Goal: Task Accomplishment & Management: Use online tool/utility

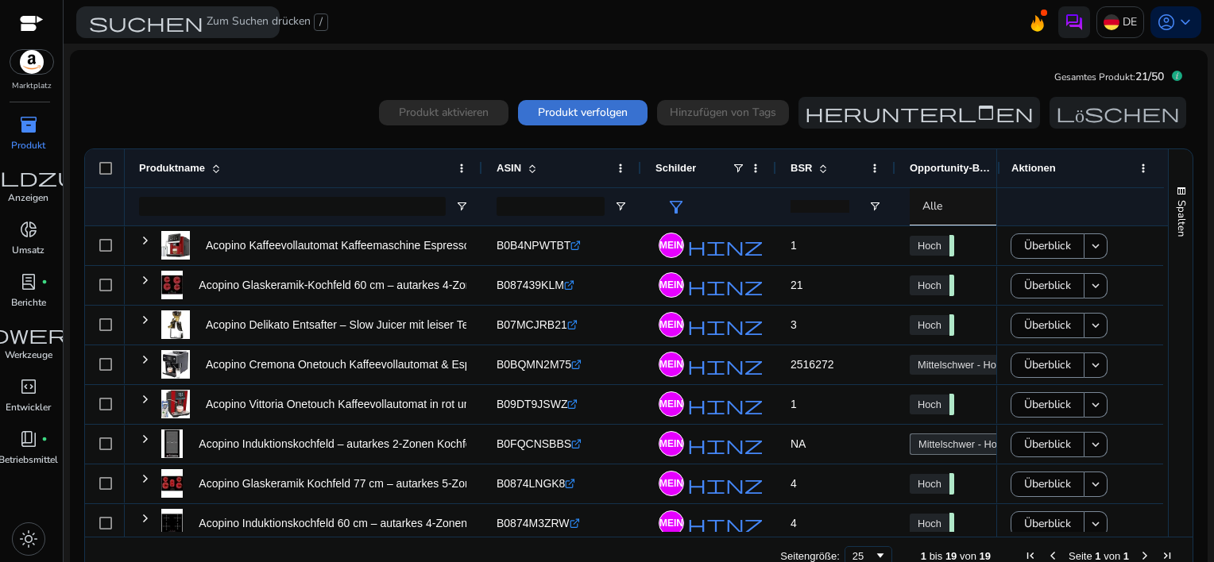
click at [559, 115] on span "Produkt verfolgen" at bounding box center [583, 112] width 90 height 17
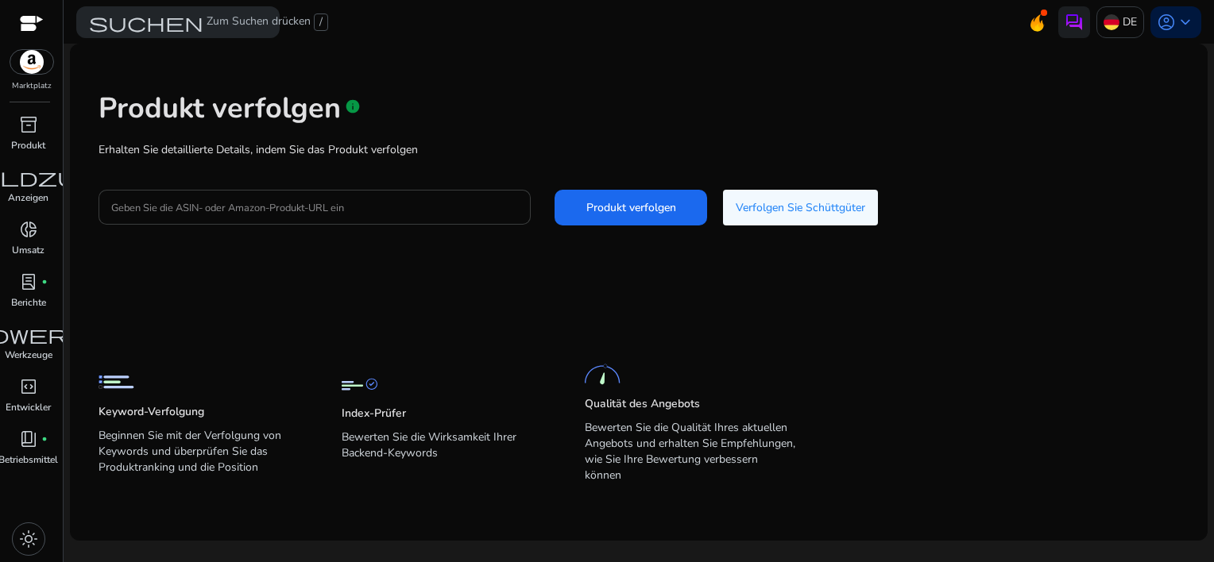
click at [310, 211] on input "Geben Sie die ASIN- oder Amazon-Produkt-URL ein" at bounding box center [314, 207] width 407 height 17
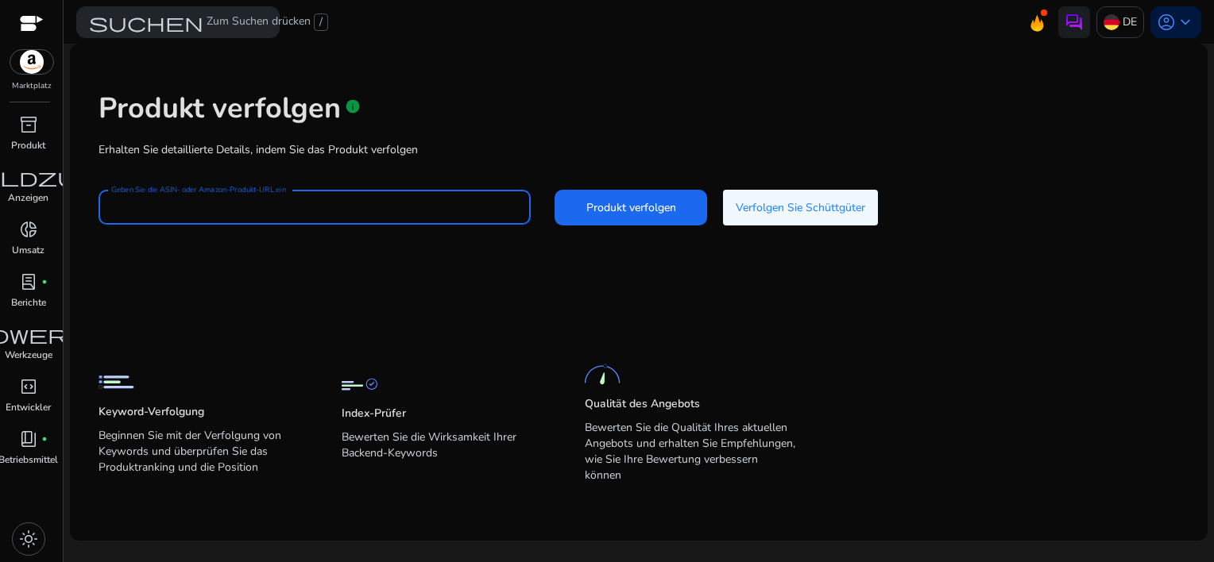
drag, startPoint x: 309, startPoint y: 209, endPoint x: 215, endPoint y: 204, distance: 93.9
paste input "**********"
type input "**********"
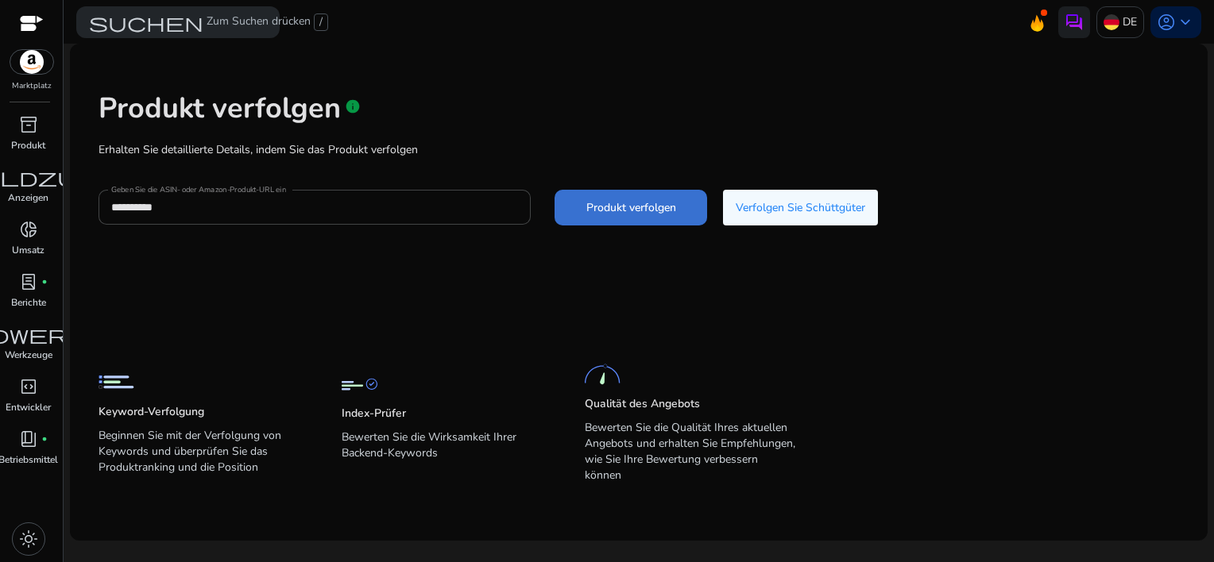
click at [586, 213] on span "Produkt verfolgen" at bounding box center [631, 207] width 90 height 17
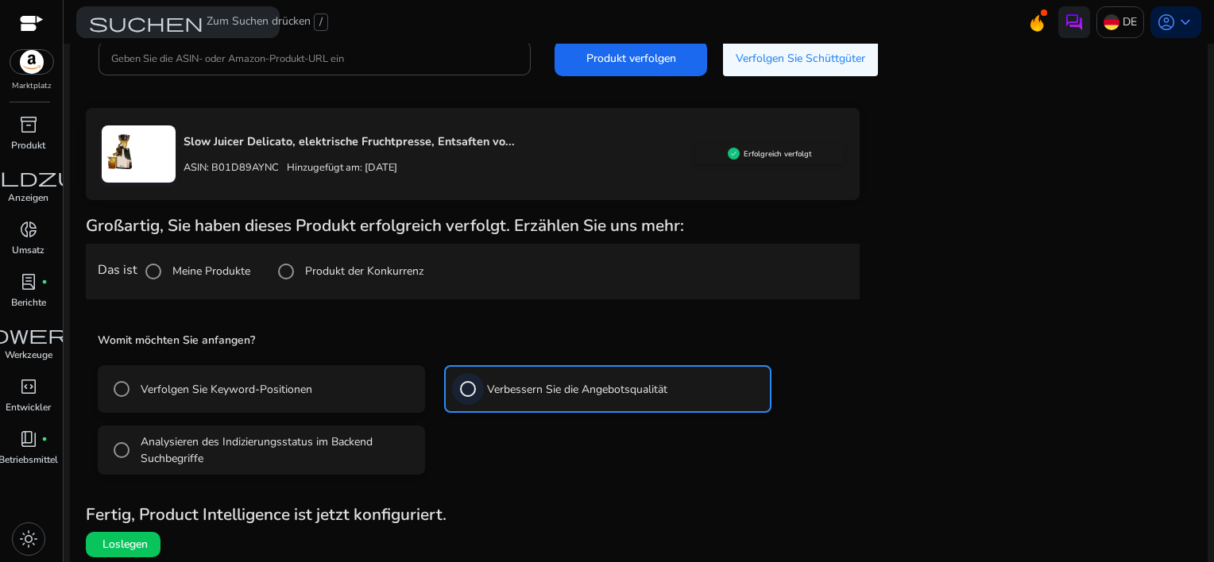
scroll to position [155, 0]
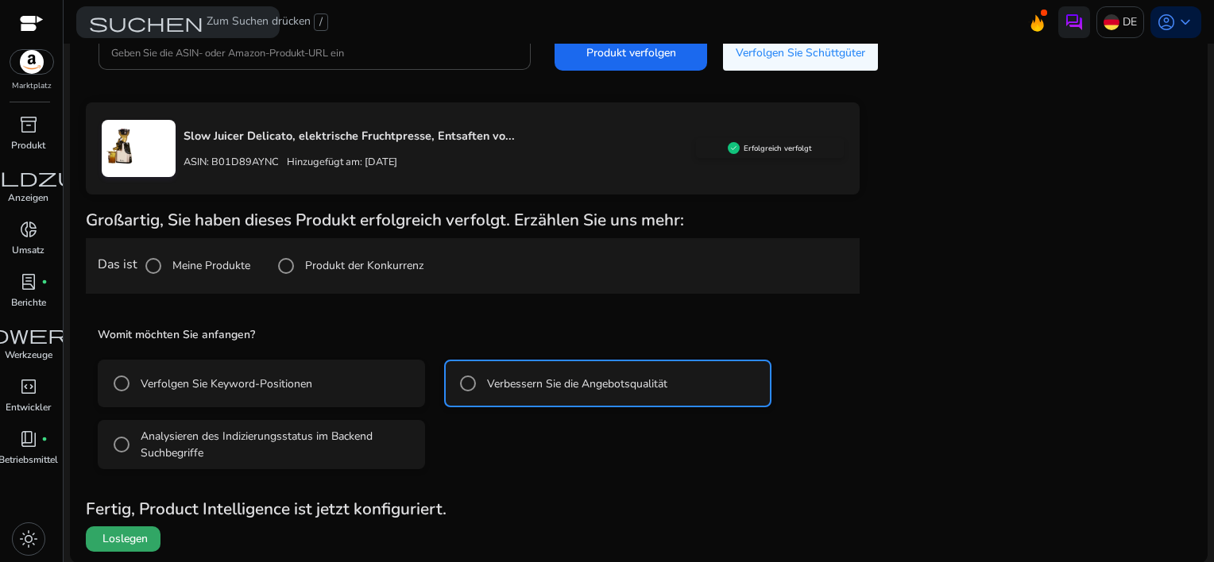
click at [122, 544] on span "Loslegen" at bounding box center [124, 539] width 45 height 16
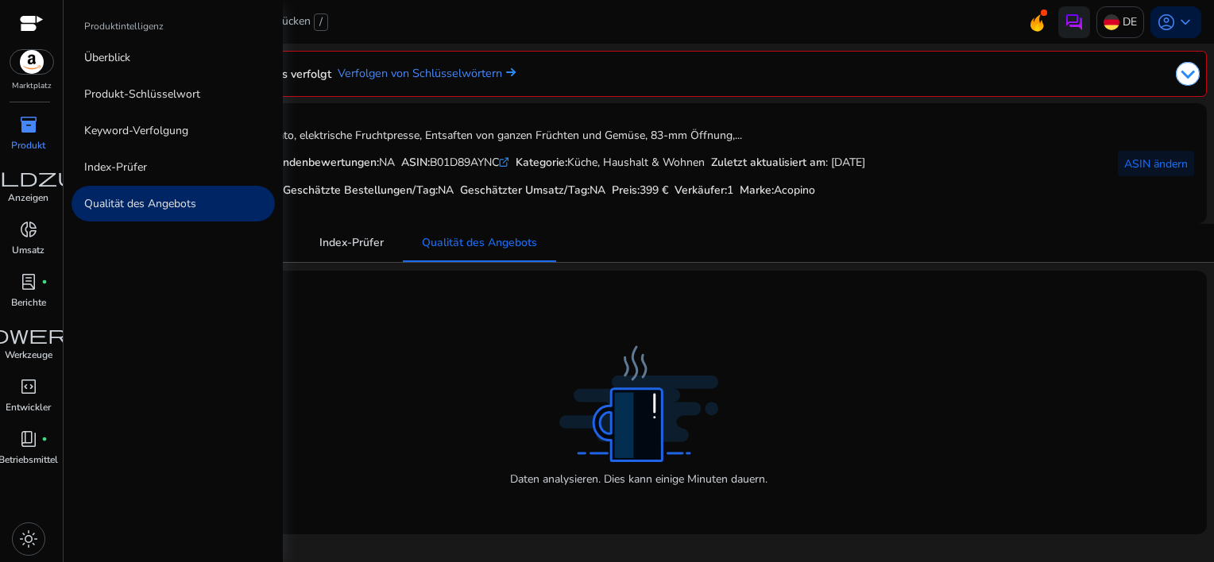
click at [17, 127] on div "inventory_2" at bounding box center [28, 124] width 44 height 25
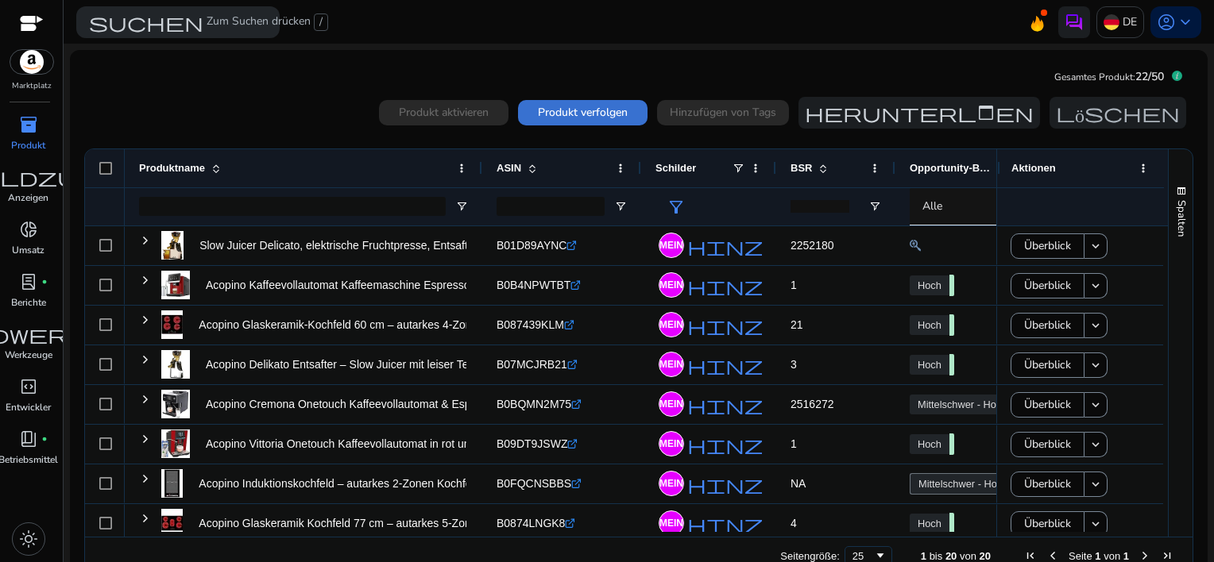
click at [547, 110] on span "Produkt verfolgen" at bounding box center [583, 112] width 90 height 17
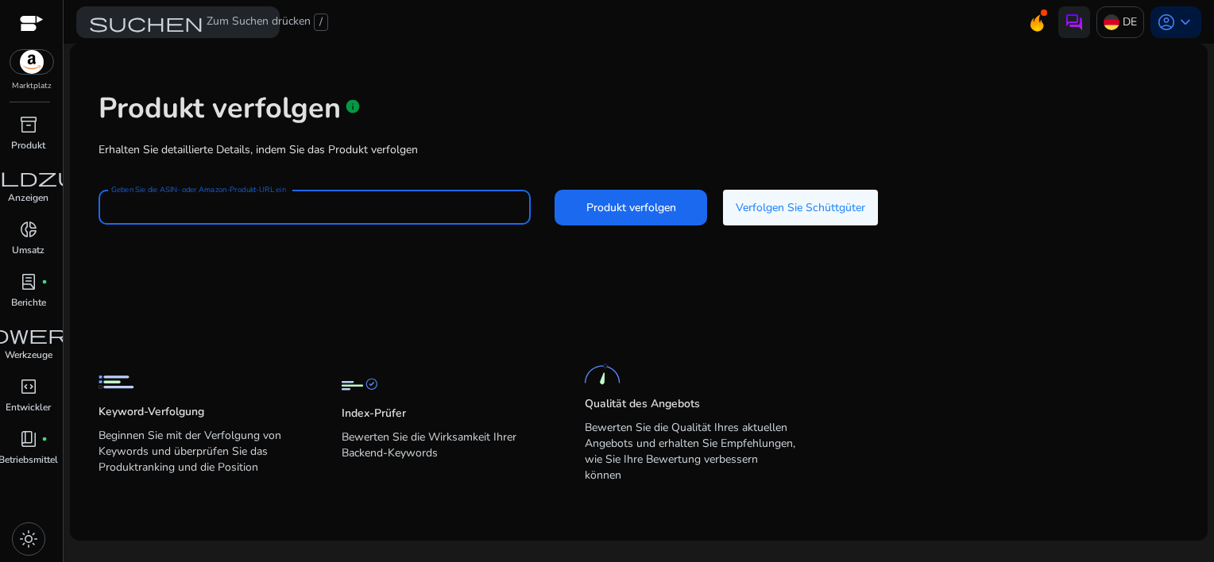
click at [235, 215] on input "Geben Sie die ASIN- oder Amazon-Produkt-URL ein" at bounding box center [314, 207] width 407 height 17
paste input "**********"
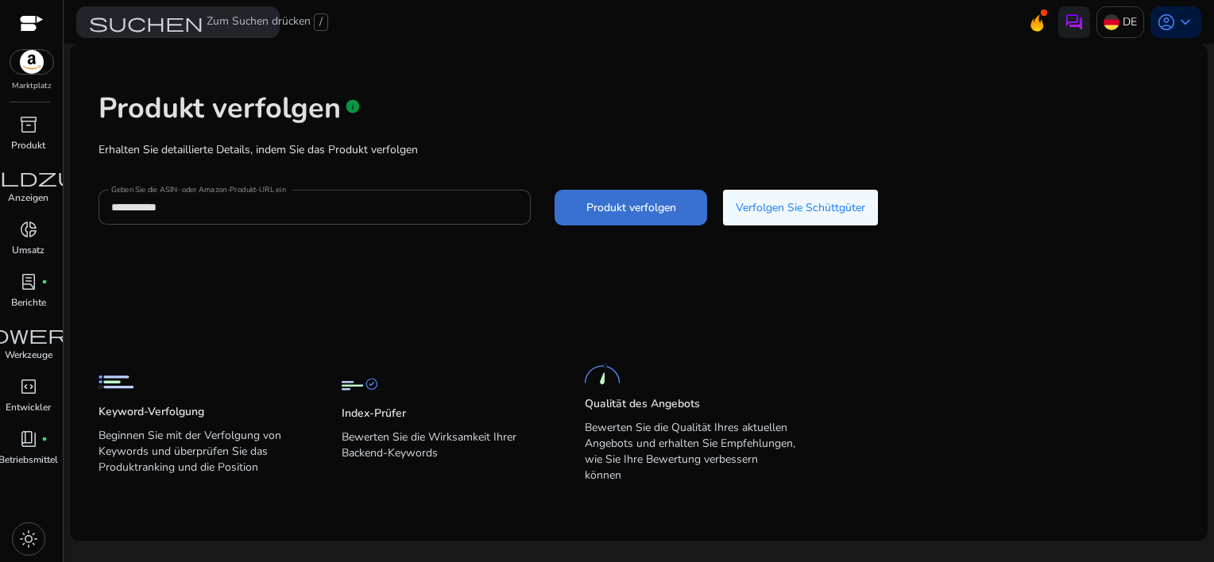
click at [613, 207] on span "Produkt verfolgen" at bounding box center [631, 207] width 90 height 17
type input "**********"
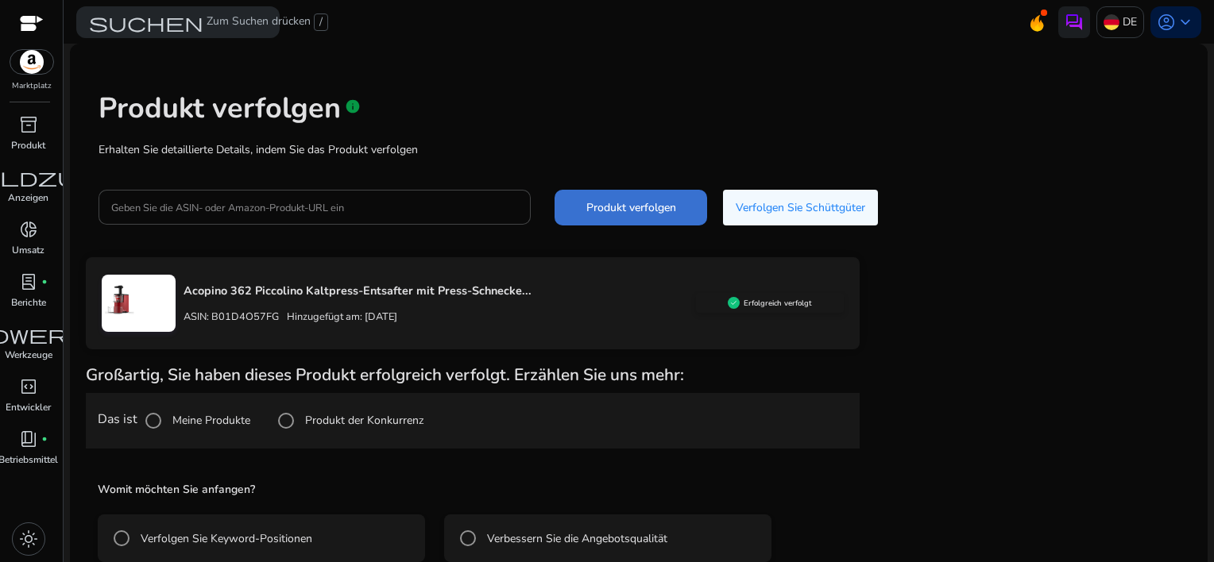
click at [630, 207] on span "Produkt verfolgen" at bounding box center [631, 207] width 90 height 17
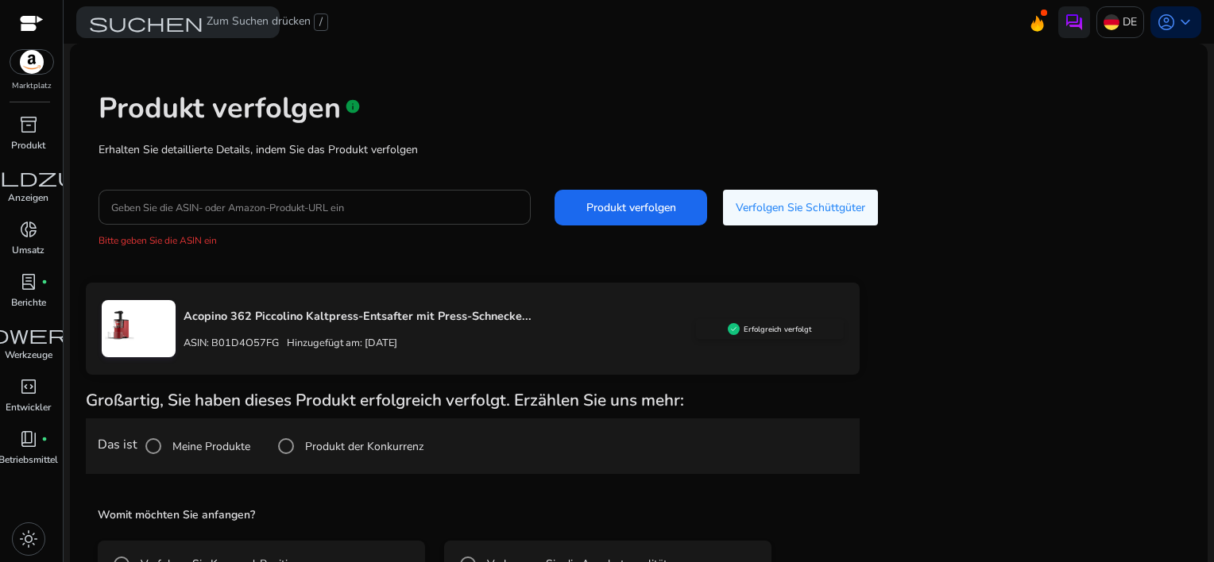
click at [200, 210] on div "Produkt verfolgen Info Erhalten Sie detaillierte Details, indem Sie das Produkt…" at bounding box center [639, 169] width 1112 height 226
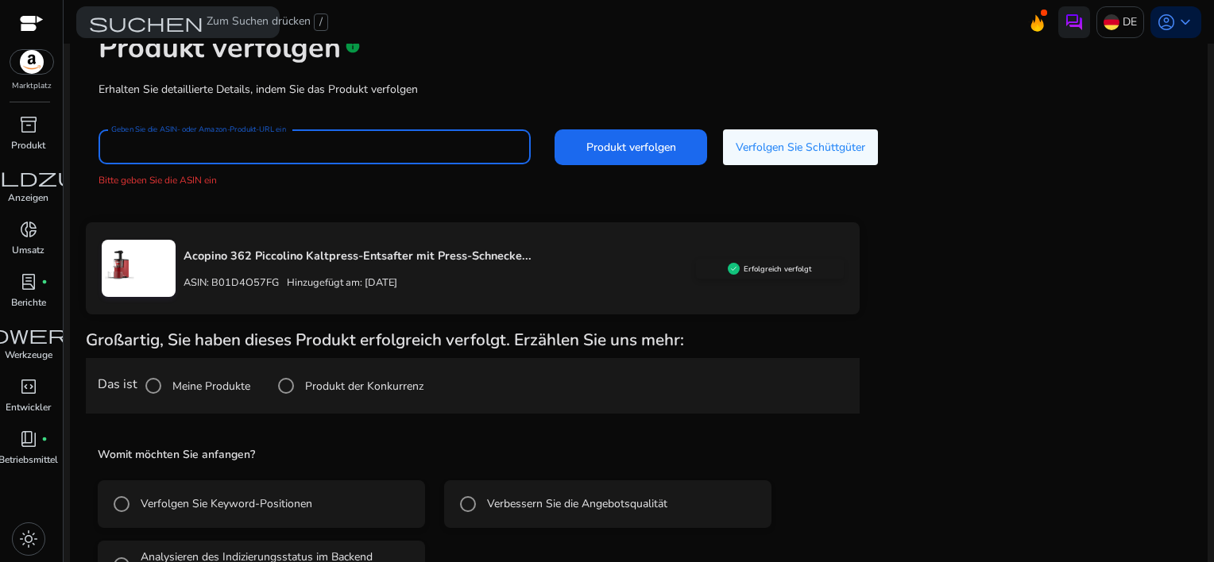
scroll to position [110, 0]
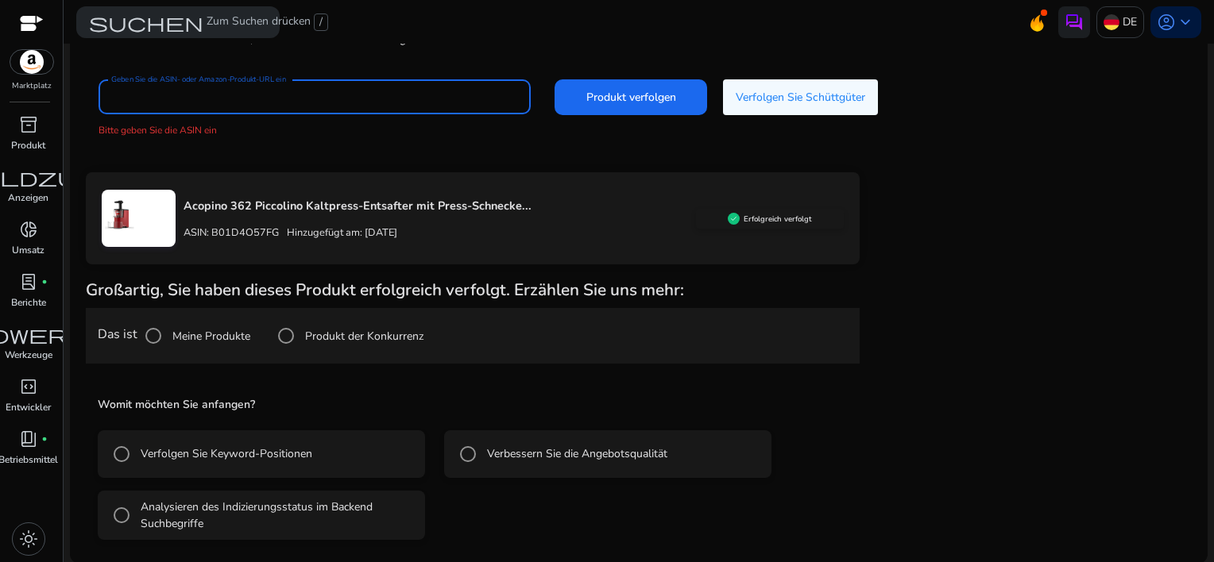
drag, startPoint x: 200, startPoint y: 208, endPoint x: 139, endPoint y: 98, distance: 126.2
paste input "**********"
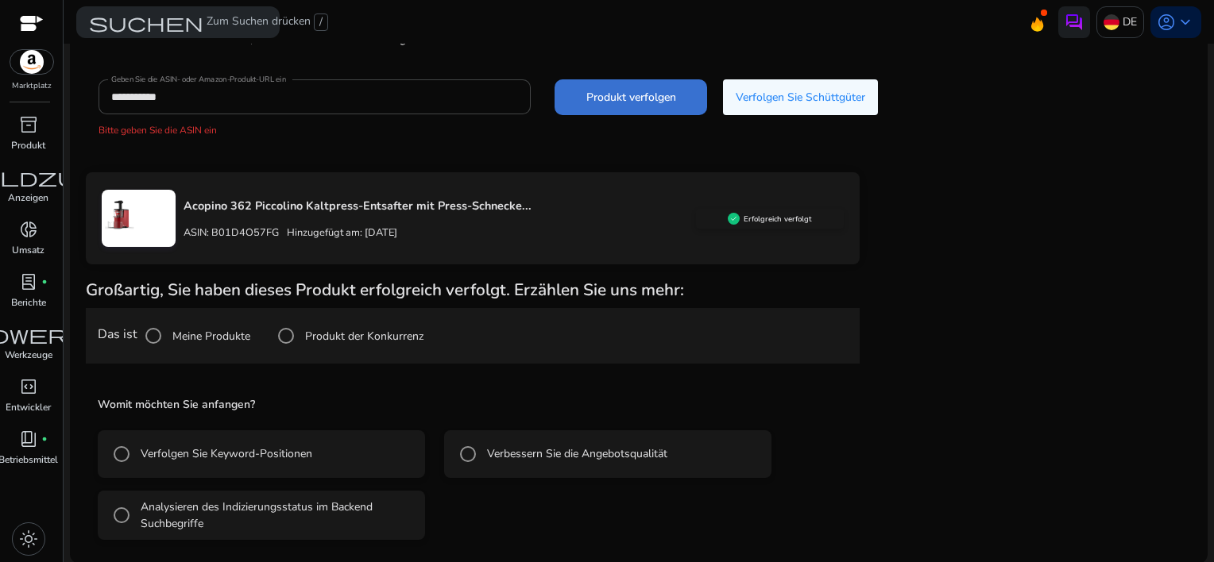
click at [603, 97] on span "Produkt verfolgen" at bounding box center [631, 97] width 90 height 17
type input "**********"
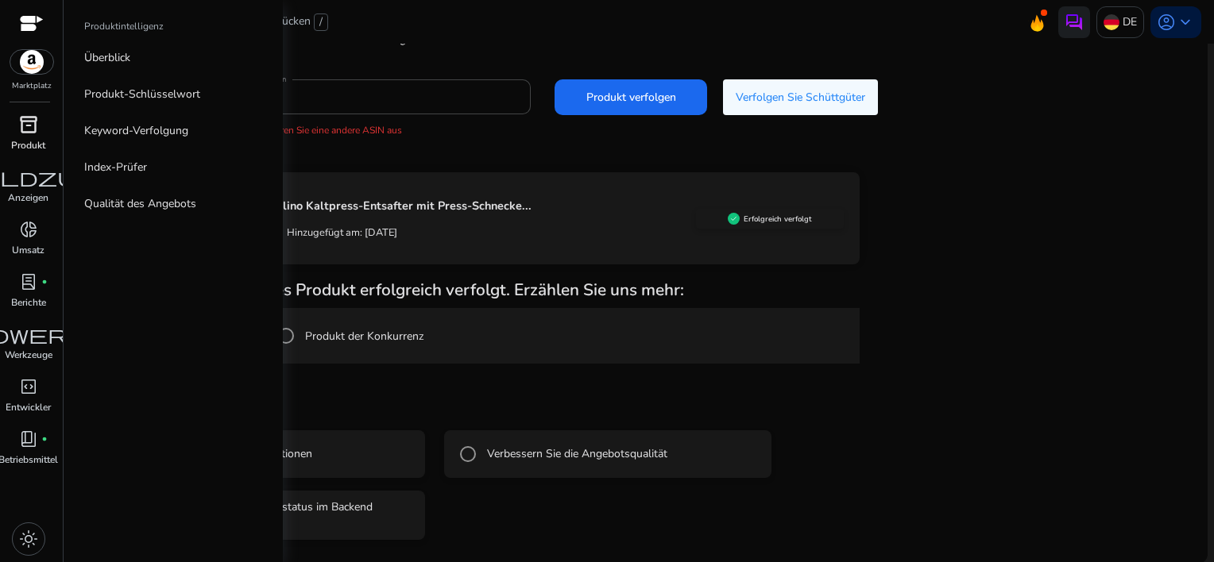
click at [14, 129] on div "inventory_2" at bounding box center [28, 124] width 44 height 25
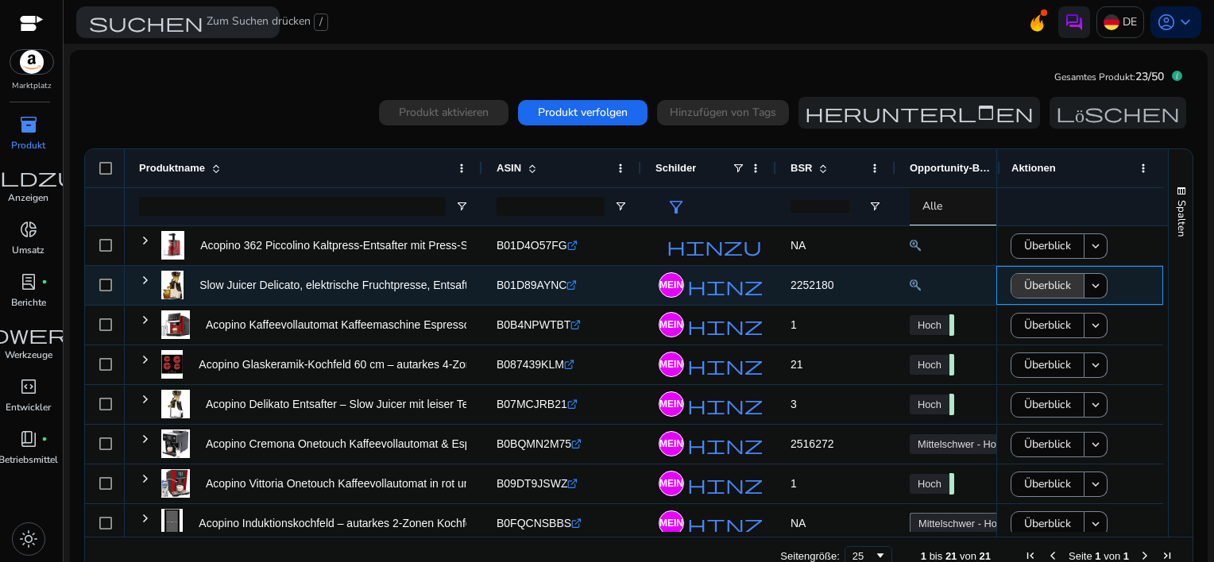
click at [1034, 280] on span "Überblick" at bounding box center [1047, 285] width 47 height 33
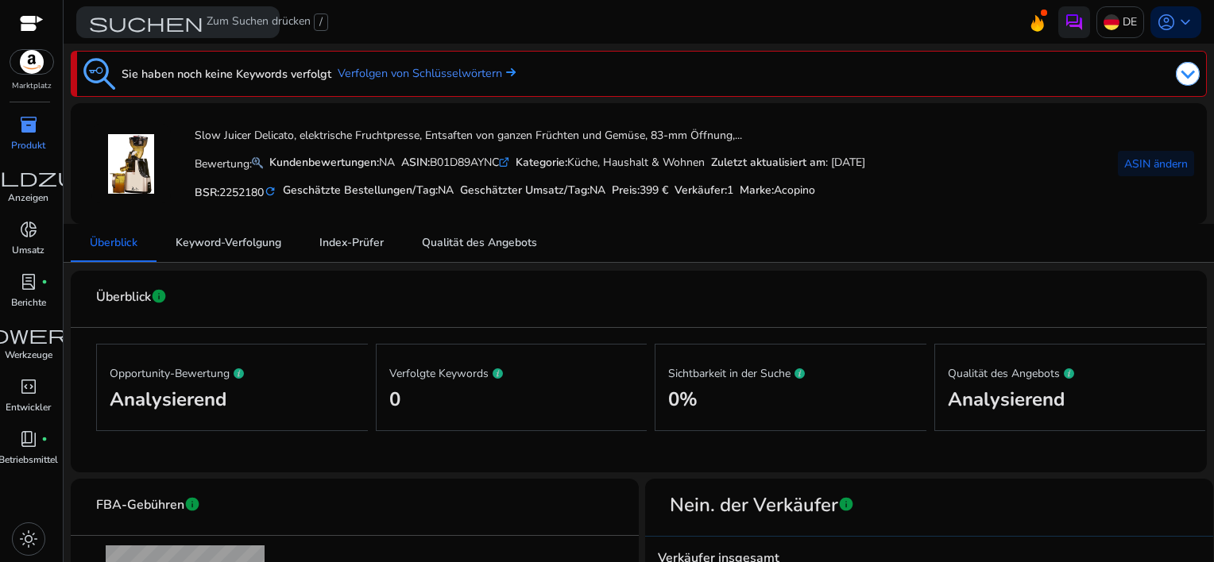
click at [17, 130] on div "inventory_2" at bounding box center [28, 124] width 44 height 25
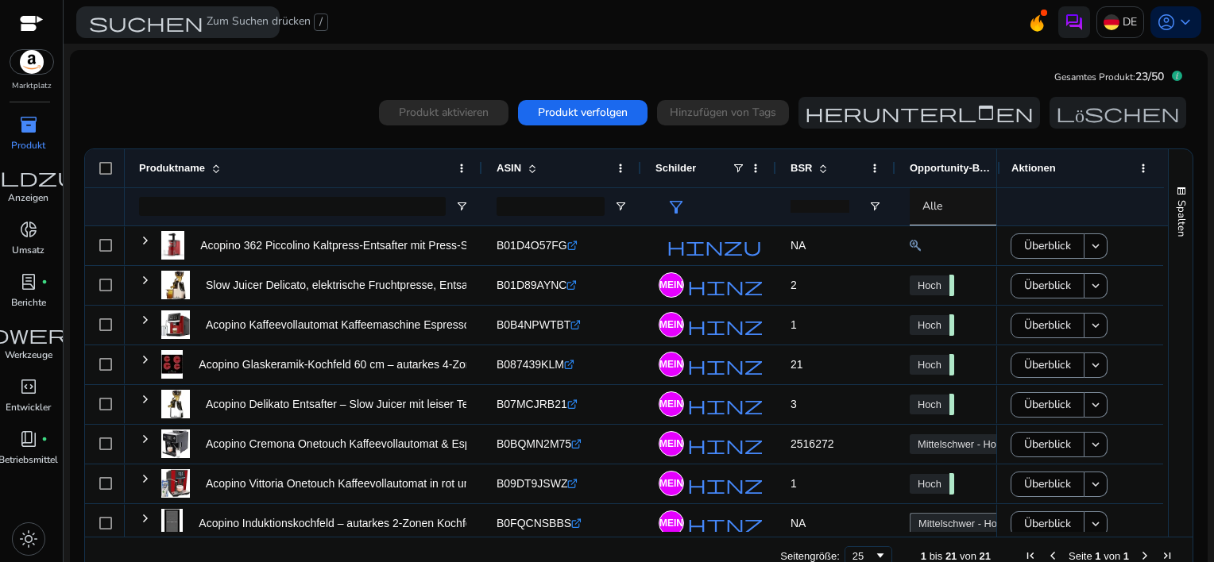
scroll to position [35, 0]
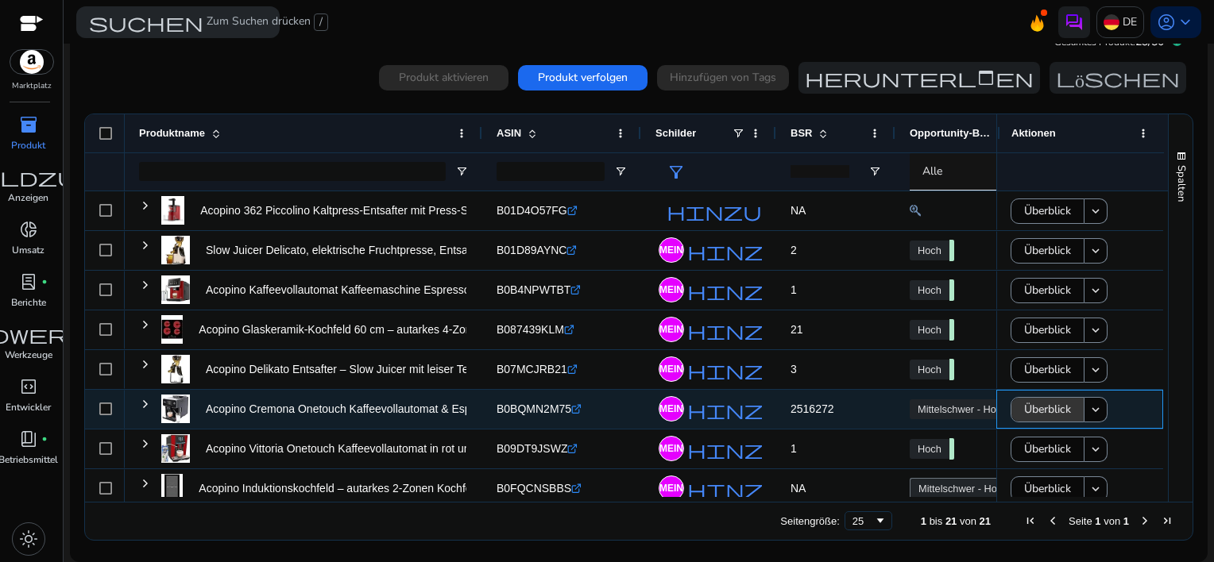
click at [1042, 409] on span "Überblick" at bounding box center [1047, 409] width 47 height 33
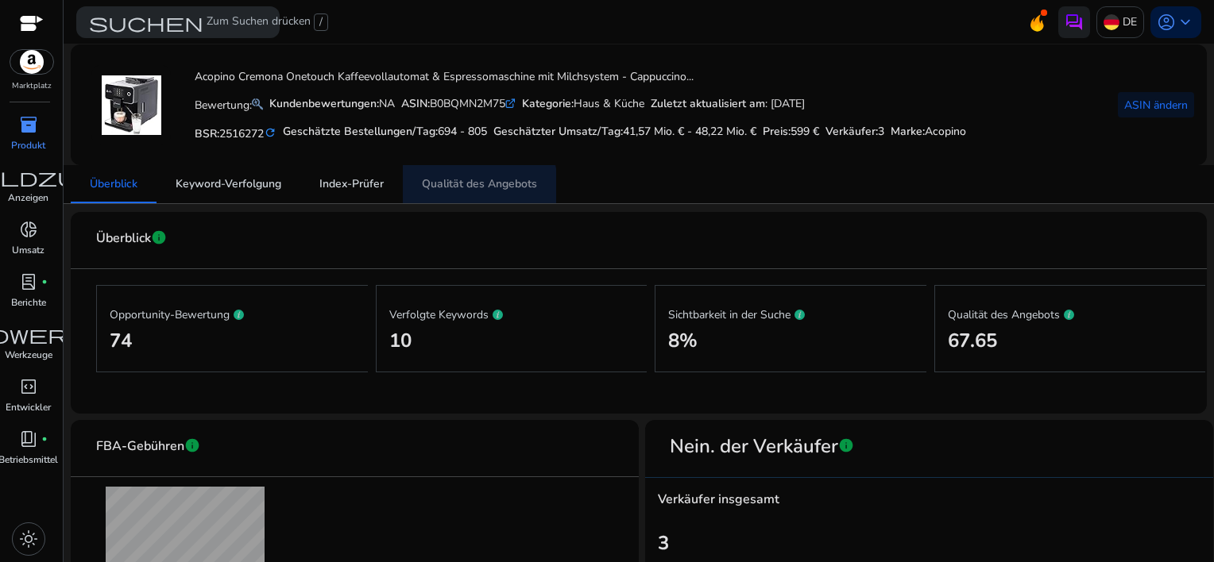
click at [477, 191] on span "Qualität des Angebots" at bounding box center [479, 184] width 115 height 38
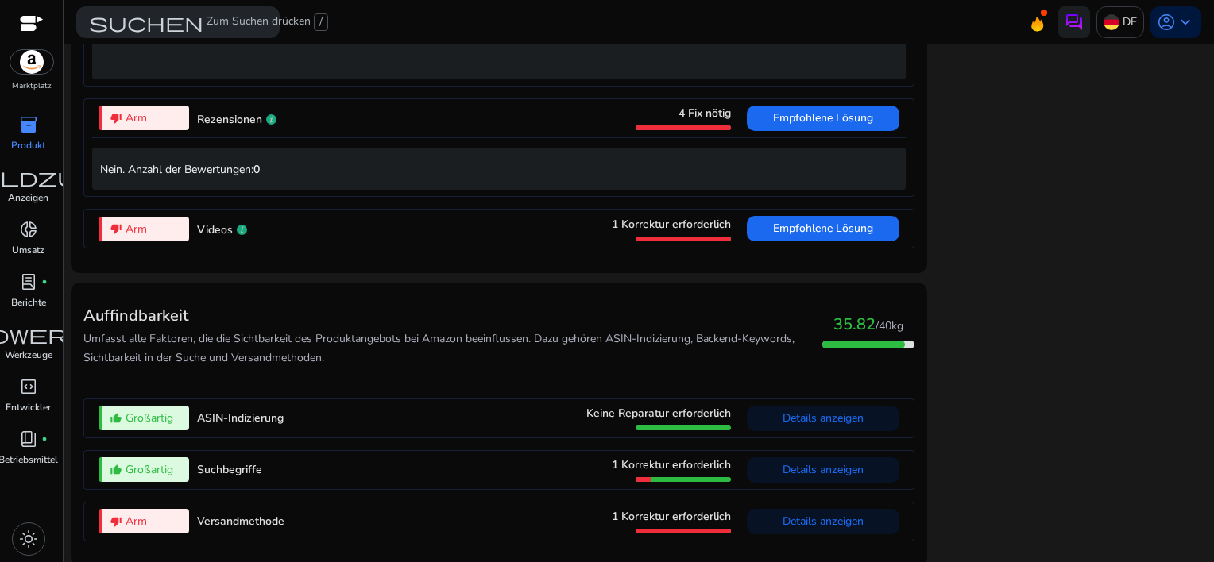
scroll to position [1473, 0]
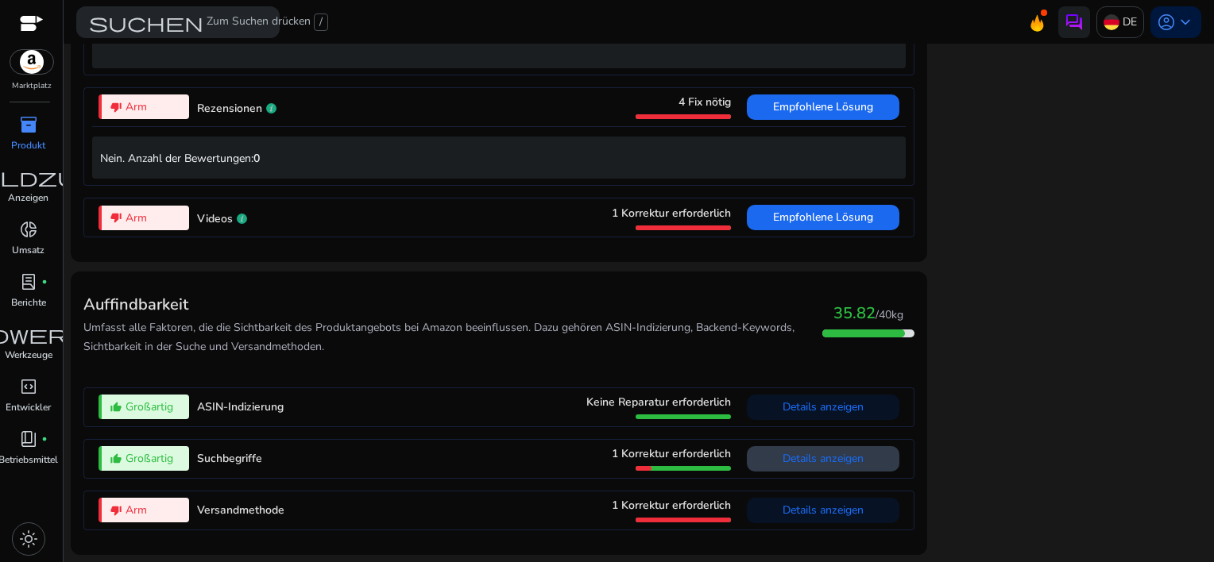
click at [798, 463] on span "Details anzeigen" at bounding box center [822, 458] width 81 height 15
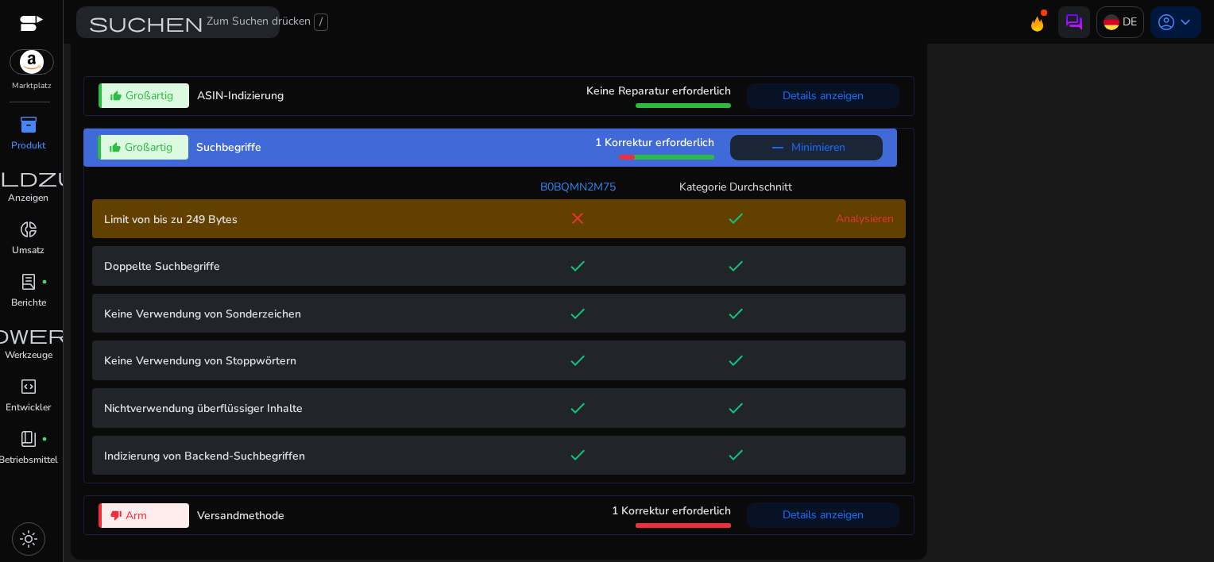
scroll to position [1789, 0]
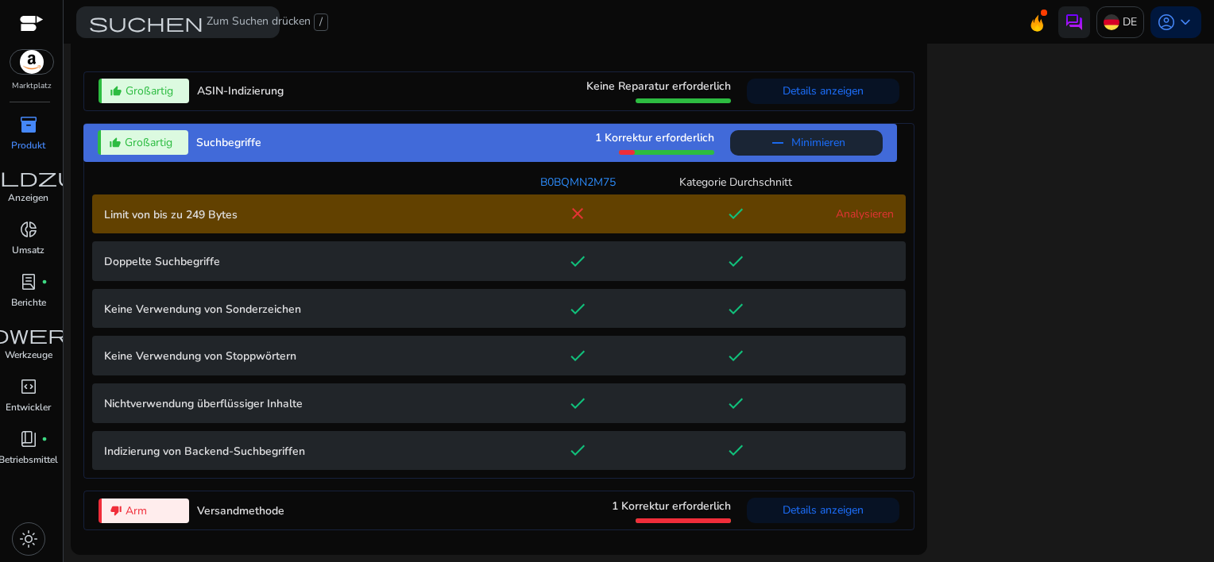
click at [868, 214] on link "Analysieren" at bounding box center [865, 214] width 58 height 15
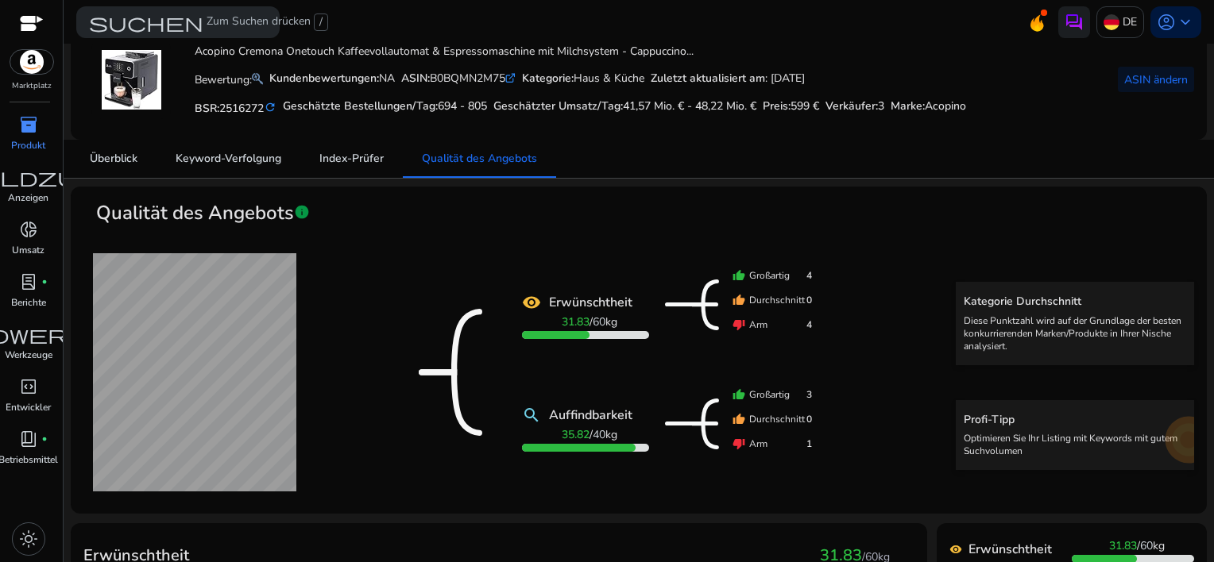
scroll to position [0, 0]
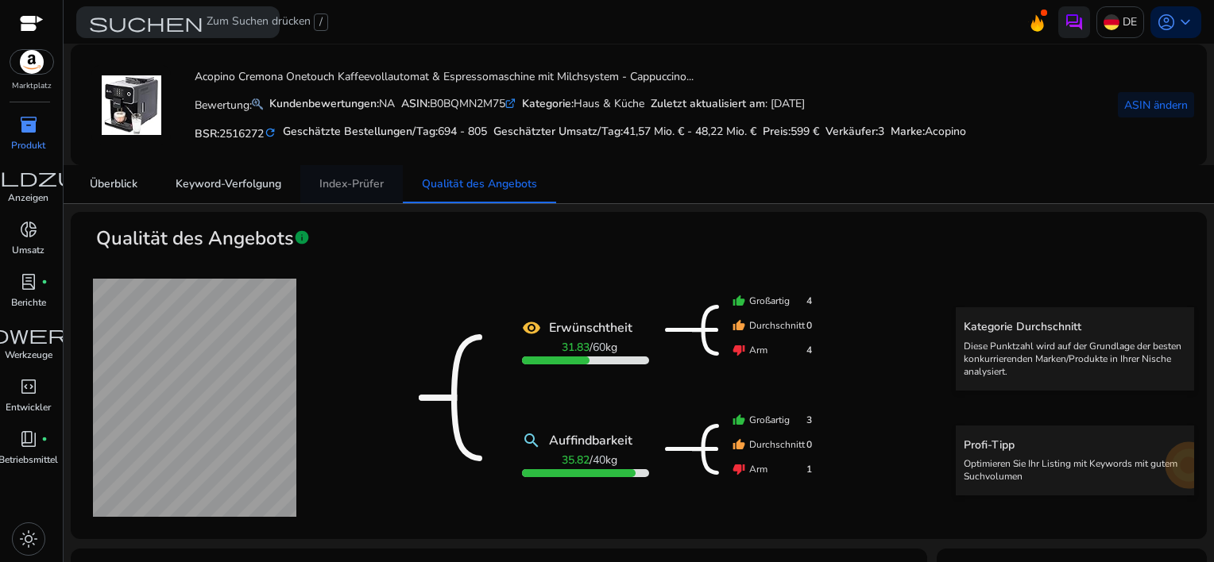
click at [334, 180] on span "Index-Prüfer" at bounding box center [351, 184] width 64 height 11
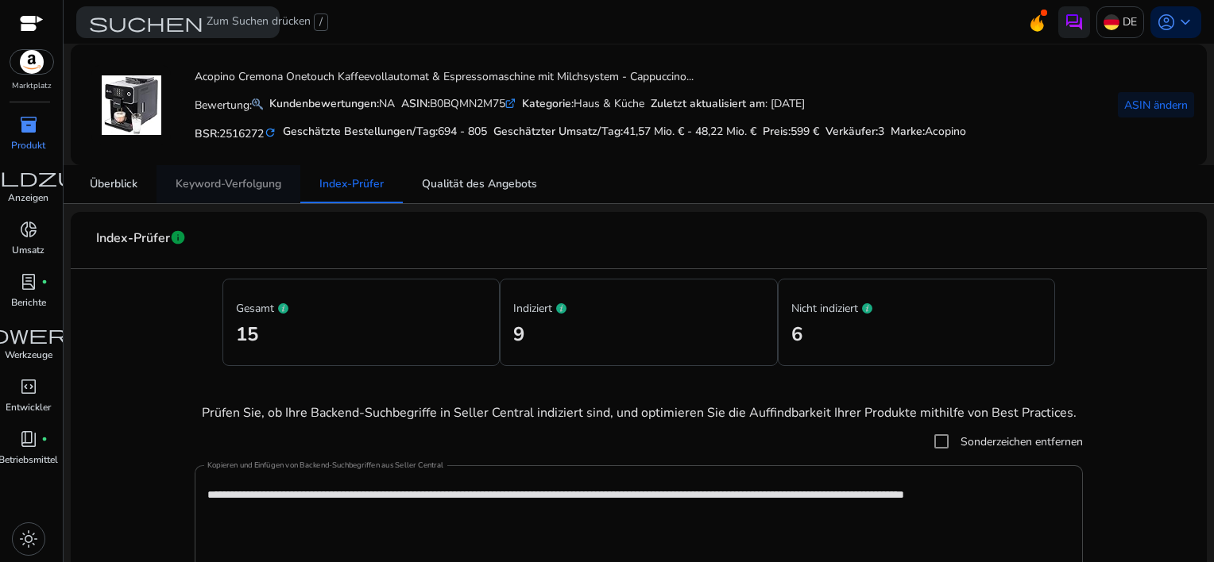
click at [241, 180] on span "Keyword-Verfolgung" at bounding box center [229, 184] width 106 height 11
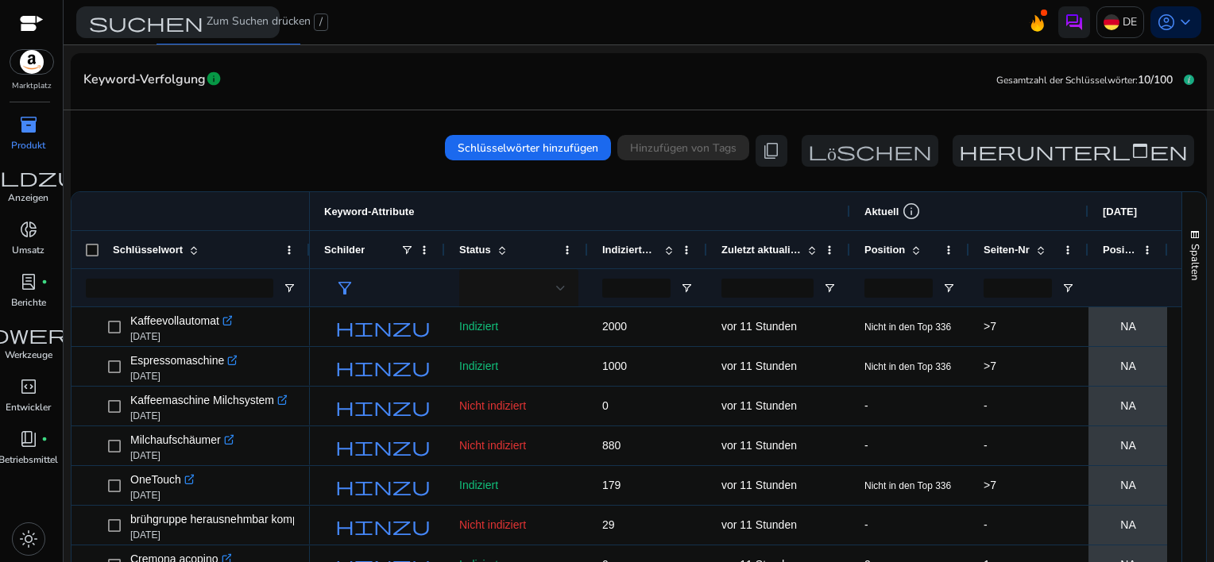
scroll to position [232, 0]
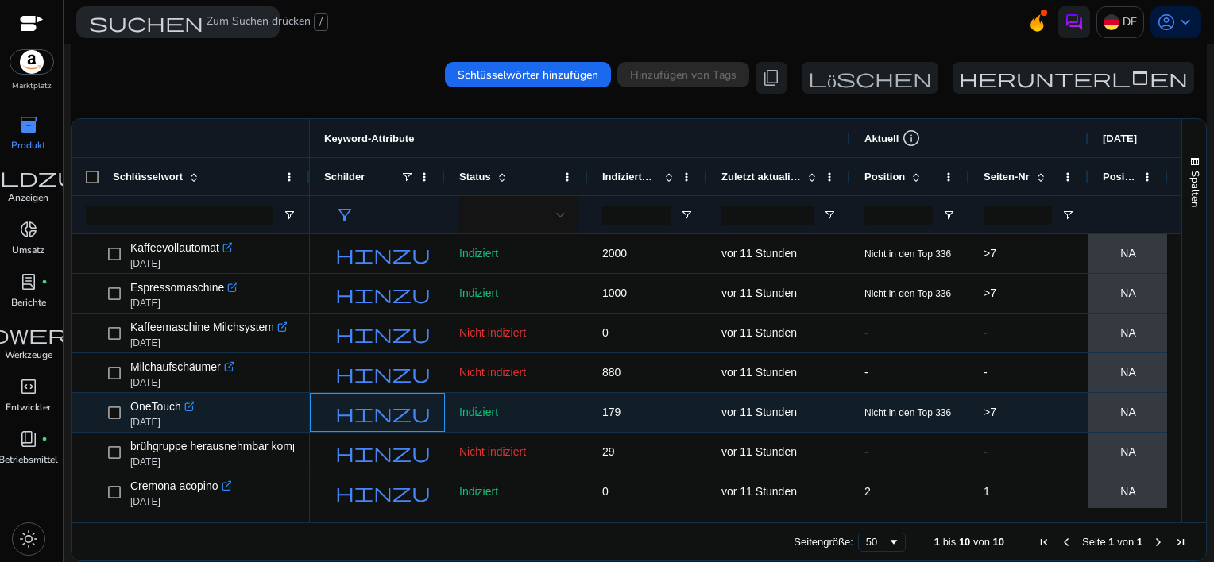
click at [377, 412] on span "hinzufügen" at bounding box center [425, 413] width 181 height 19
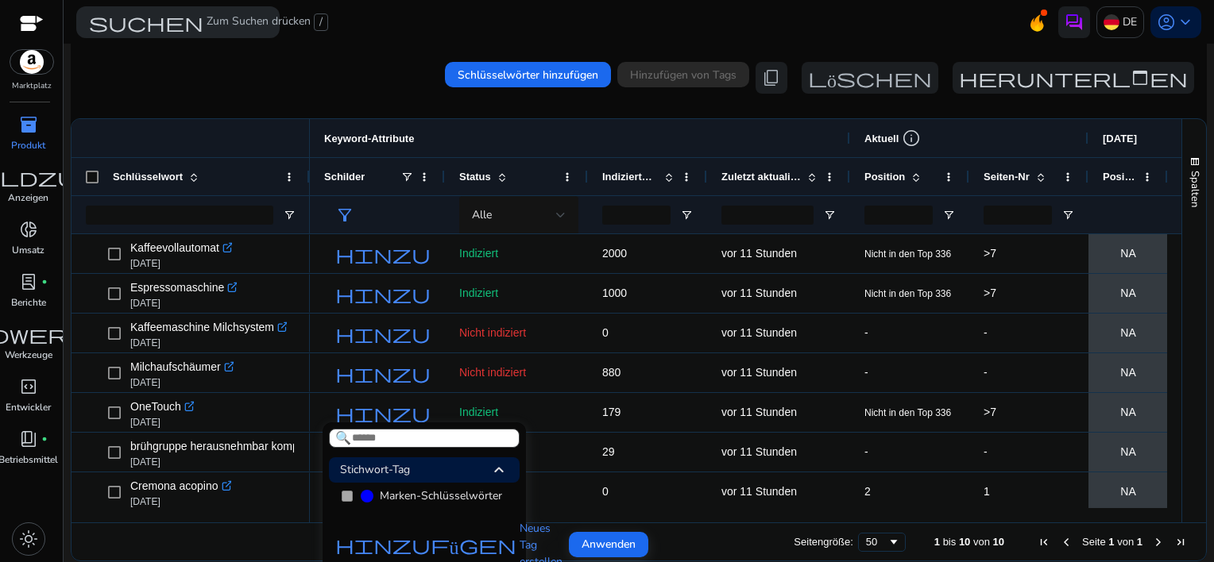
click at [559, 307] on div at bounding box center [607, 281] width 1214 height 562
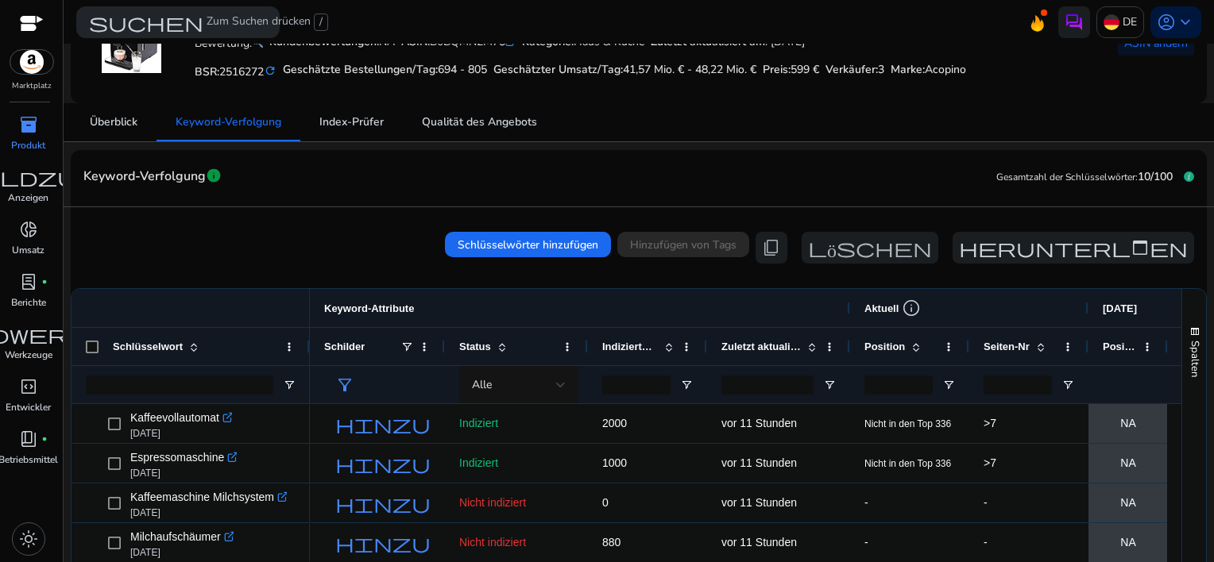
scroll to position [79, 0]
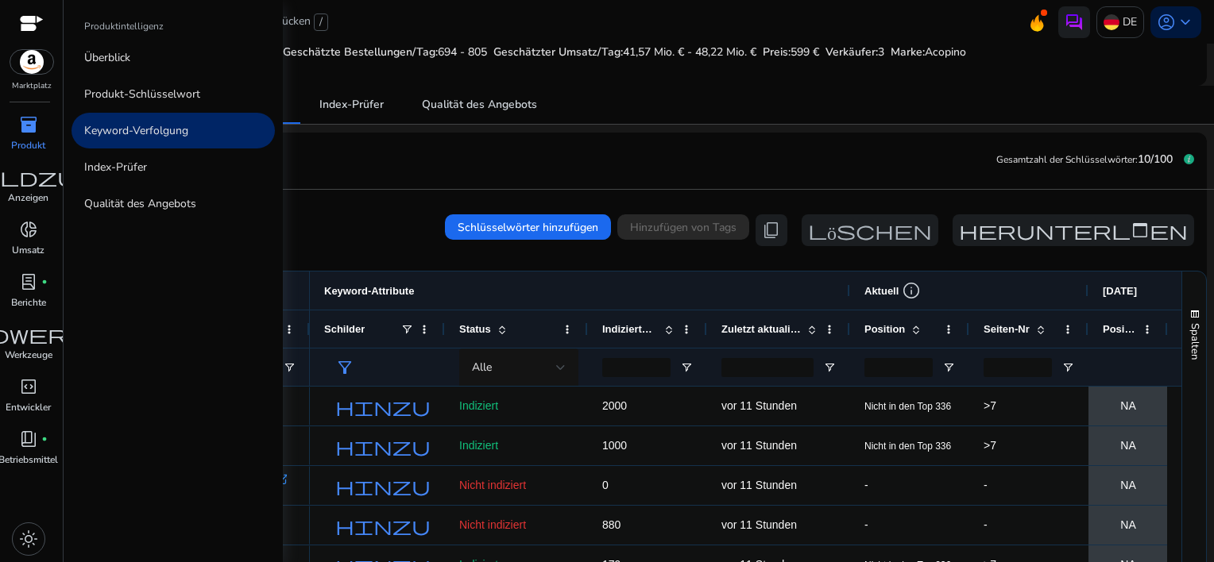
click at [11, 124] on div "inventory_2" at bounding box center [28, 124] width 44 height 25
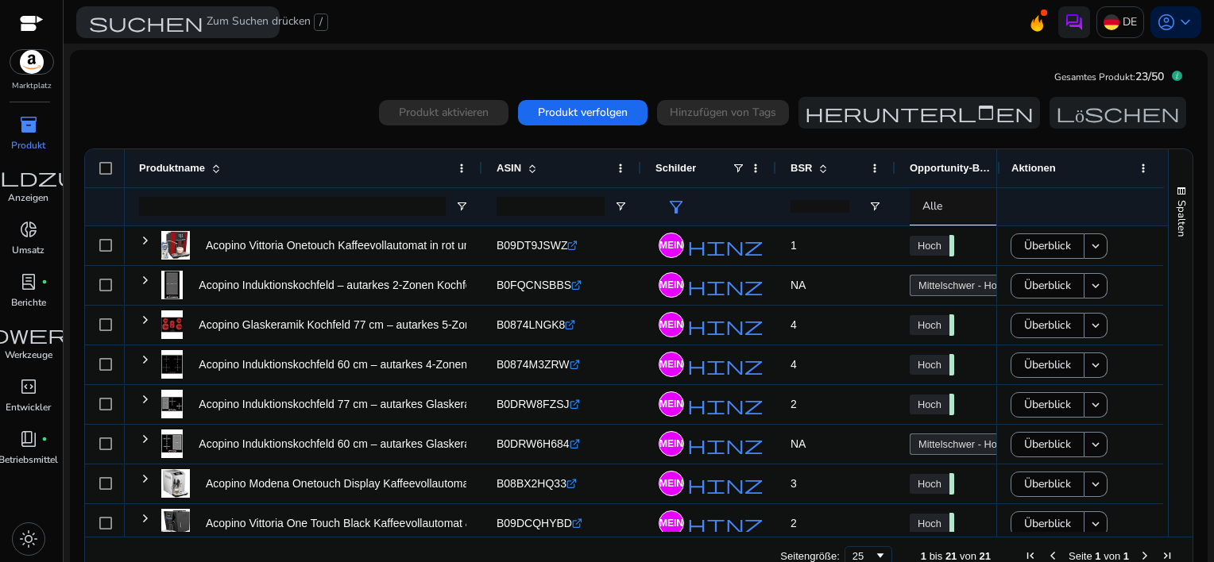
scroll to position [238, 0]
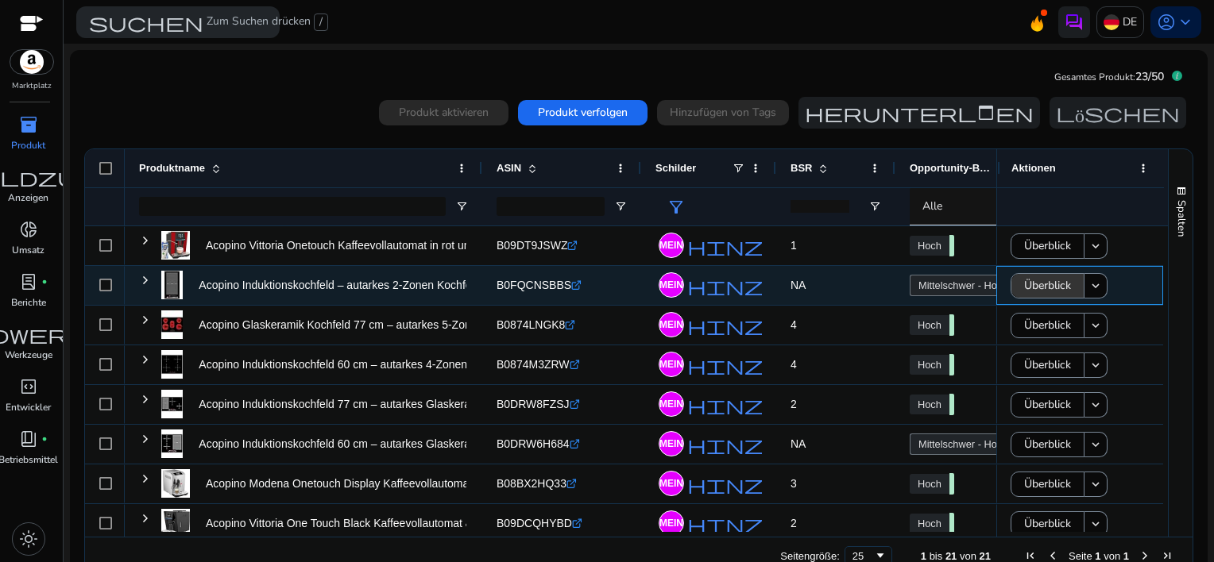
click at [1026, 284] on span "Überblick" at bounding box center [1047, 285] width 47 height 33
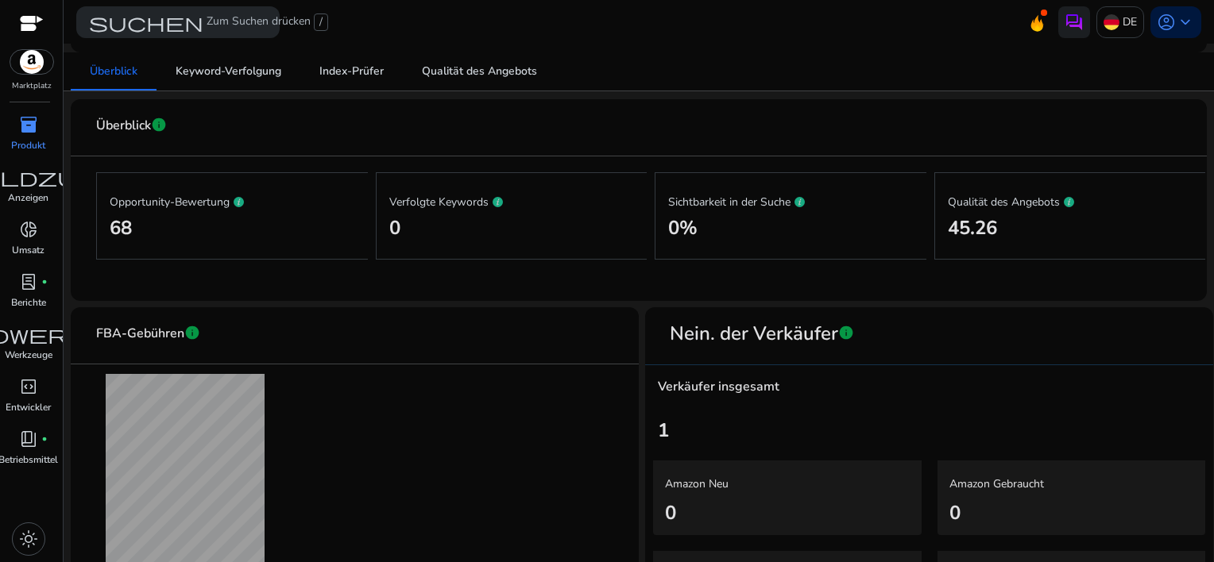
scroll to position [10, 0]
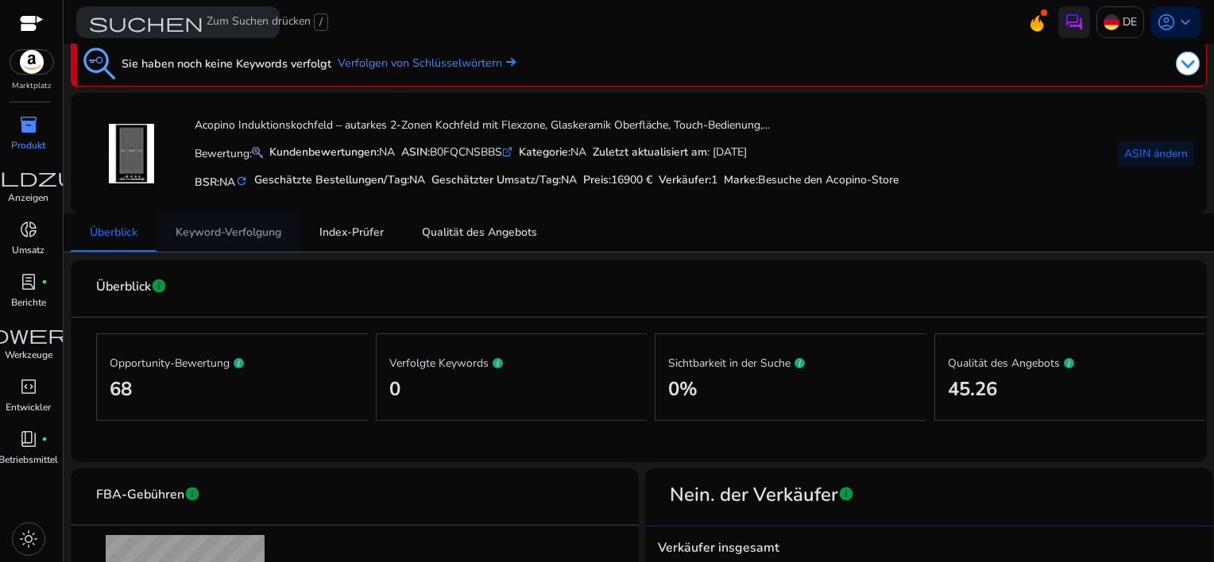
click at [226, 235] on span "Keyword-Verfolgung" at bounding box center [229, 232] width 106 height 11
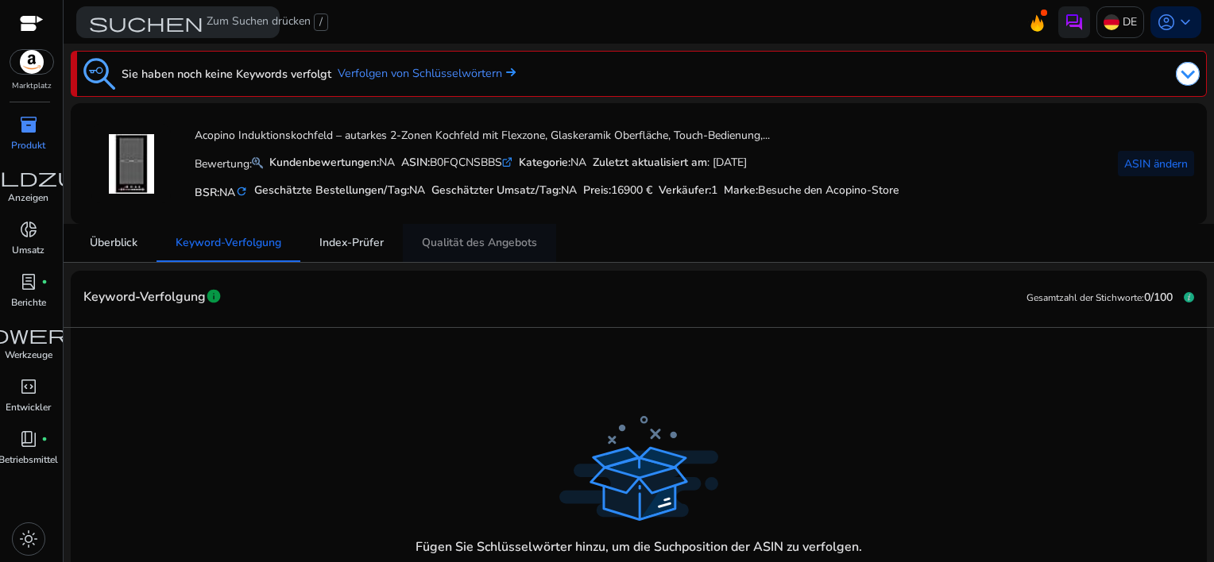
scroll to position [86, 0]
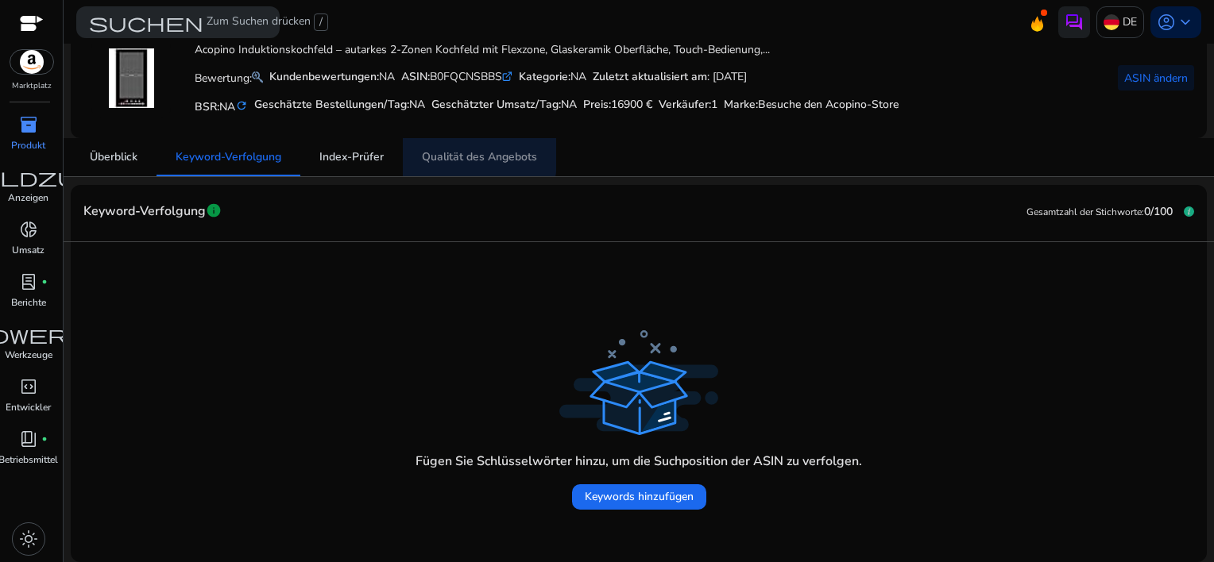
click at [458, 153] on span "Qualität des Angebots" at bounding box center [479, 157] width 115 height 11
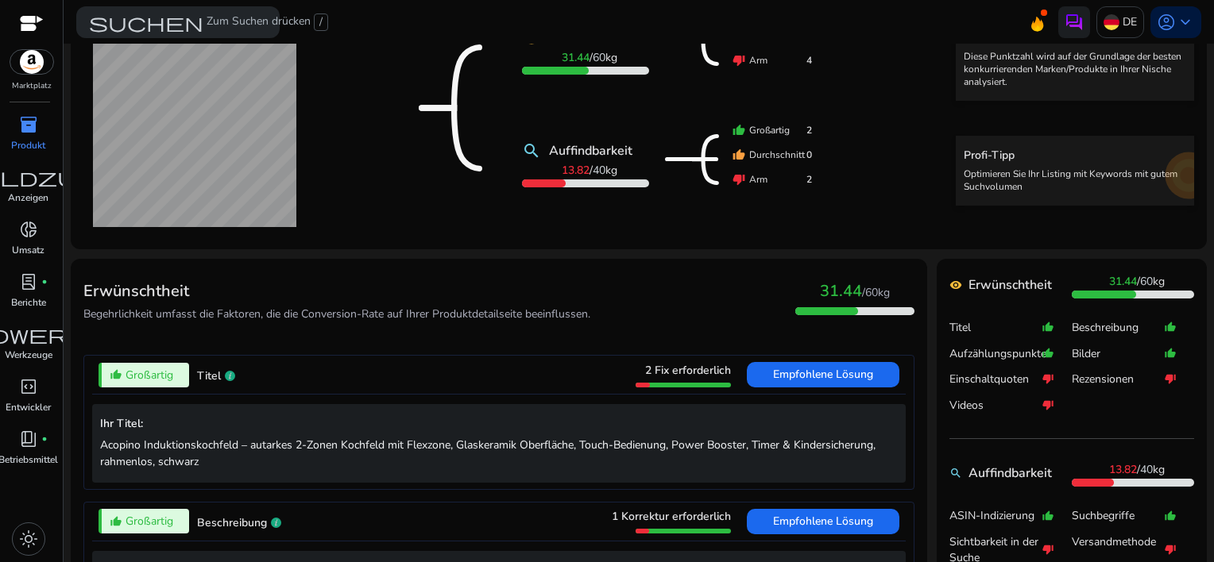
scroll to position [397, 0]
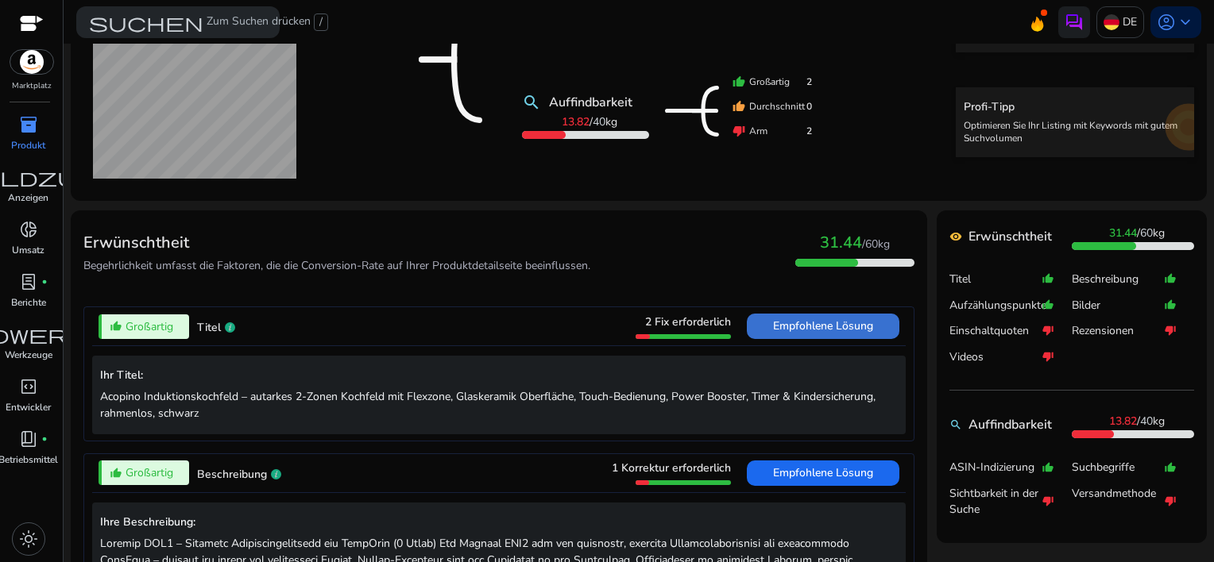
click at [810, 327] on span "Empfohlene Lösung" at bounding box center [823, 326] width 100 height 15
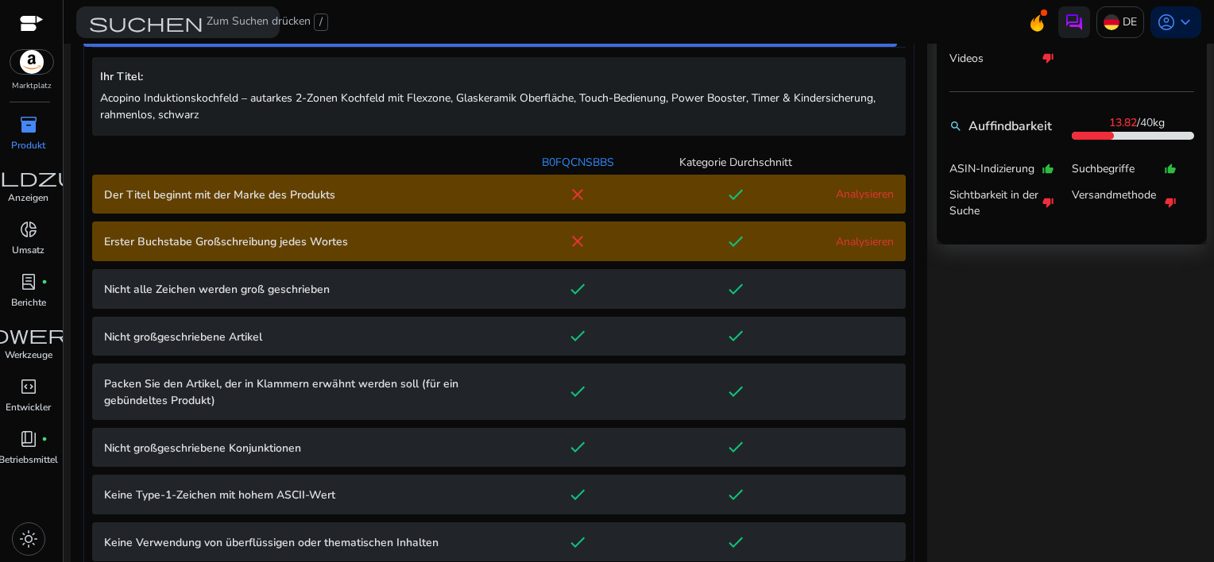
scroll to position [624, 0]
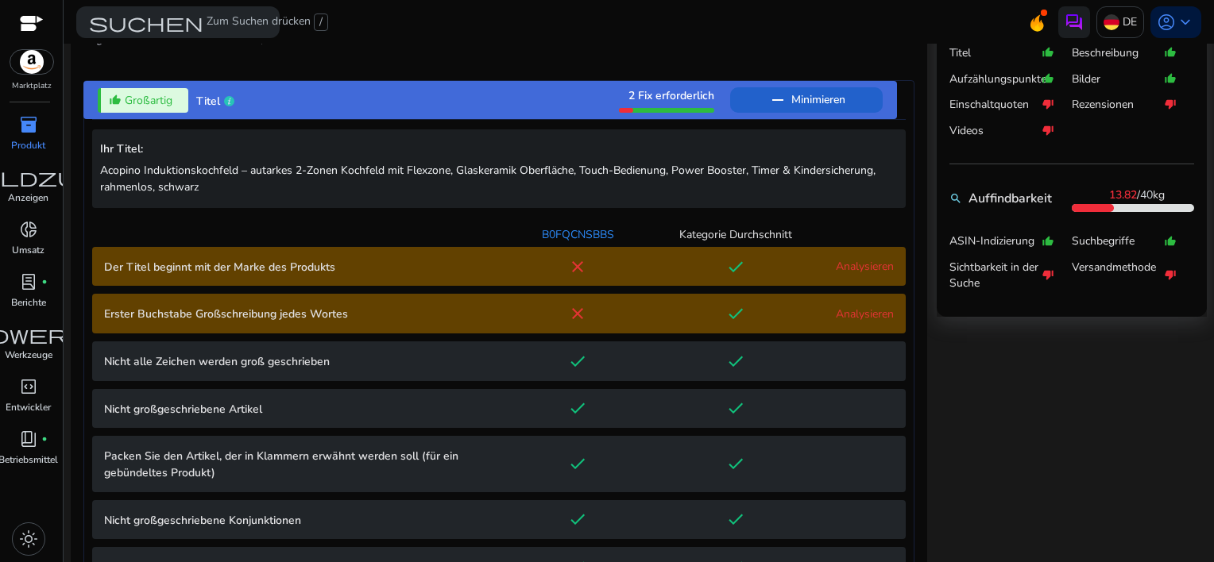
click at [299, 311] on p "Erster Buchstabe Großschreibung jedes Wortes" at bounding box center [301, 314] width 395 height 17
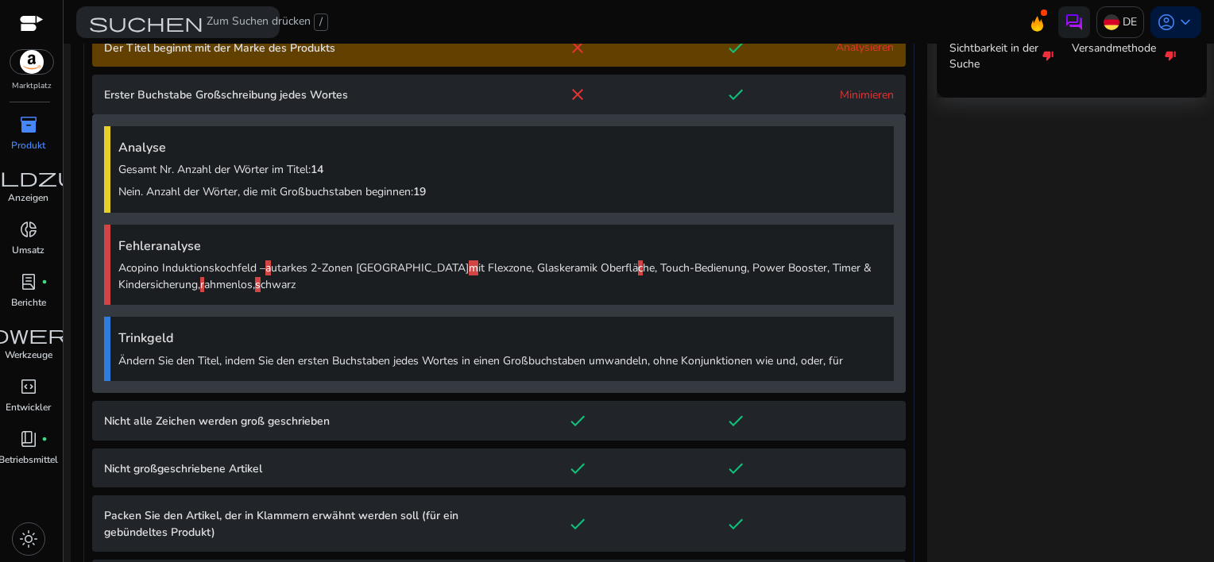
scroll to position [917, 0]
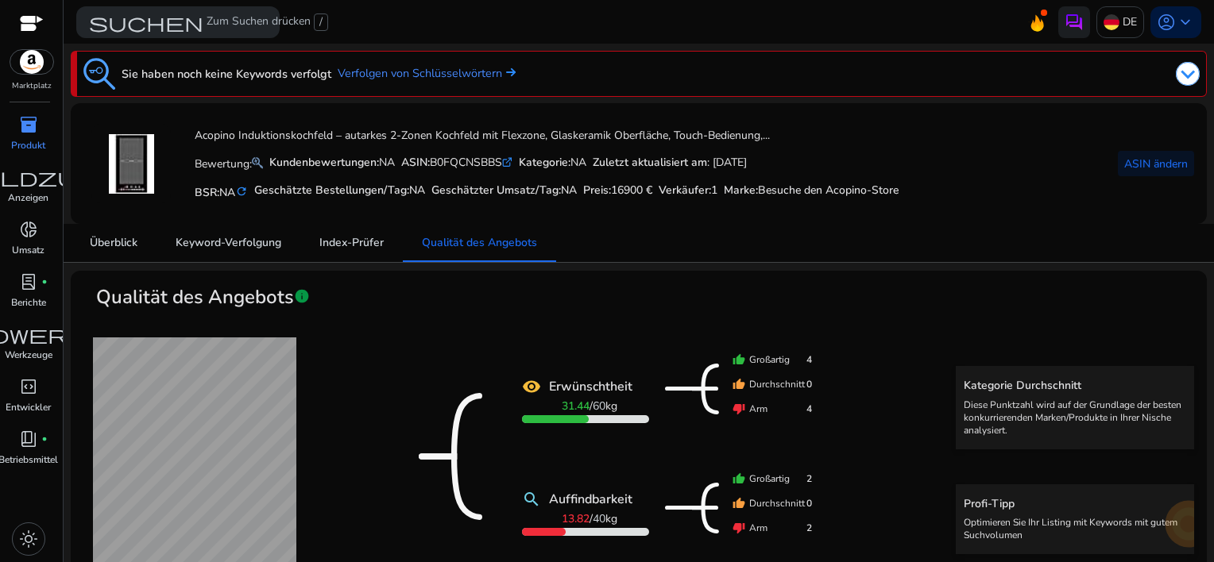
scroll to position [917, 0]
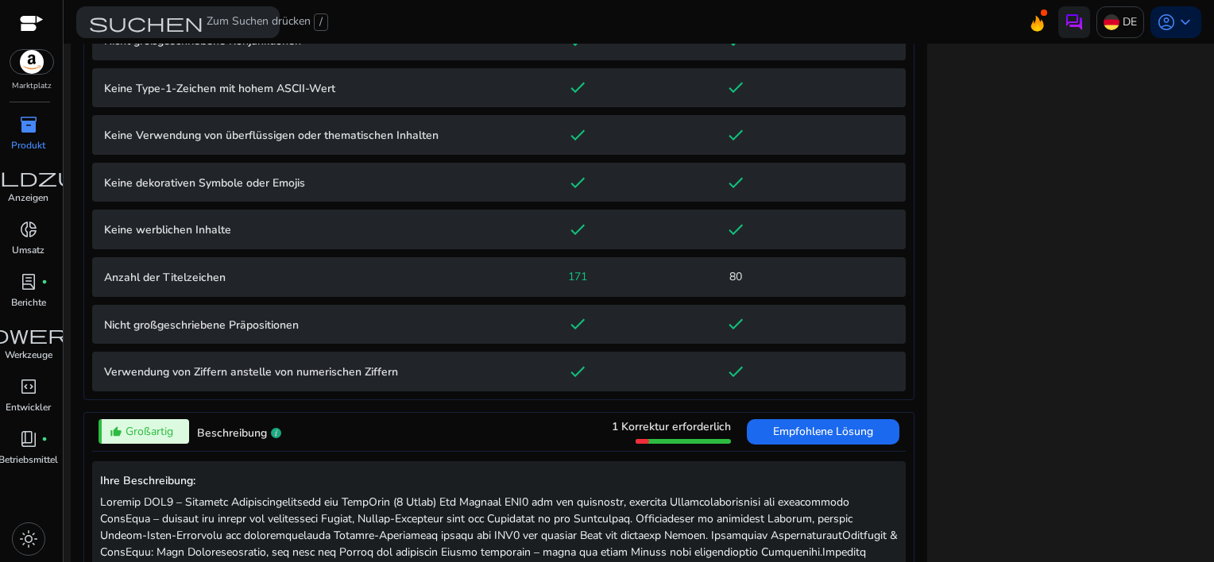
scroll to position [1552, 0]
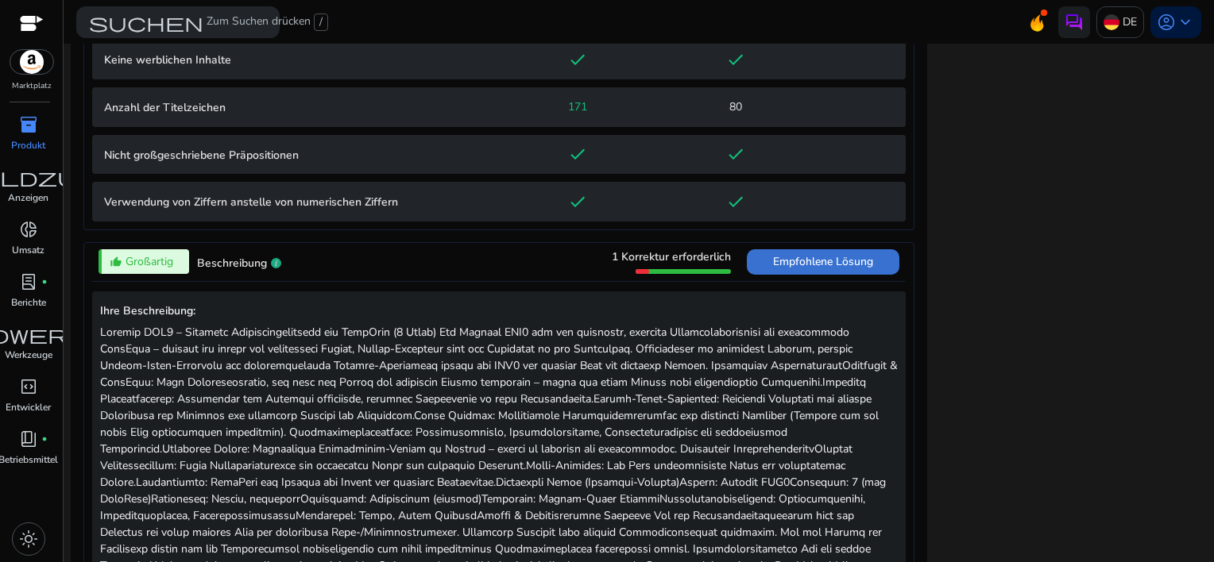
click at [829, 261] on span "Empfohlene Lösung" at bounding box center [823, 261] width 100 height 15
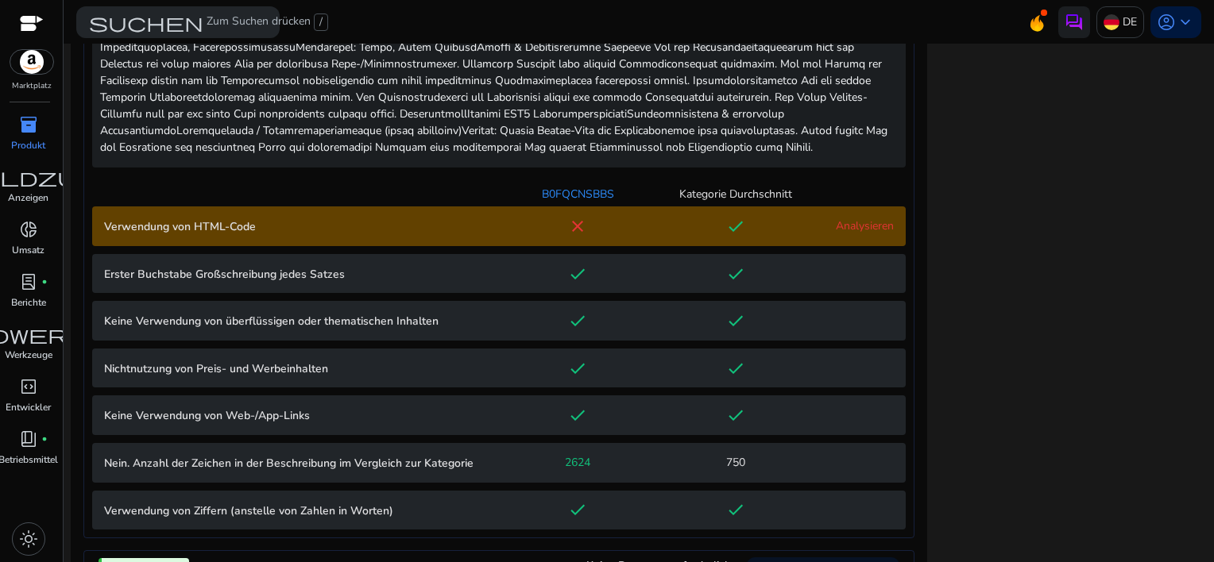
scroll to position [1088, 0]
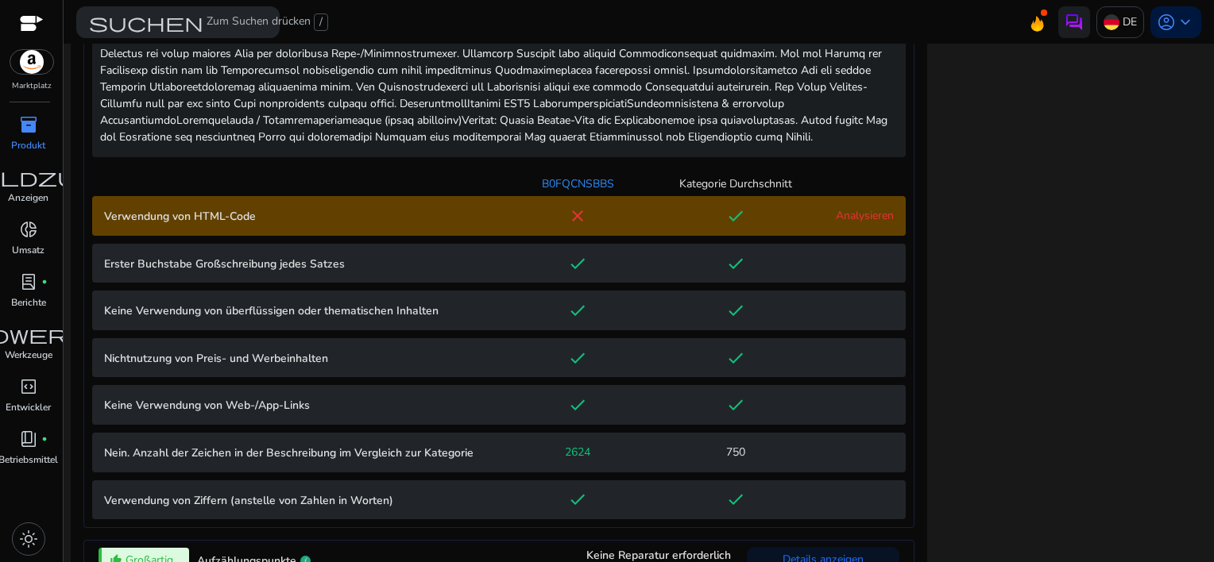
click at [864, 216] on link "Analysieren" at bounding box center [865, 215] width 58 height 15
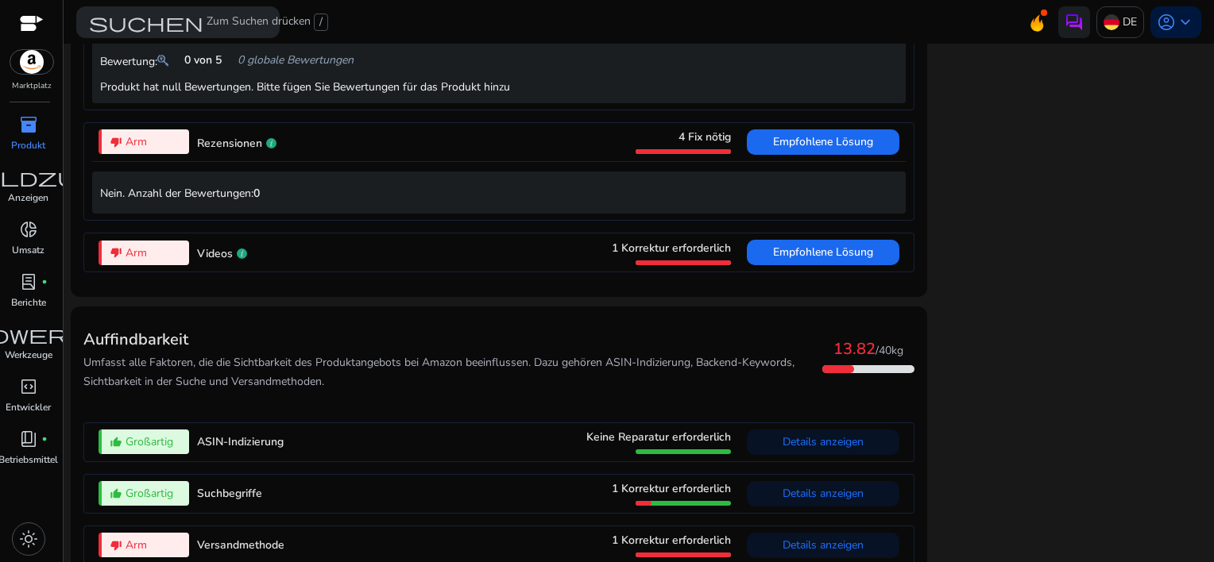
scroll to position [2239, 0]
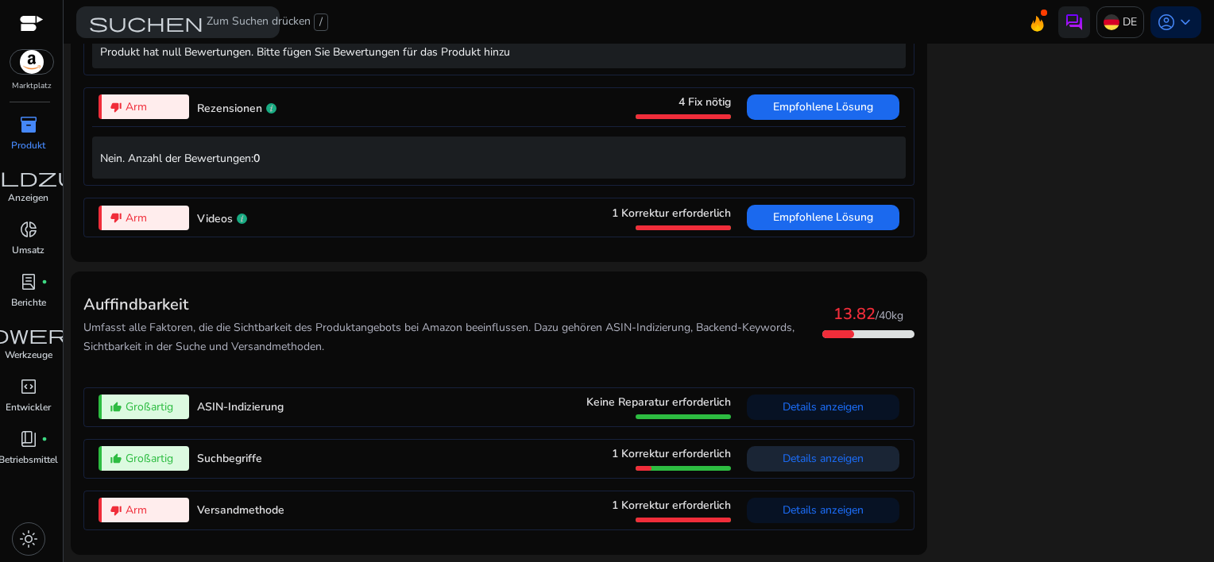
click at [818, 460] on span "Details anzeigen" at bounding box center [822, 458] width 81 height 15
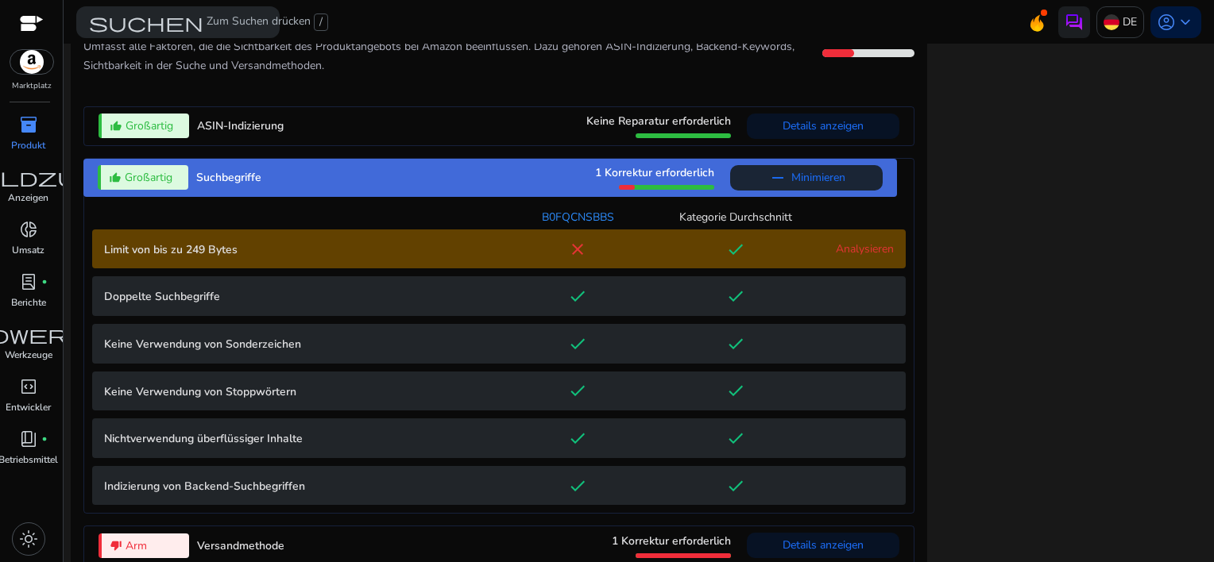
scroll to position [2104, 0]
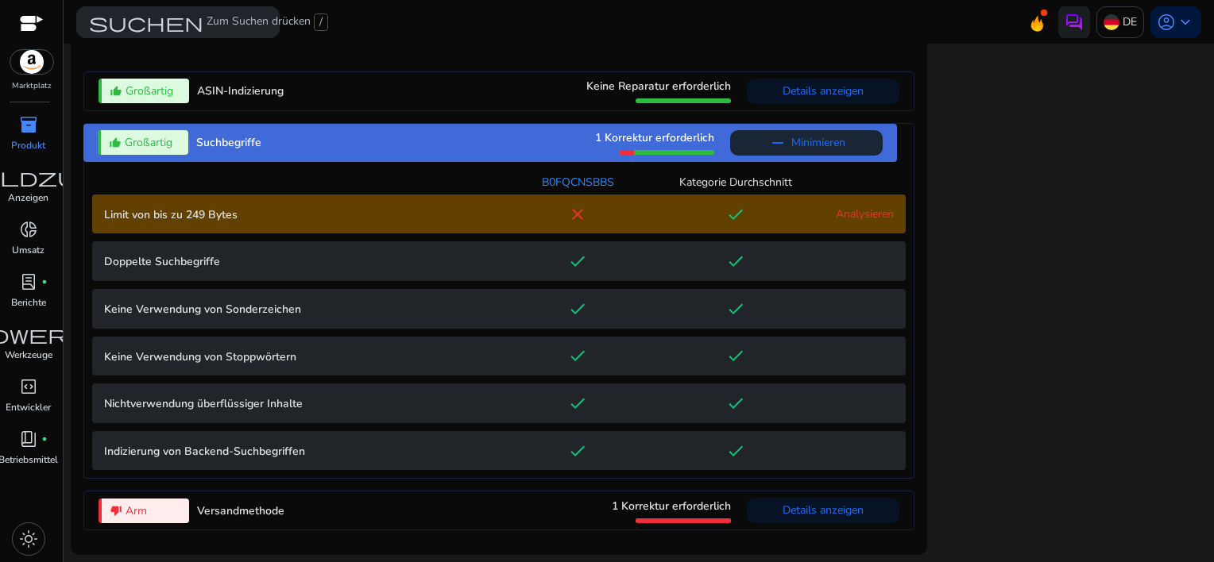
click at [859, 221] on link "Analysieren" at bounding box center [865, 214] width 58 height 15
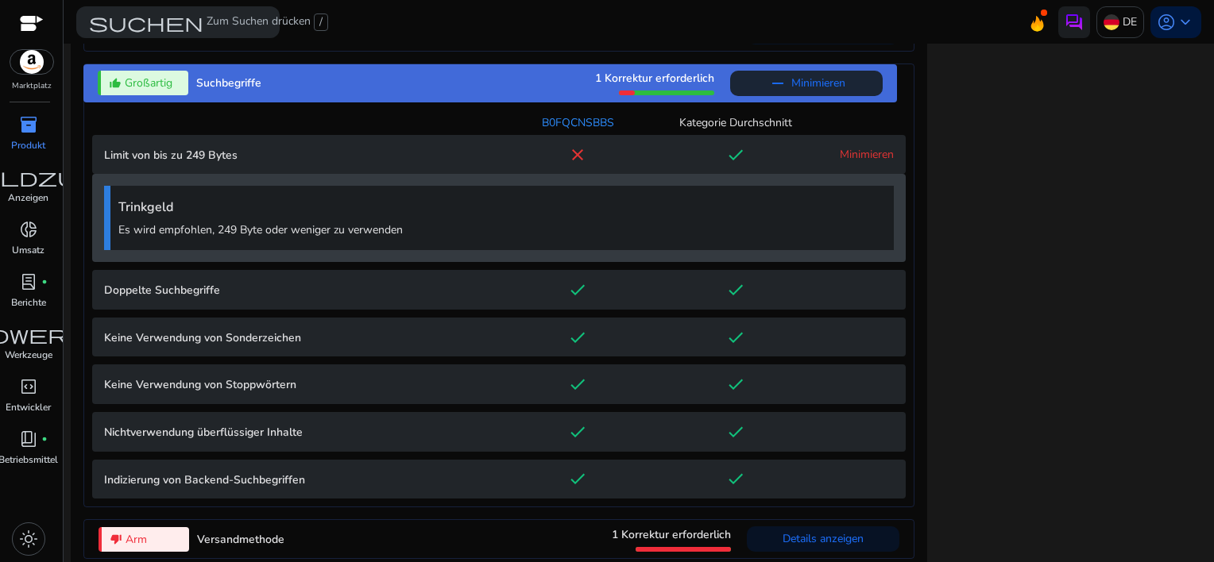
scroll to position [2191, 0]
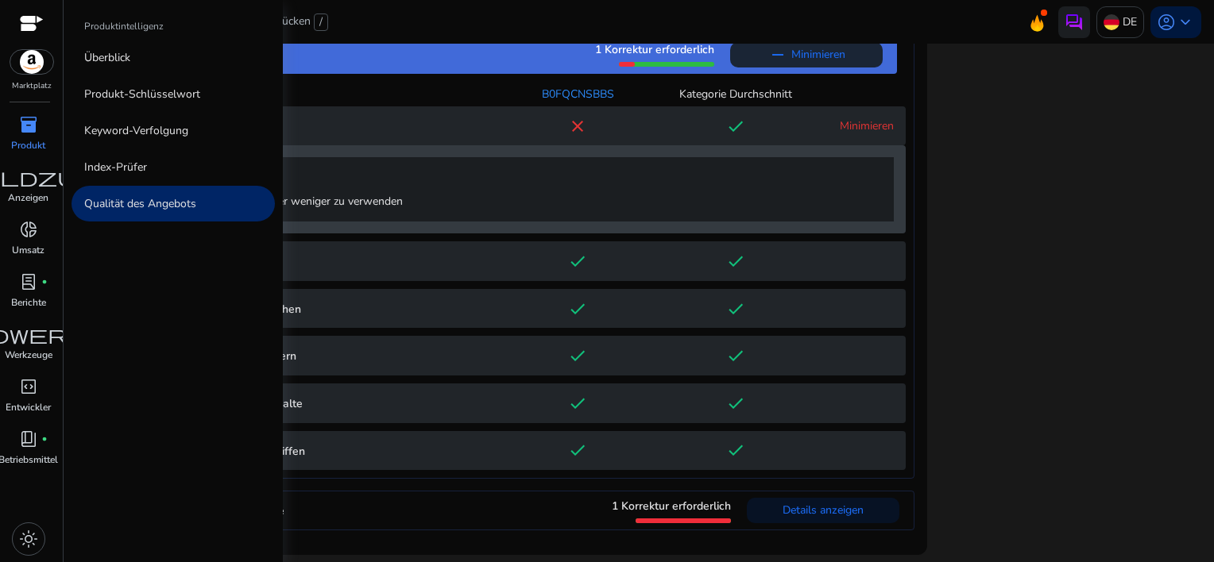
click at [29, 126] on span "inventory_2" at bounding box center [28, 124] width 19 height 19
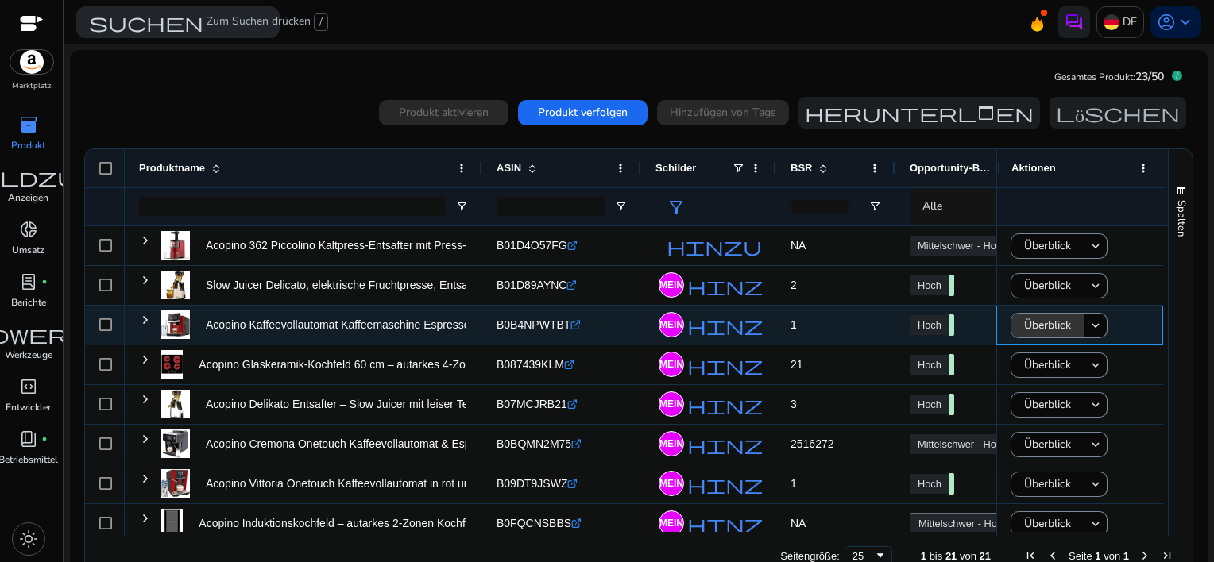
click at [1036, 321] on span "Überblick" at bounding box center [1047, 325] width 47 height 33
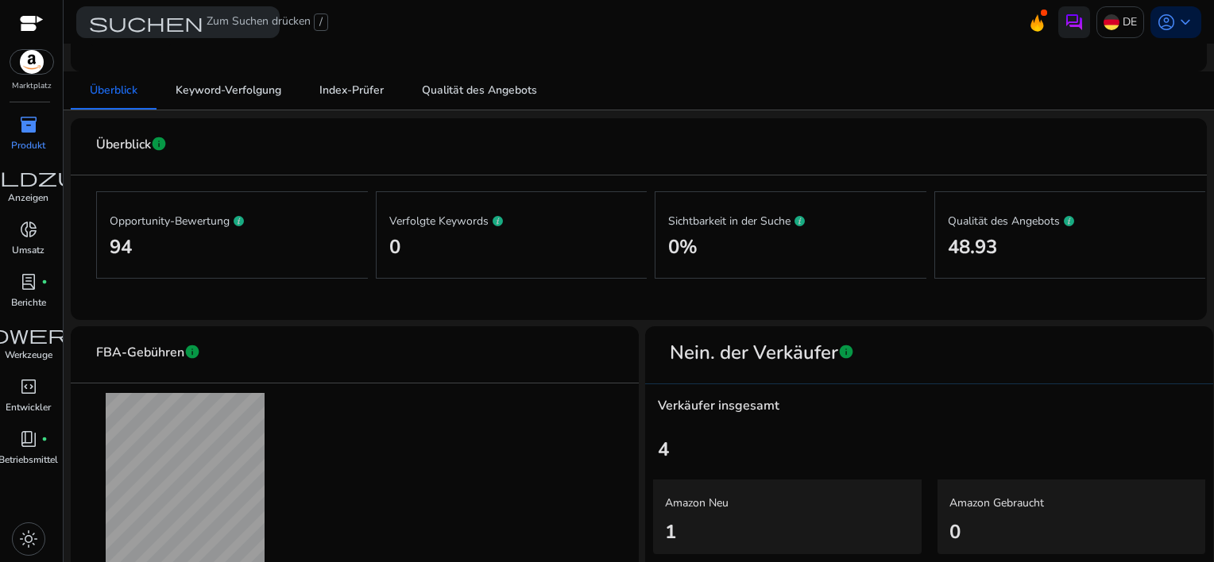
scroll to position [159, 0]
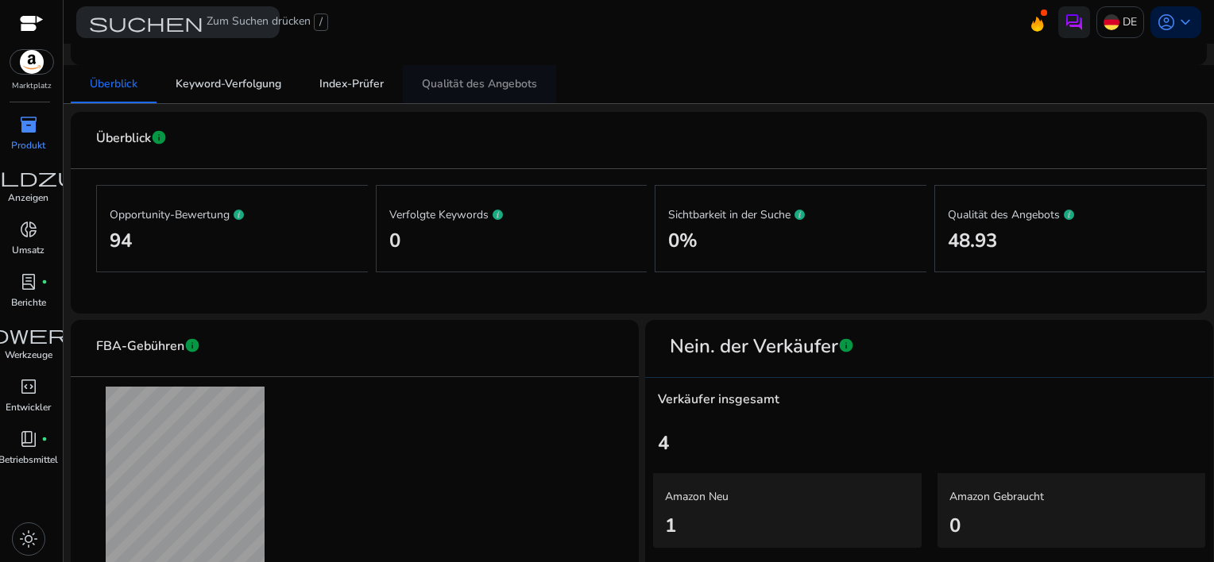
click at [466, 85] on span "Qualität des Angebots" at bounding box center [479, 84] width 115 height 11
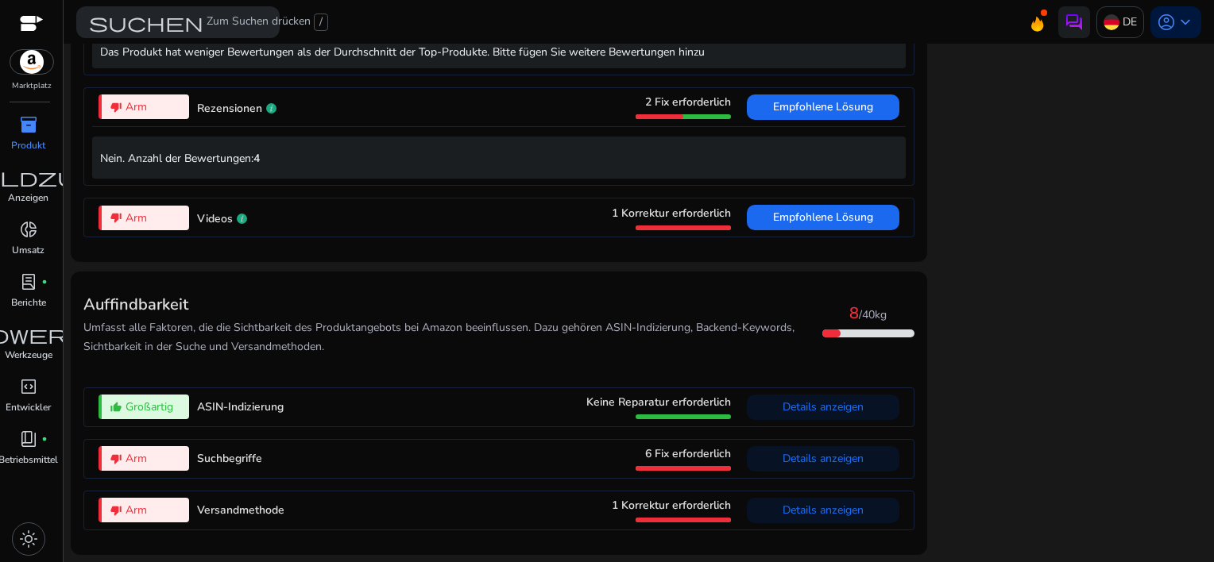
scroll to position [1516, 0]
click at [810, 462] on span "Details anzeigen" at bounding box center [822, 458] width 81 height 15
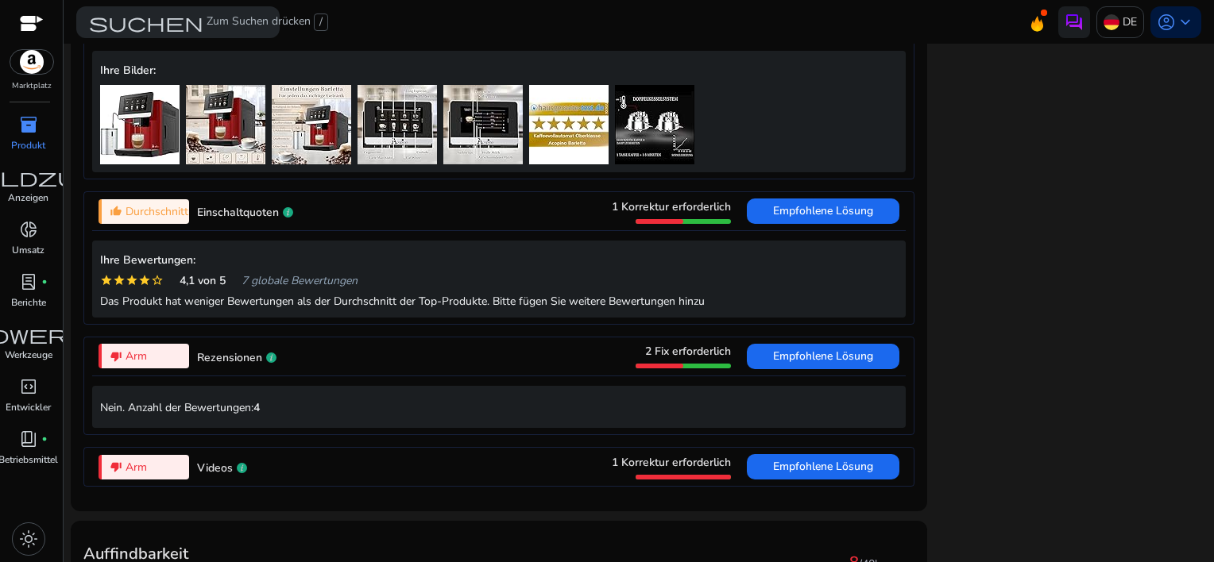
scroll to position [1196, 0]
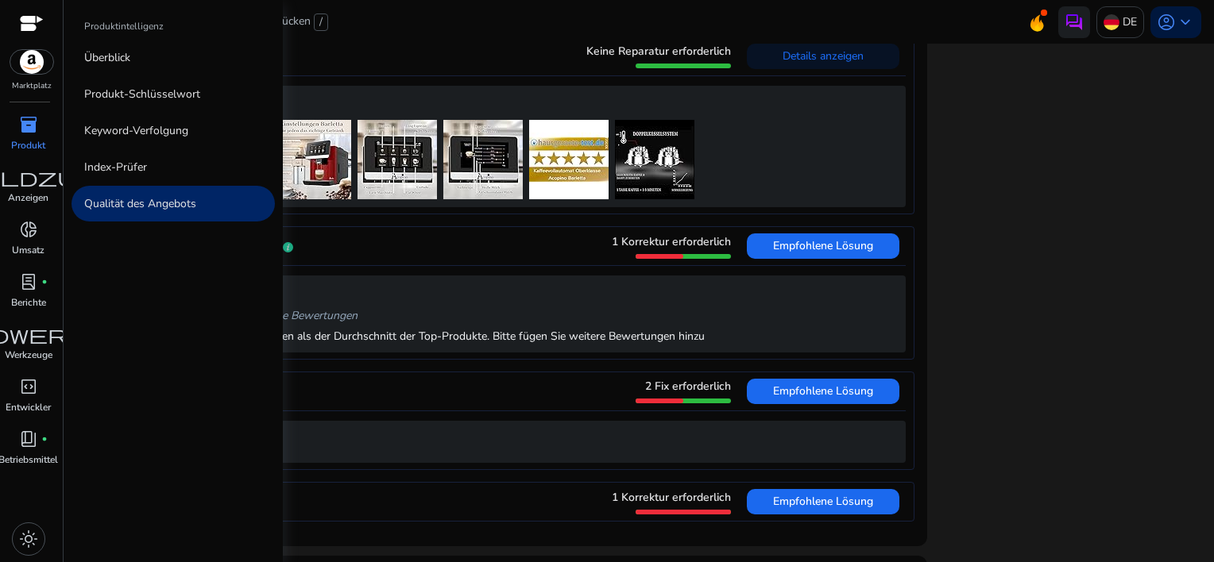
drag, startPoint x: 33, startPoint y: 138, endPoint x: 58, endPoint y: 126, distance: 27.7
click at [33, 138] on p "Produkt" at bounding box center [28, 145] width 34 height 14
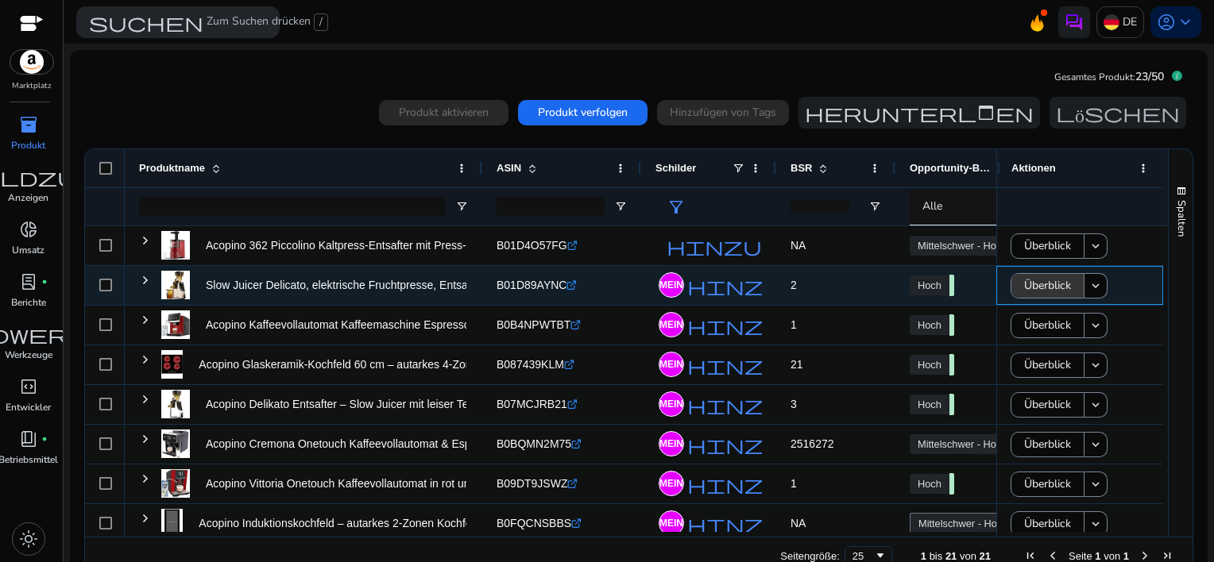
click at [1040, 286] on span "Überblick" at bounding box center [1047, 285] width 47 height 33
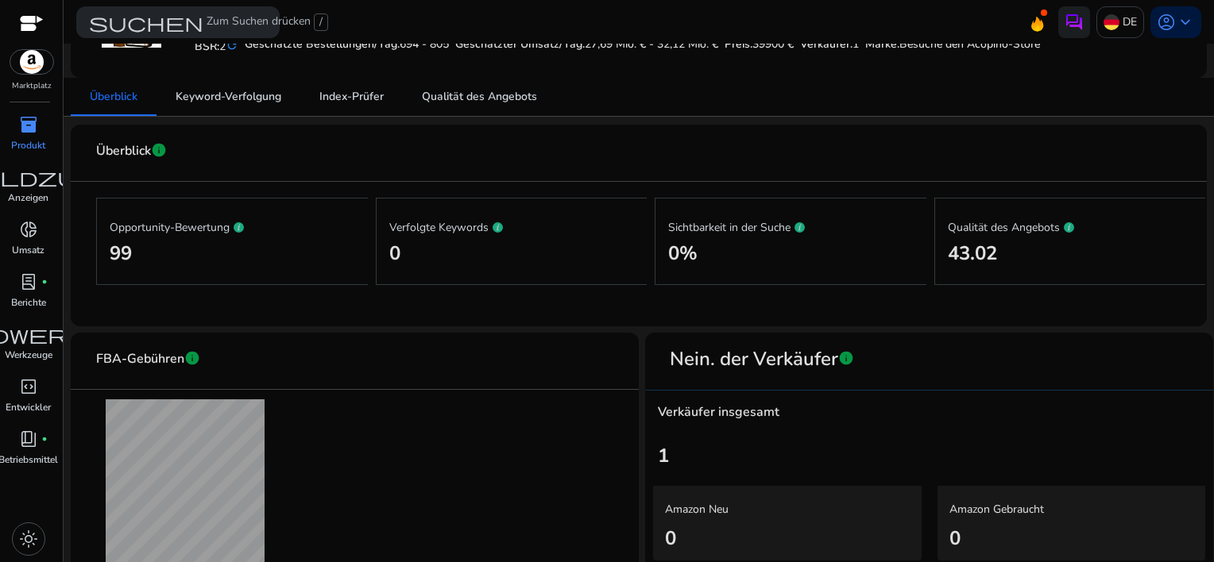
scroll to position [159, 0]
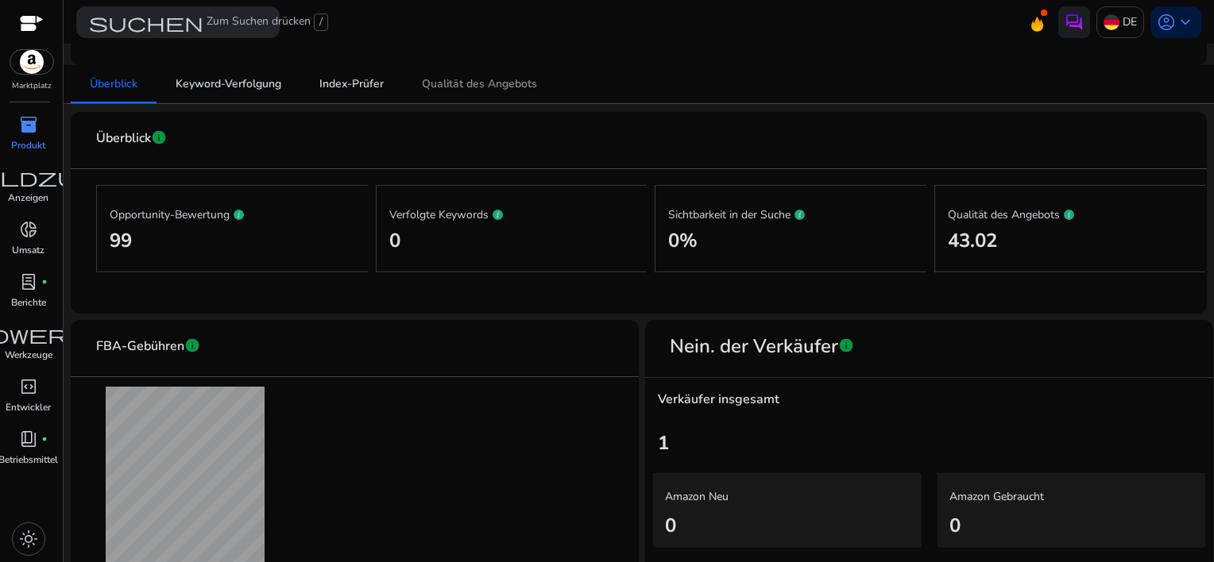
click at [481, 79] on span "Qualität des Angebots" at bounding box center [479, 84] width 115 height 11
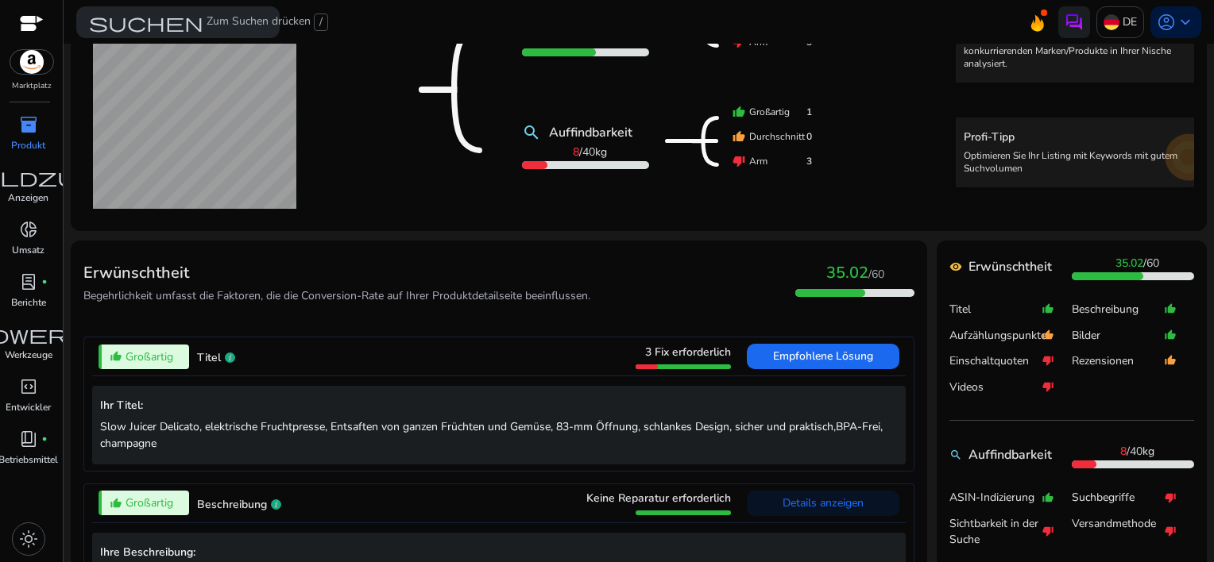
scroll to position [477, 0]
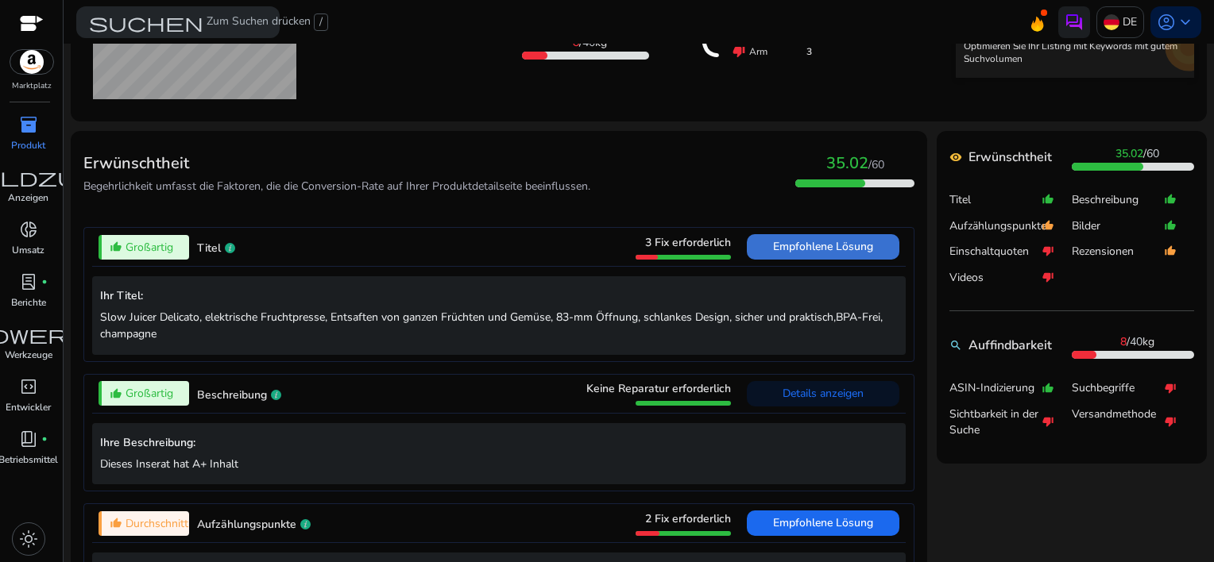
click at [788, 242] on span "Empfohlene Lösung" at bounding box center [823, 246] width 100 height 15
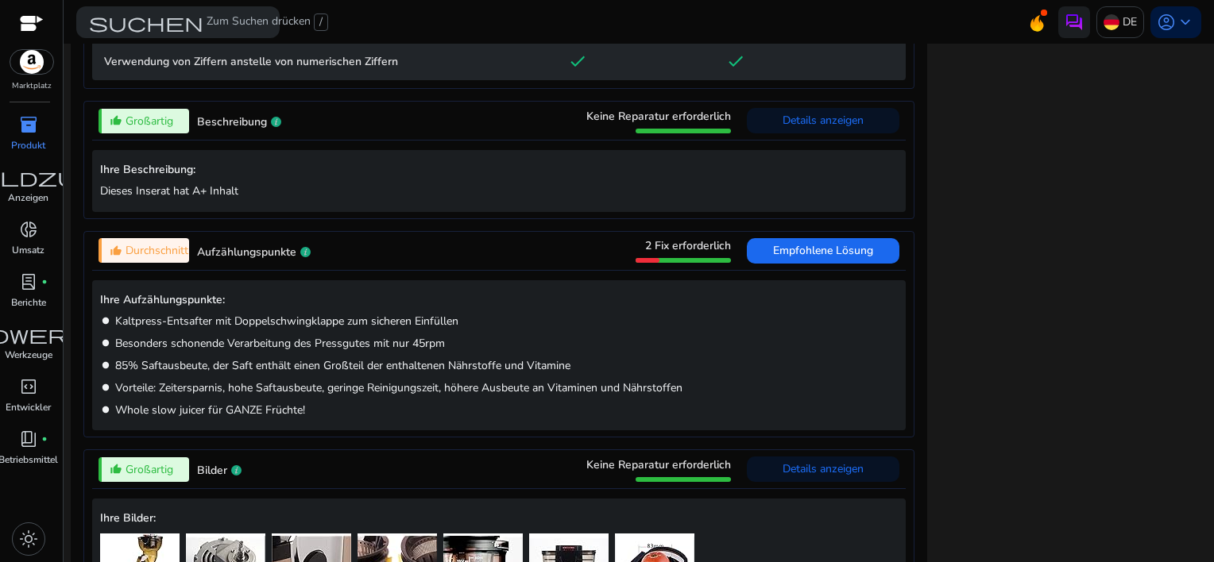
scroll to position [1418, 0]
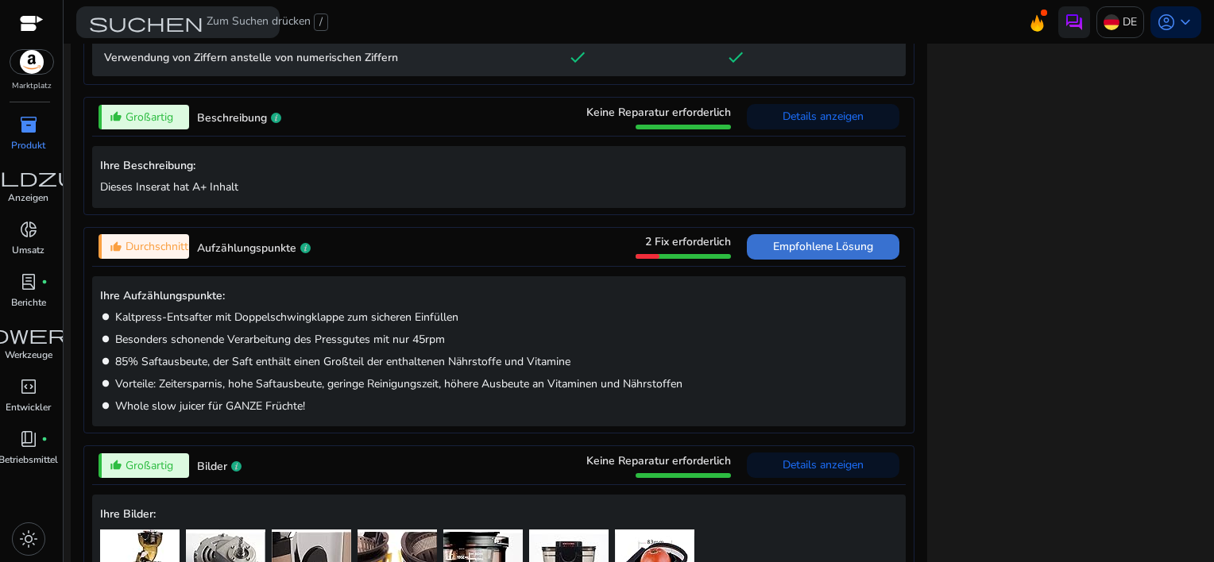
click at [794, 241] on span "Empfohlene Lösung" at bounding box center [823, 246] width 100 height 15
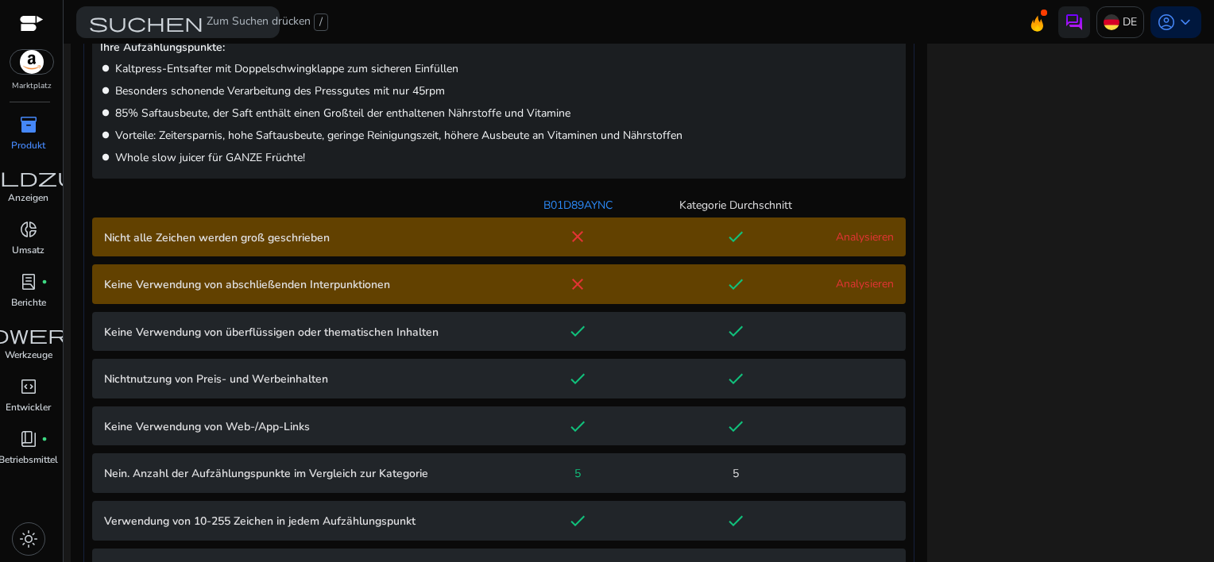
scroll to position [979, 0]
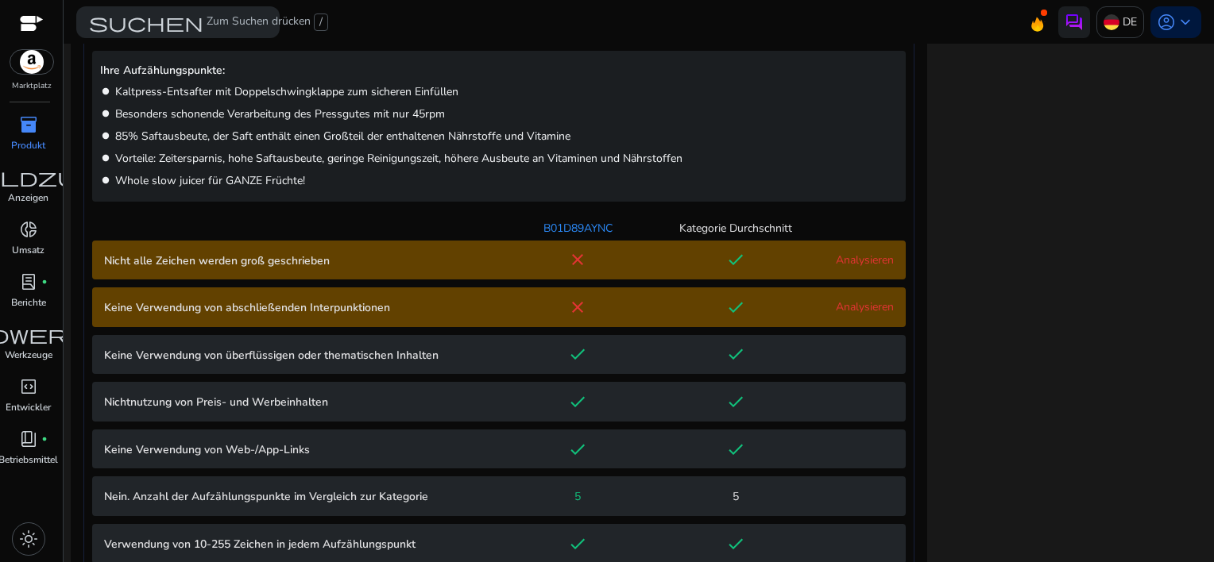
click at [852, 253] on link "Analysieren" at bounding box center [865, 260] width 58 height 15
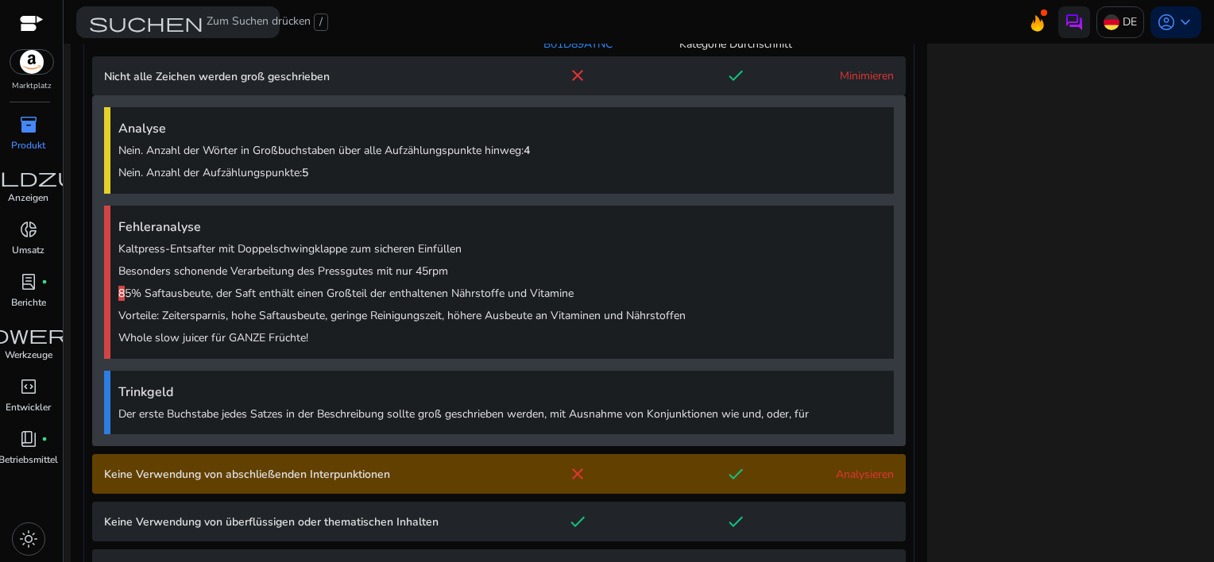
scroll to position [1217, 0]
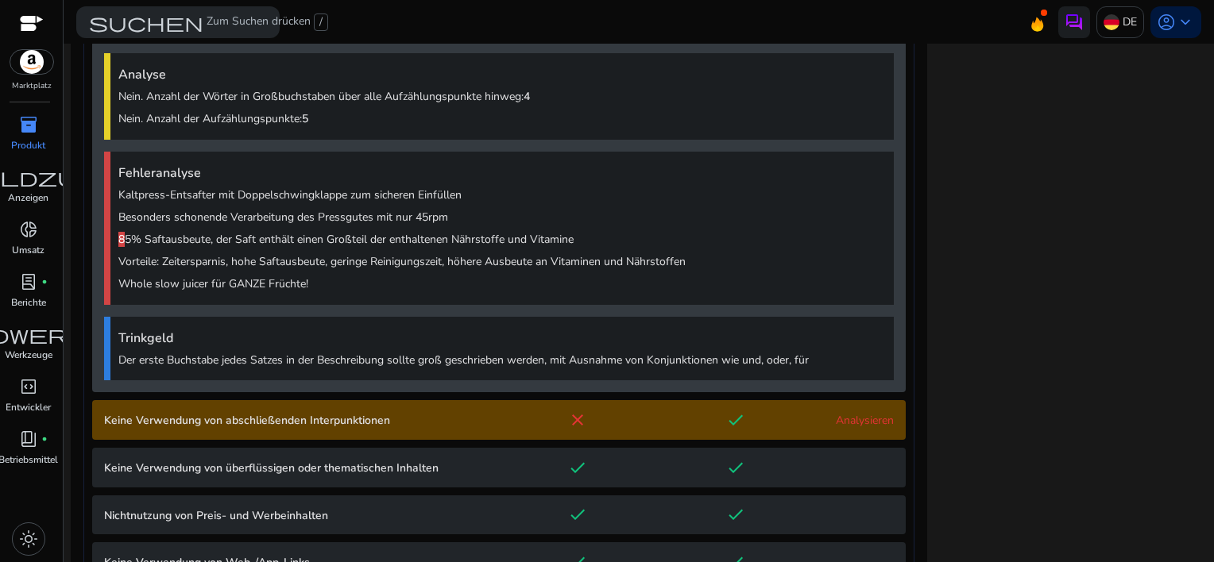
click at [836, 416] on link "Analysieren" at bounding box center [865, 420] width 58 height 15
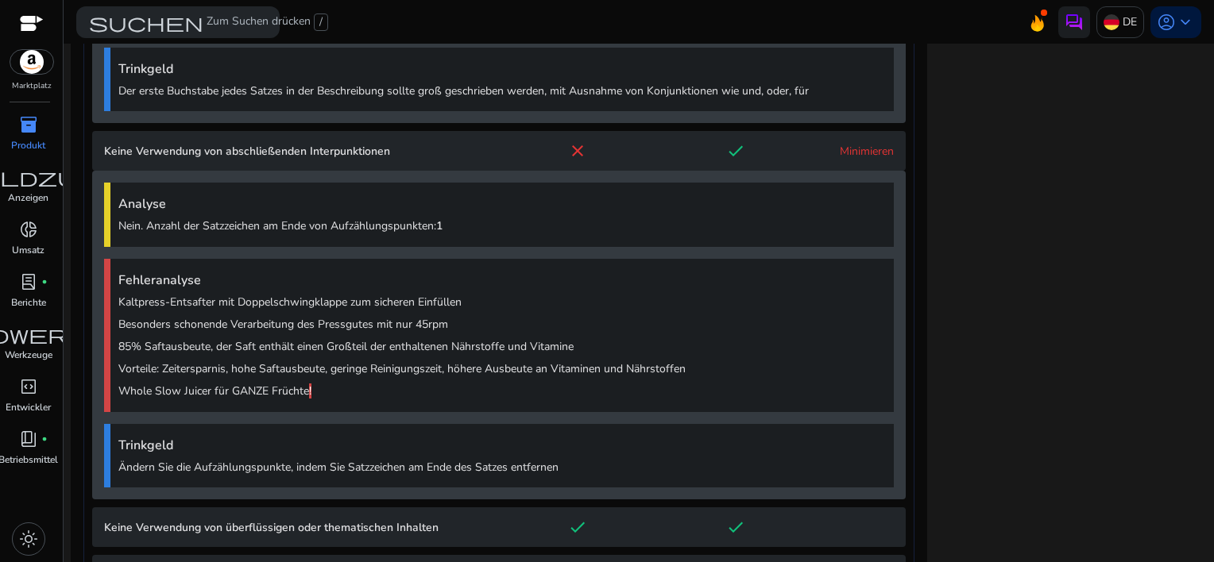
scroll to position [1616, 0]
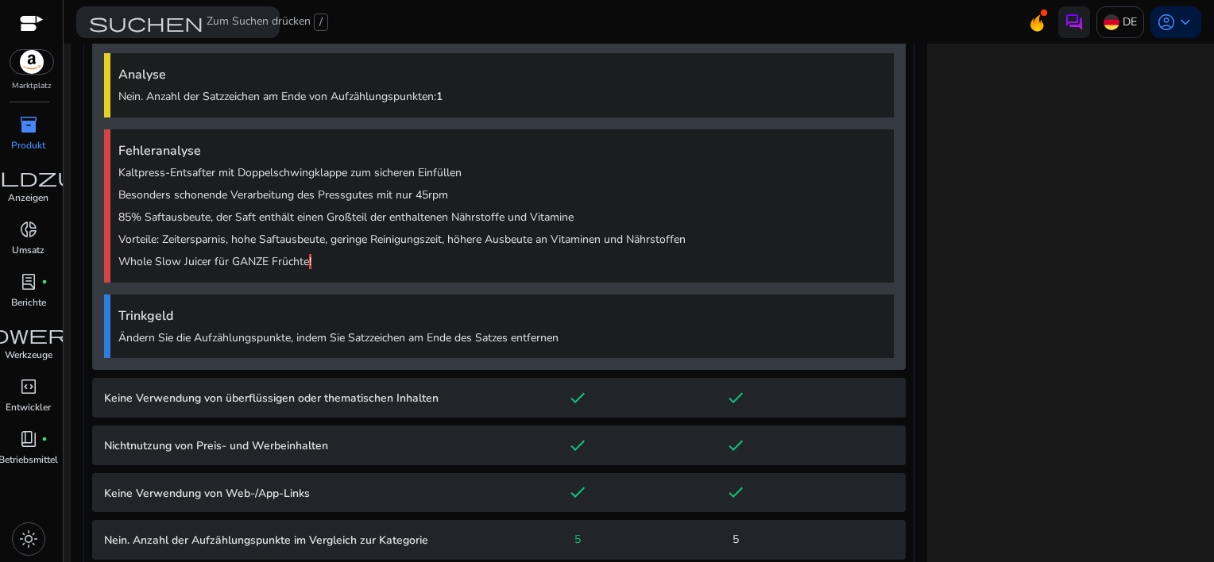
click at [21, 121] on span "inventory_2" at bounding box center [28, 124] width 19 height 19
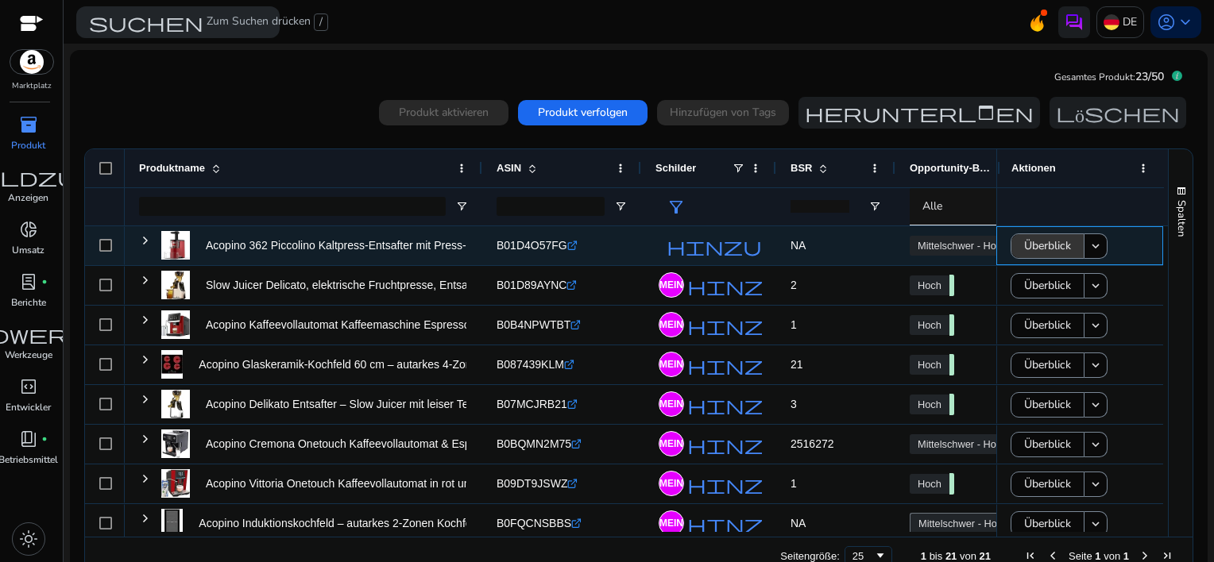
click at [1028, 250] on span "Überblick" at bounding box center [1047, 246] width 47 height 33
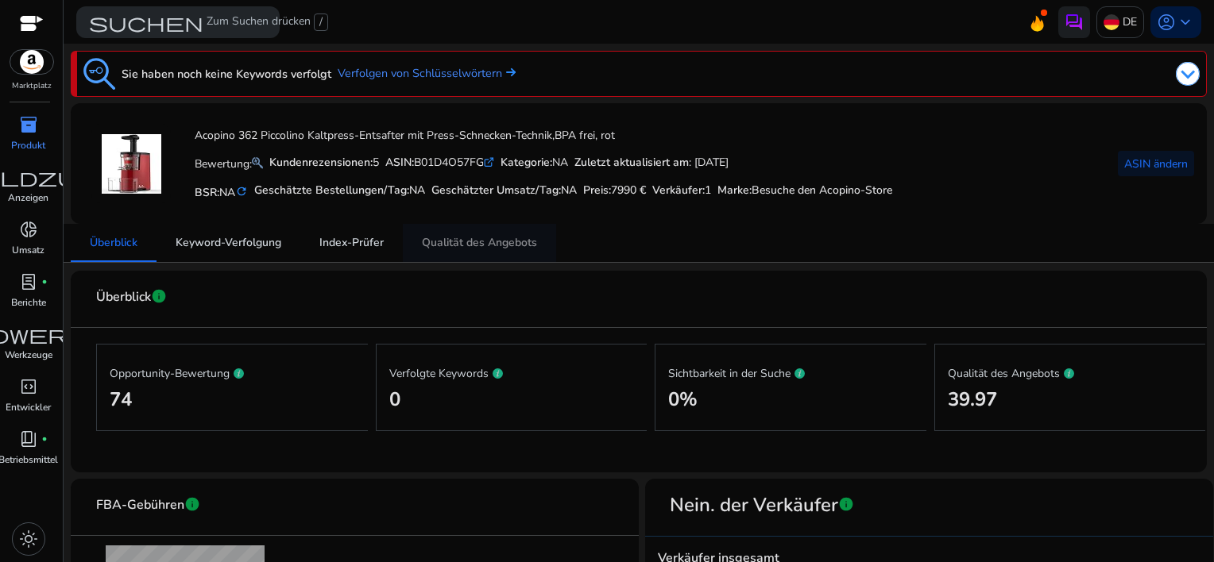
click at [467, 245] on span "Qualität des Angebots" at bounding box center [479, 243] width 115 height 11
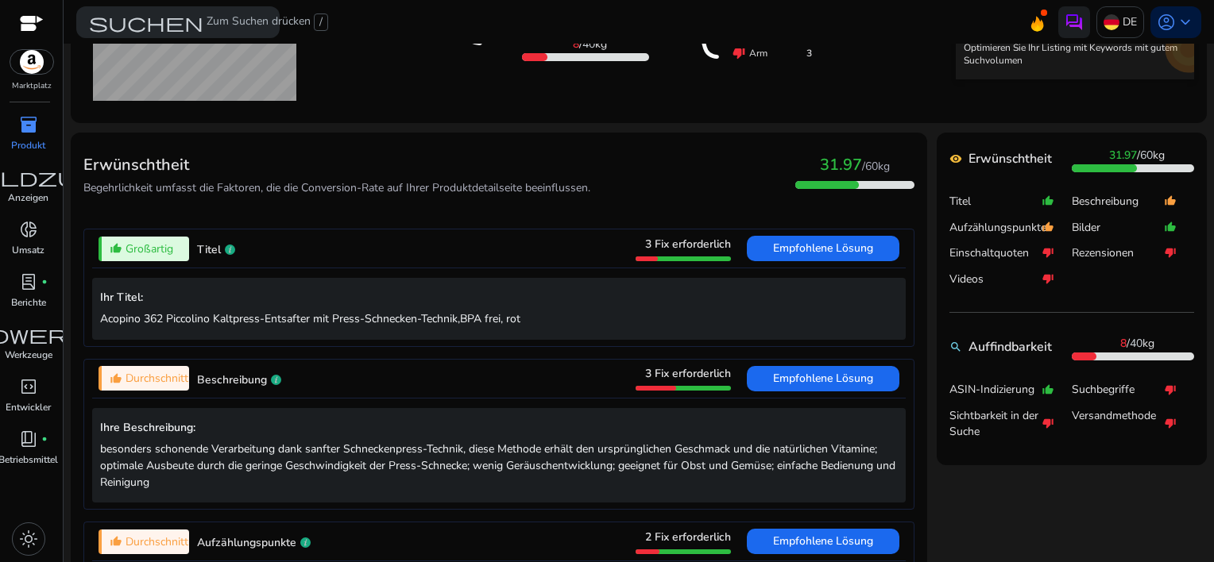
scroll to position [477, 0]
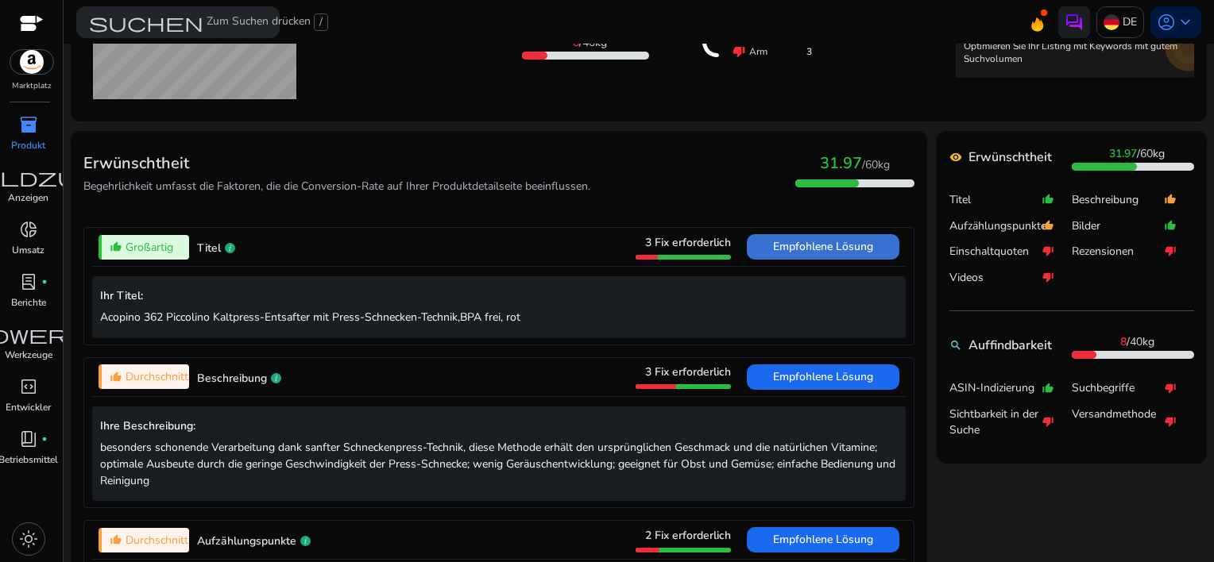
click at [817, 245] on span "Empfohlene Lösung" at bounding box center [823, 246] width 100 height 15
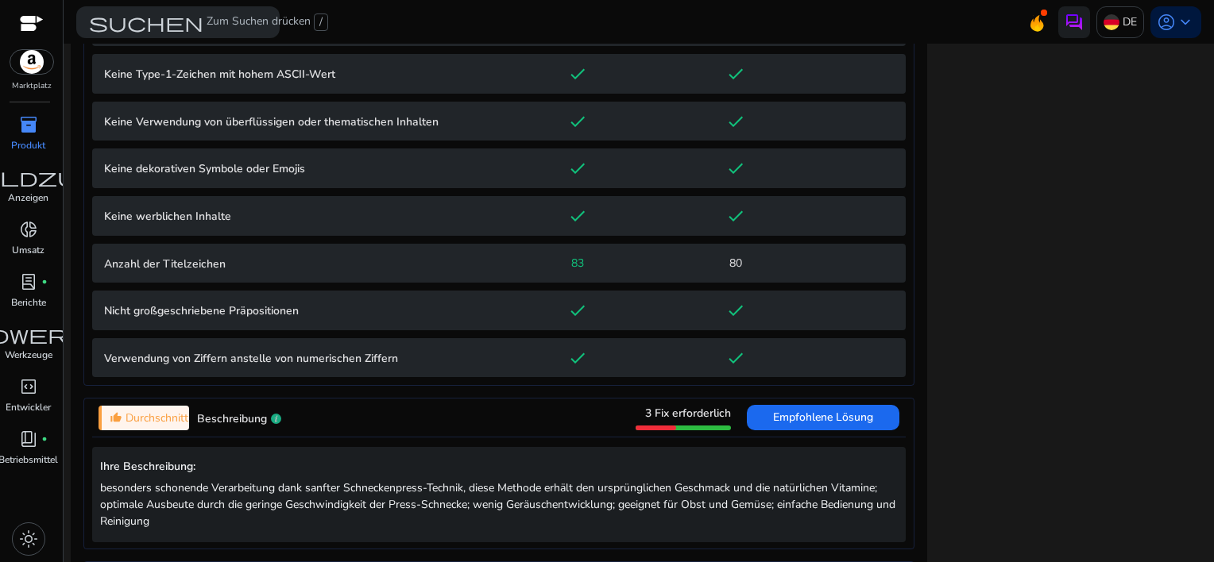
scroll to position [1339, 0]
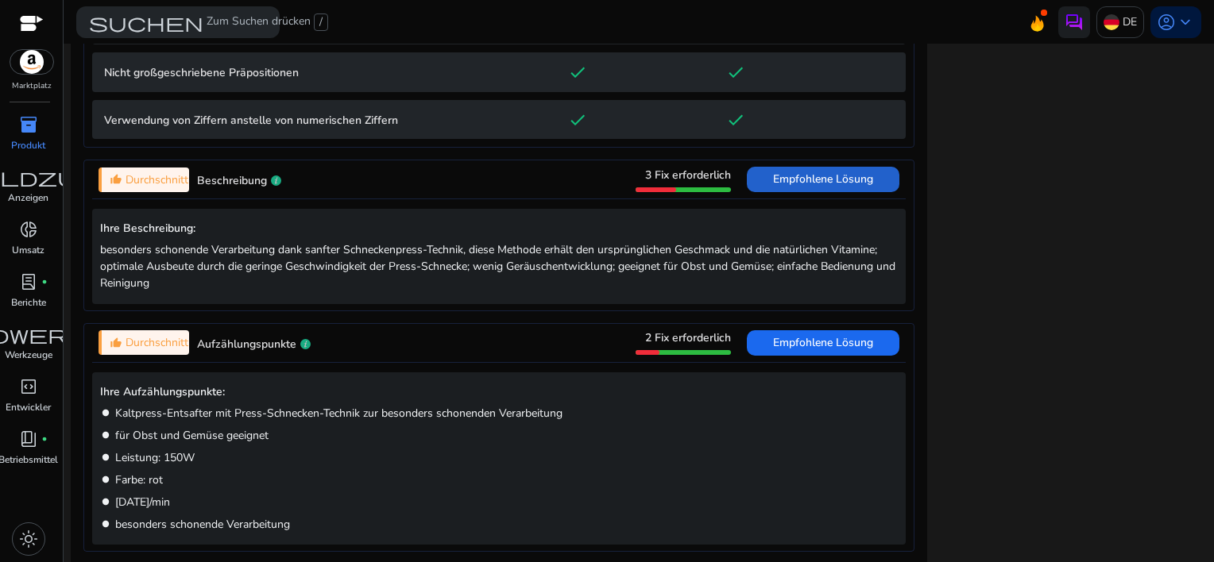
click at [813, 191] on span at bounding box center [823, 179] width 153 height 38
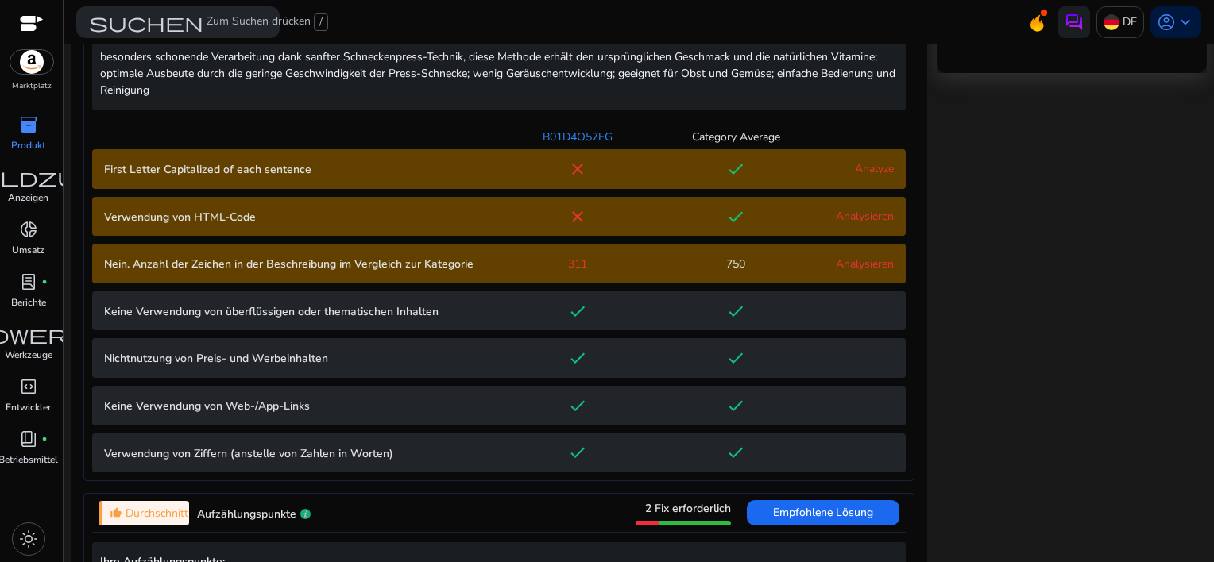
scroll to position [833, 0]
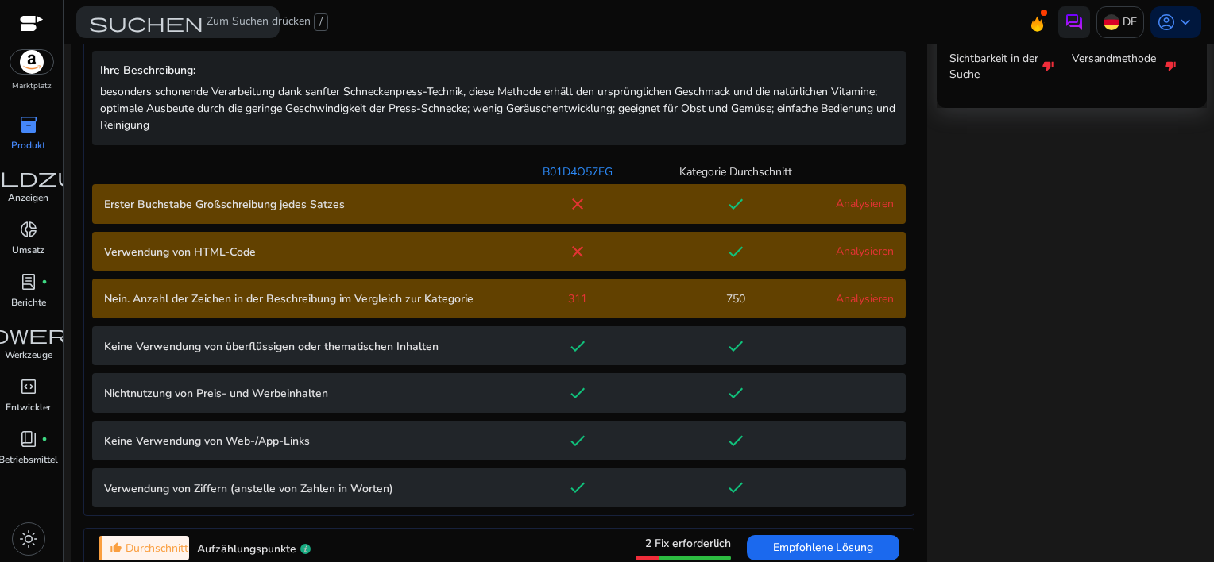
click at [845, 288] on category "Nein. Anzahl der Zeichen in der Beschreibung im Vergleich zur Kategorie 311 750…" at bounding box center [498, 299] width 813 height 40
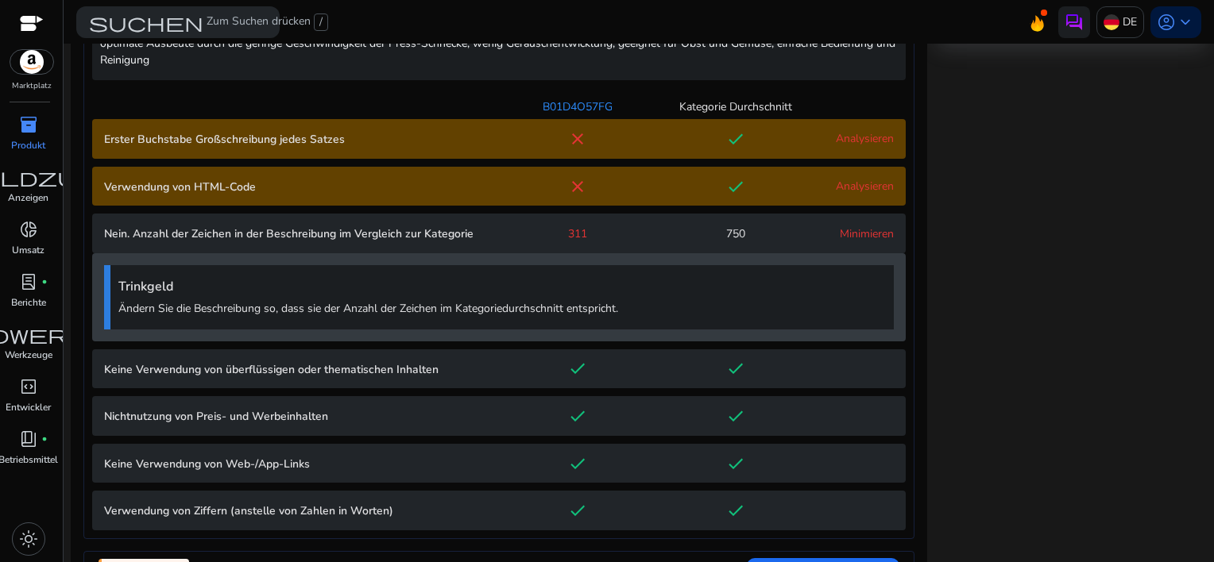
scroll to position [1110, 0]
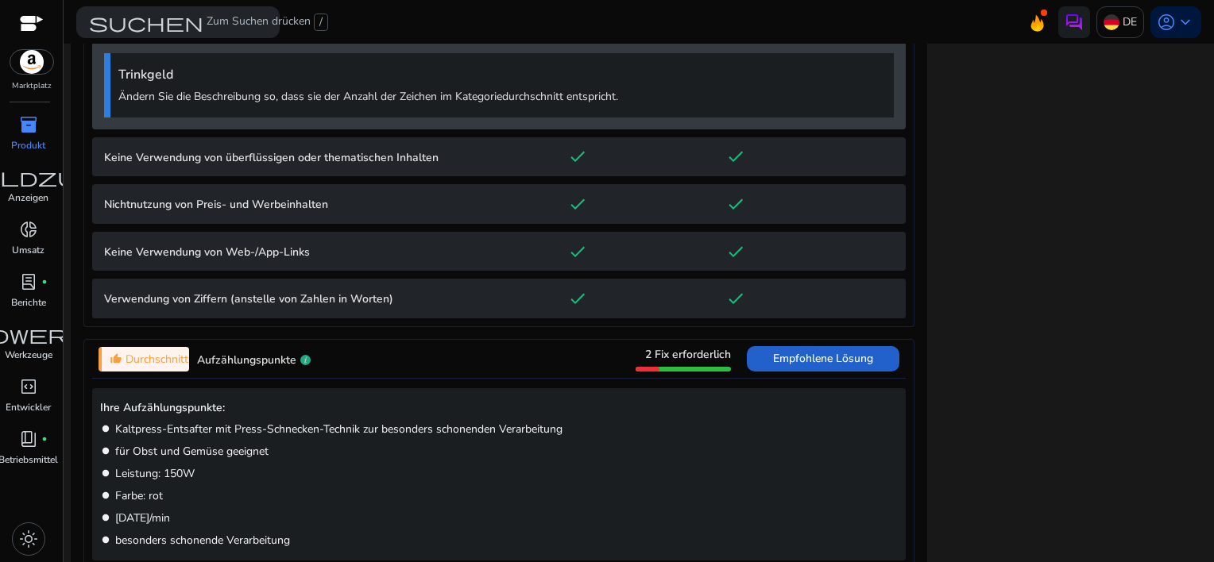
click at [817, 353] on span "Empfohlene Lösung" at bounding box center [823, 358] width 100 height 15
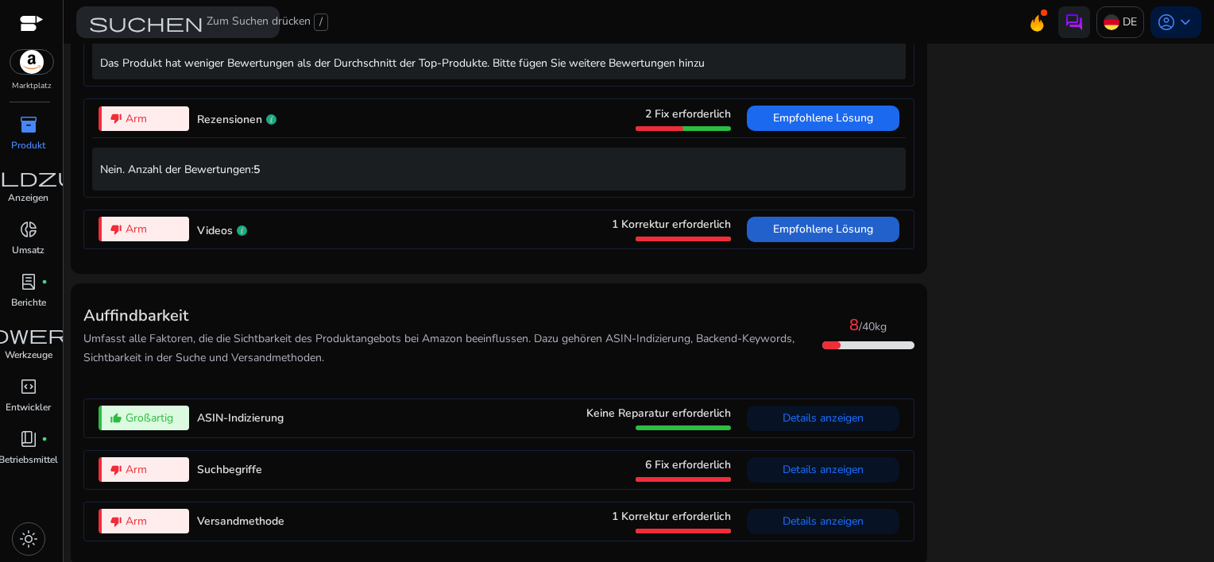
scroll to position [1911, 0]
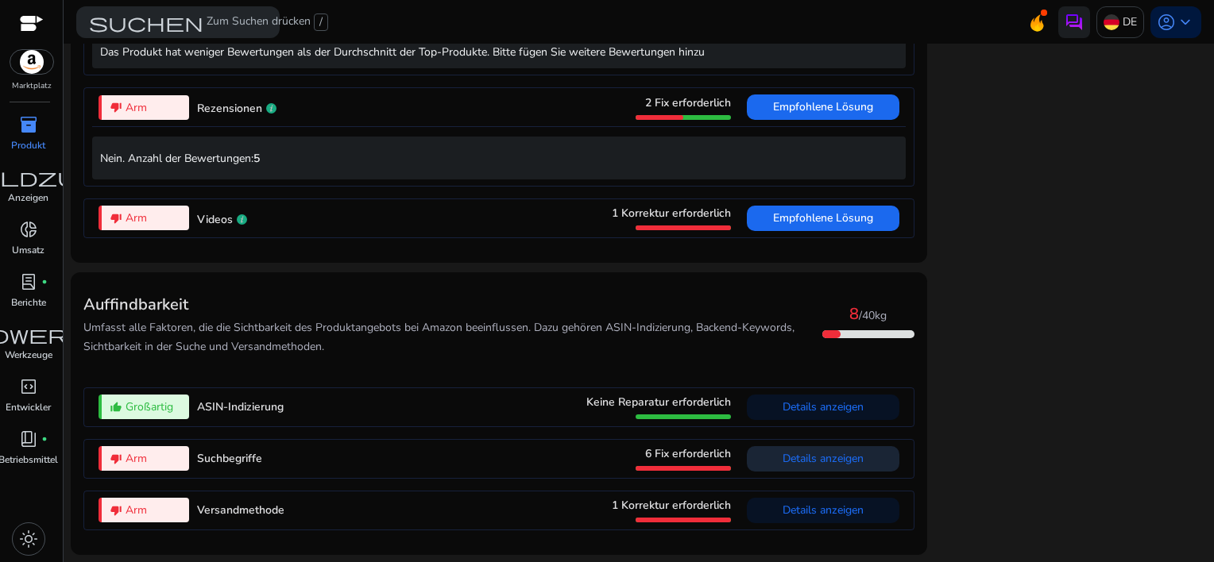
click at [816, 456] on span "Details anzeigen" at bounding box center [822, 458] width 81 height 15
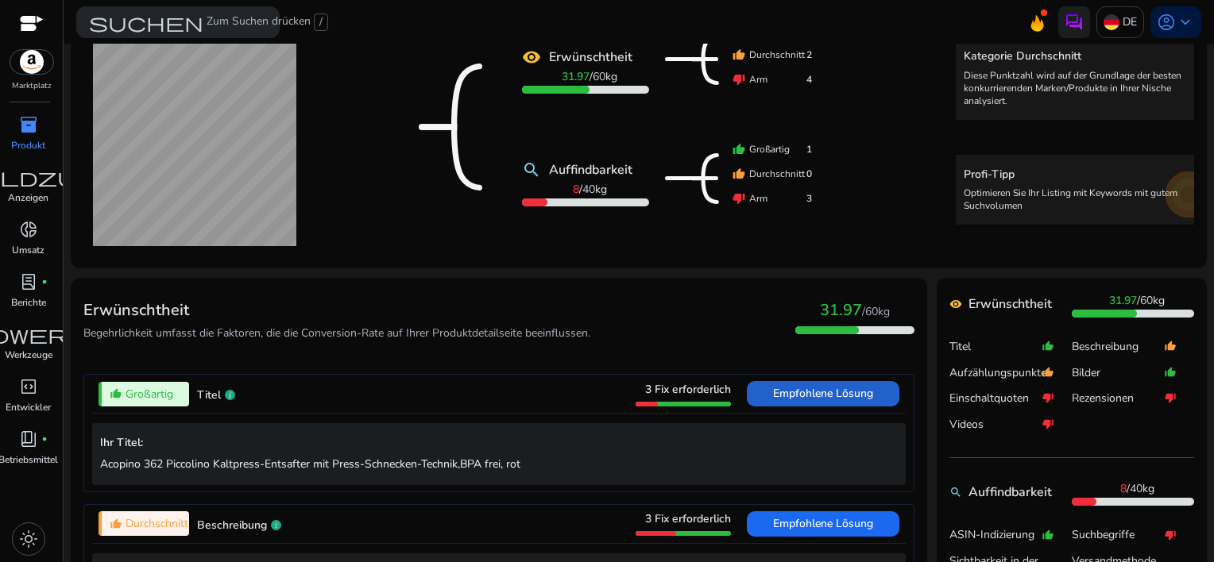
scroll to position [0, 0]
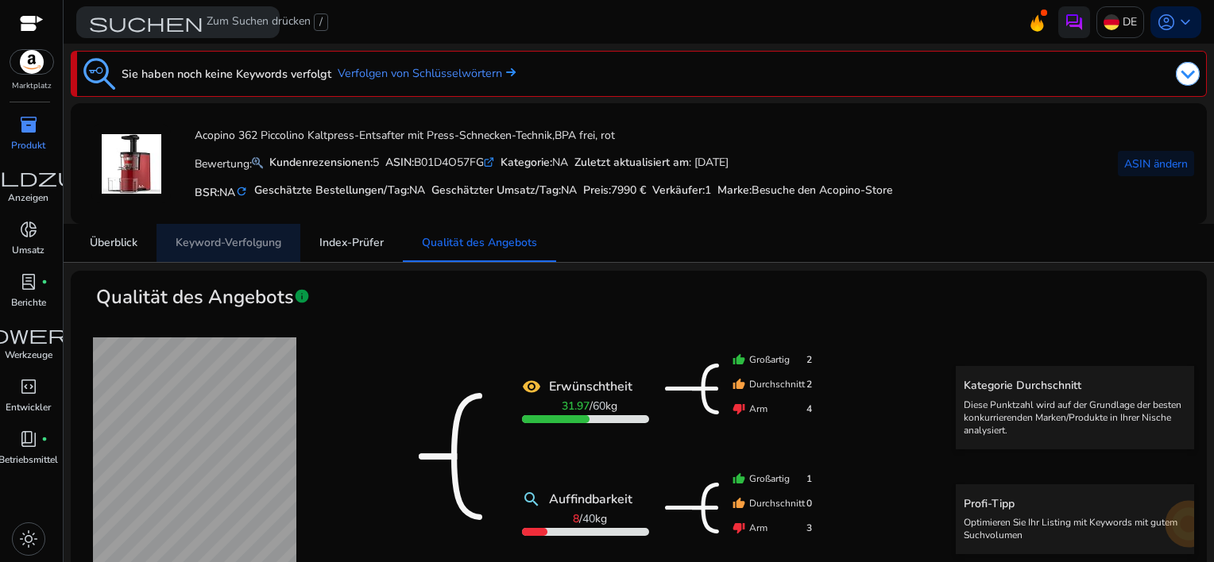
click at [209, 242] on span "Keyword-Verfolgung" at bounding box center [229, 243] width 106 height 11
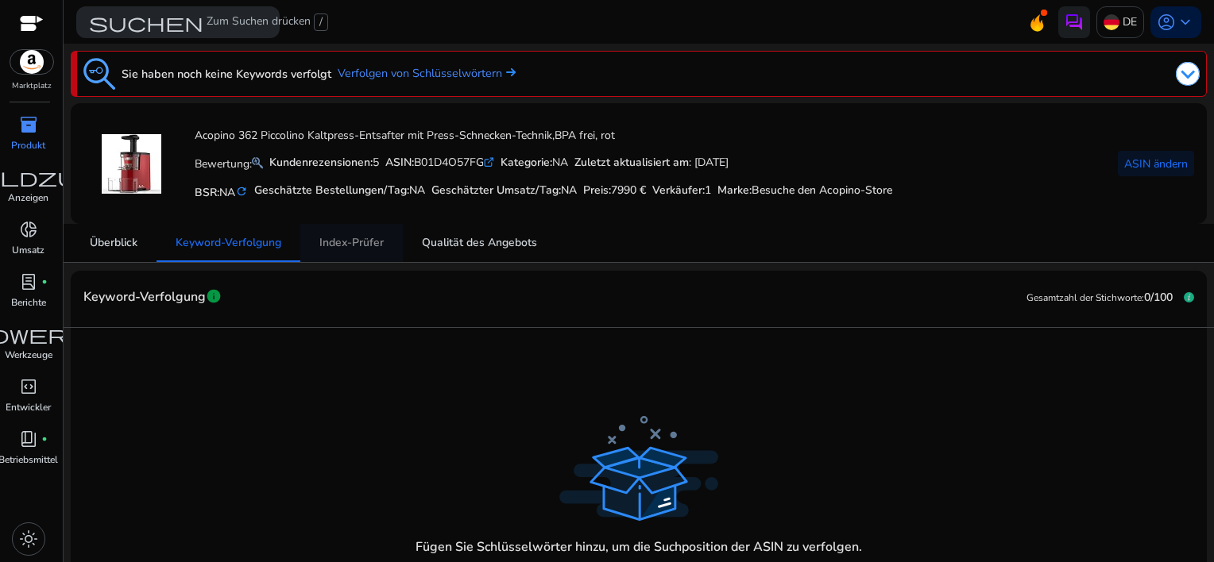
click at [345, 238] on span "Index-Prüfer" at bounding box center [351, 243] width 64 height 11
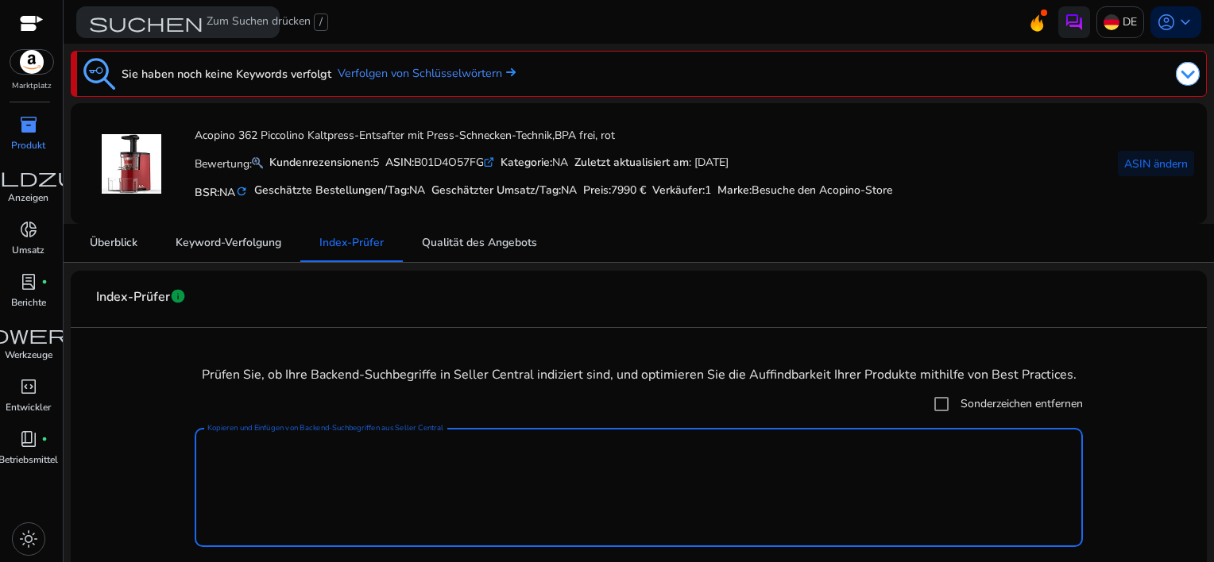
click at [391, 450] on textarea "Kopieren und Einfügen von Backend-Suchbegriffen aus Seller Central" at bounding box center [638, 487] width 863 height 103
paste textarea "**********"
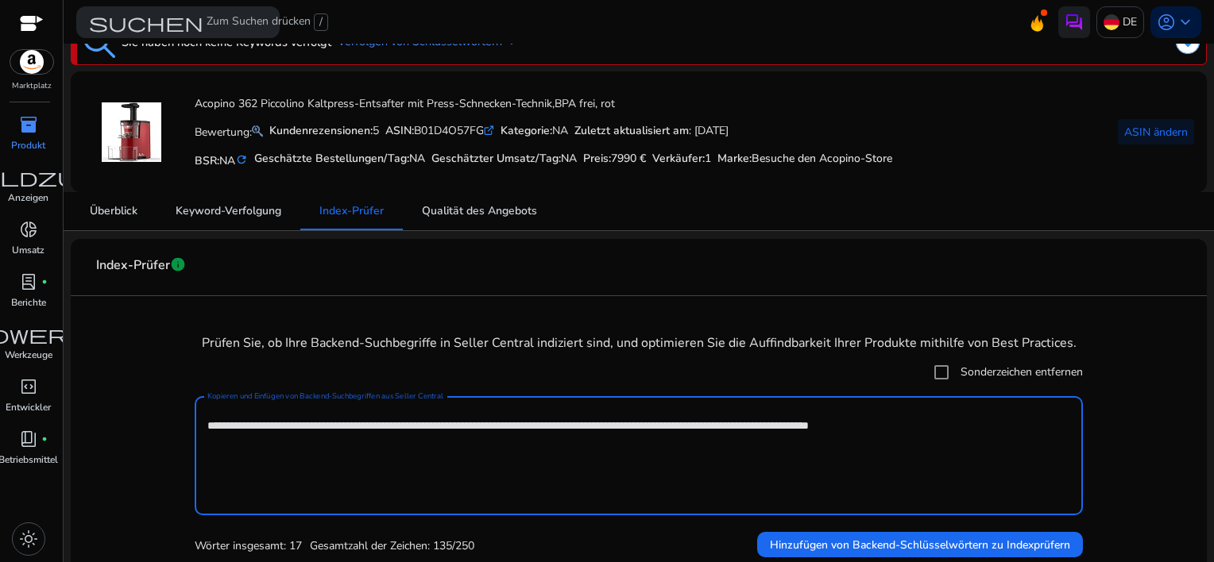
scroll to position [41, 0]
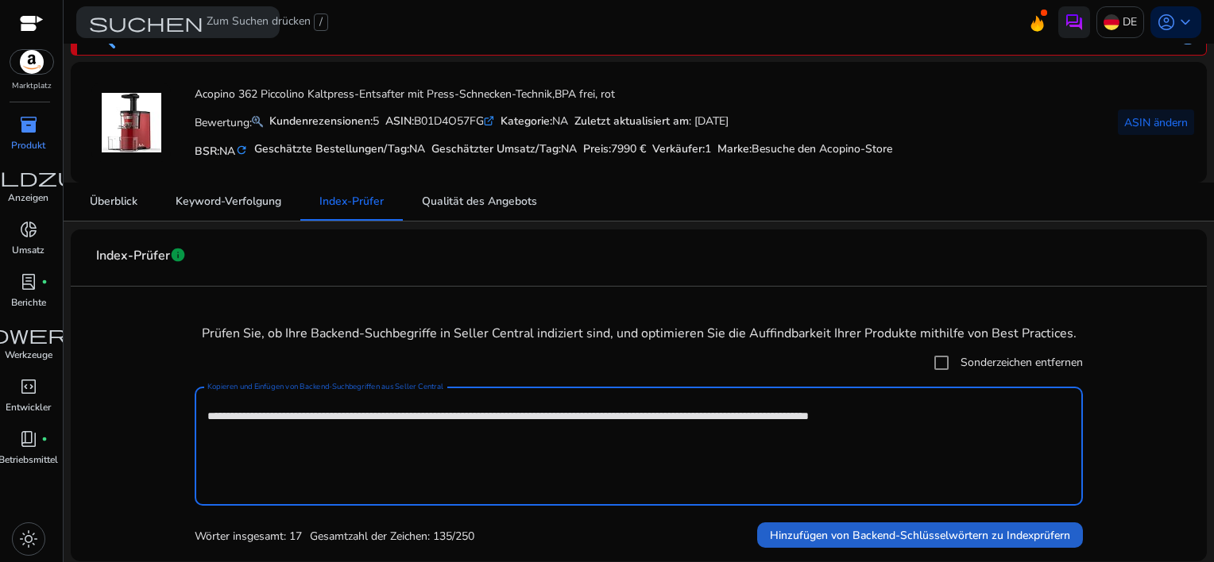
type textarea "**********"
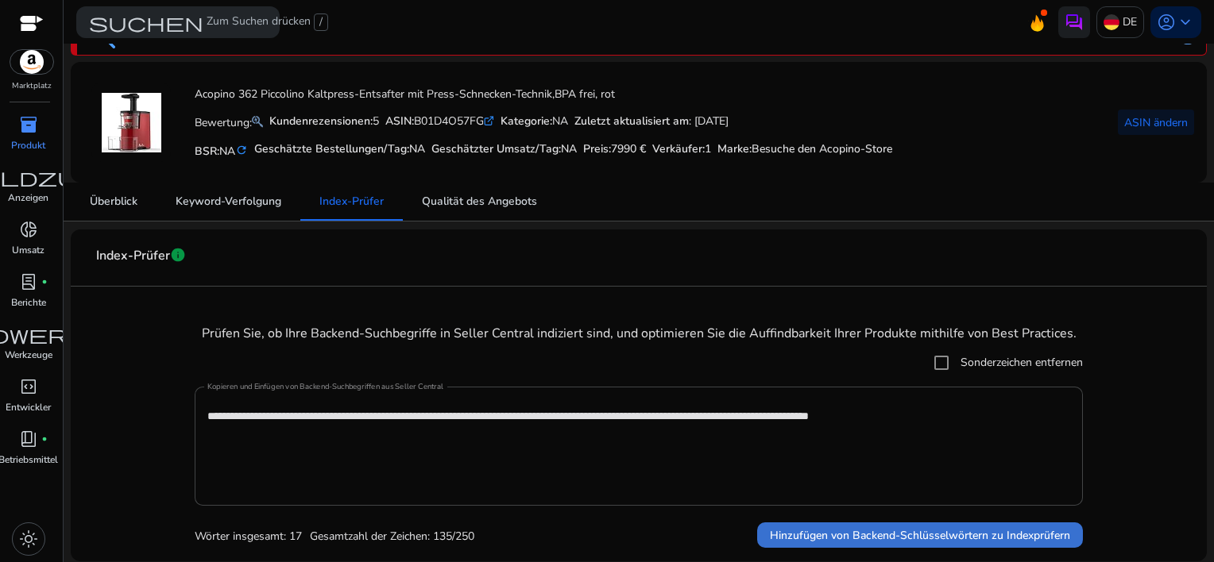
click at [903, 534] on span "Hinzufügen von Backend-Schlüsselwörtern zu Indexprüfern" at bounding box center [920, 535] width 300 height 17
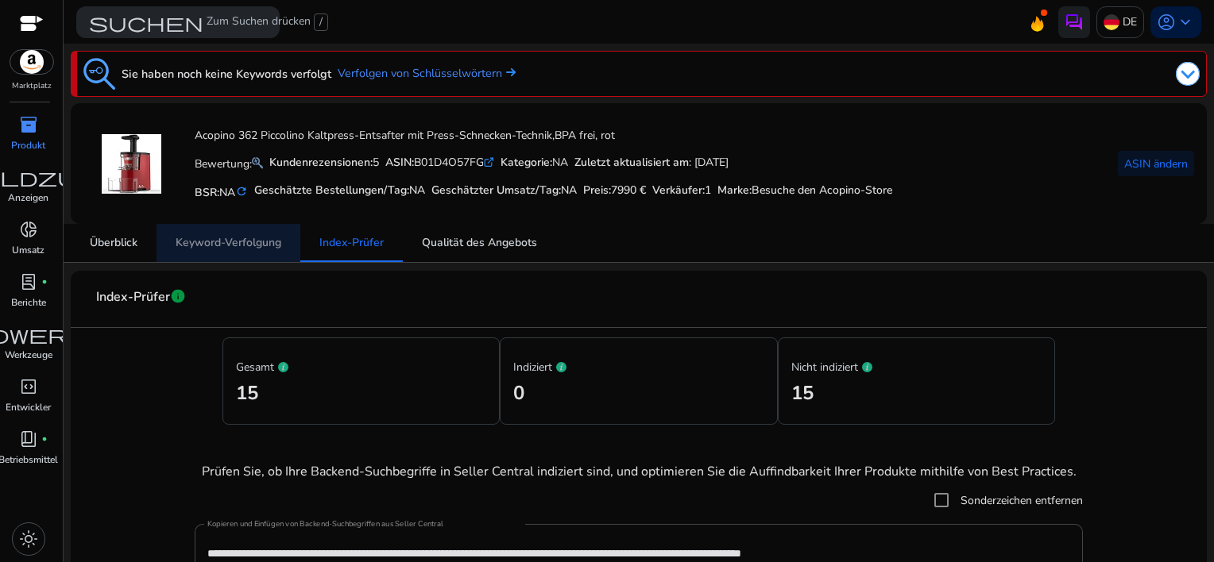
click at [200, 244] on span "Keyword-Verfolgung" at bounding box center [229, 243] width 106 height 11
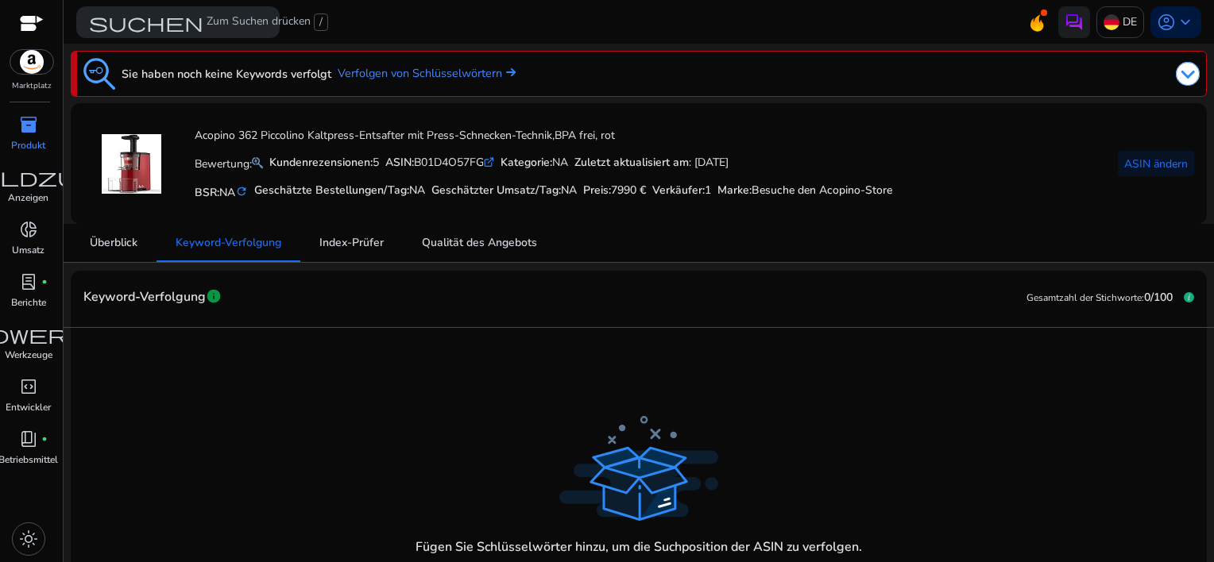
click at [267, 353] on div "Fügen Sie Schlüsselwörter hinzu, um die Suchposition der ASIN zu verfolgen. Key…" at bounding box center [638, 488] width 1111 height 295
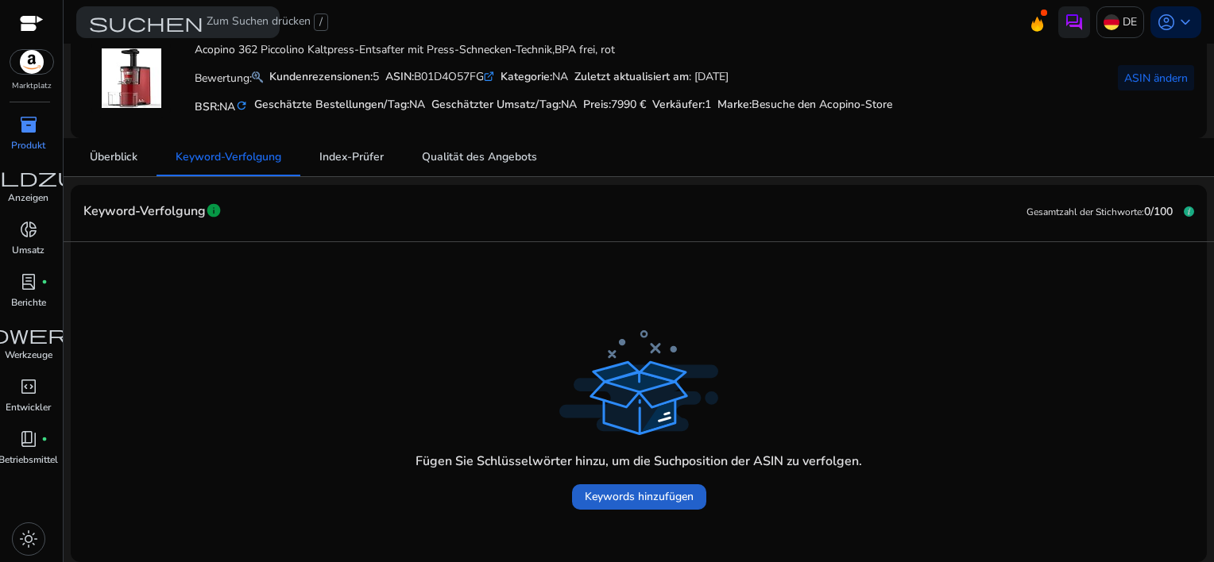
click at [610, 499] on span "Keywords hinzufügen" at bounding box center [639, 497] width 109 height 17
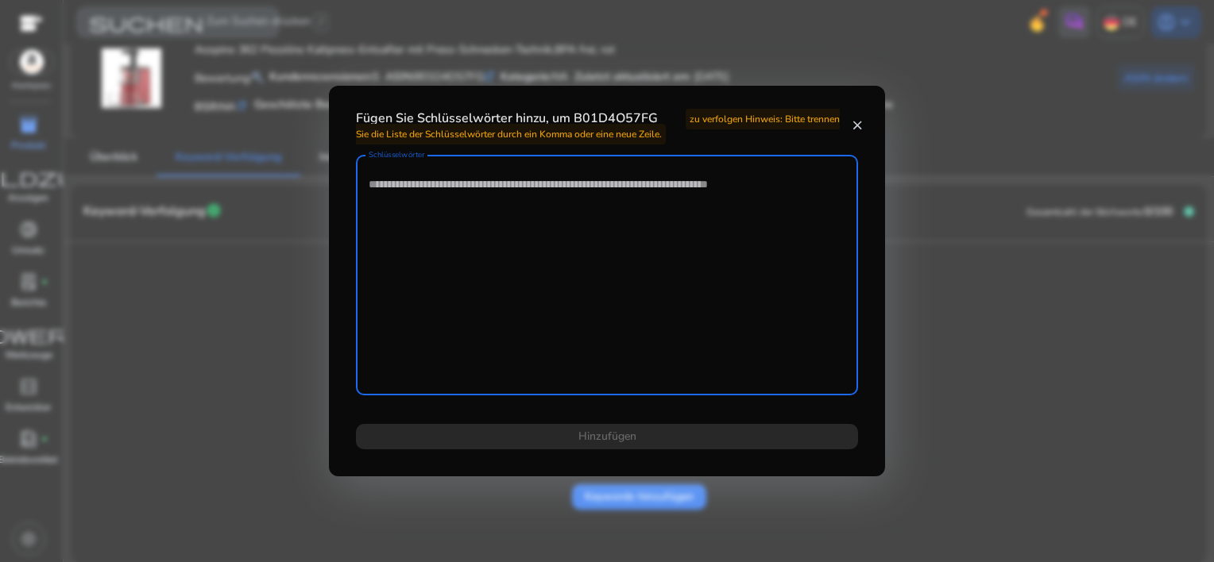
paste textarea "**********"
type textarea "**********"
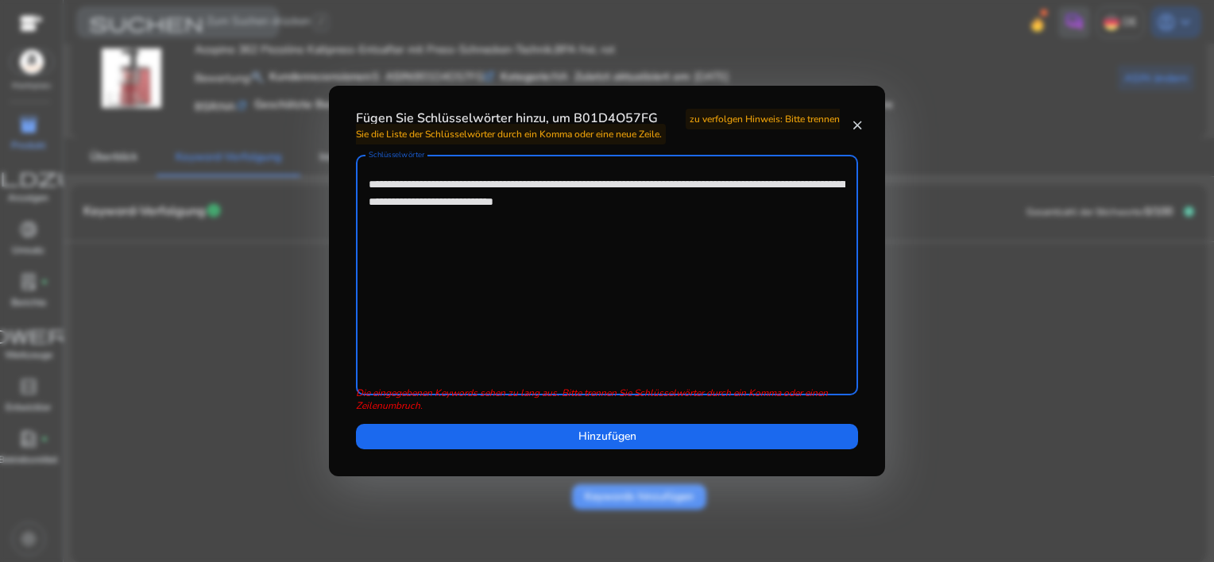
click at [458, 188] on textarea "**********" at bounding box center [607, 275] width 477 height 225
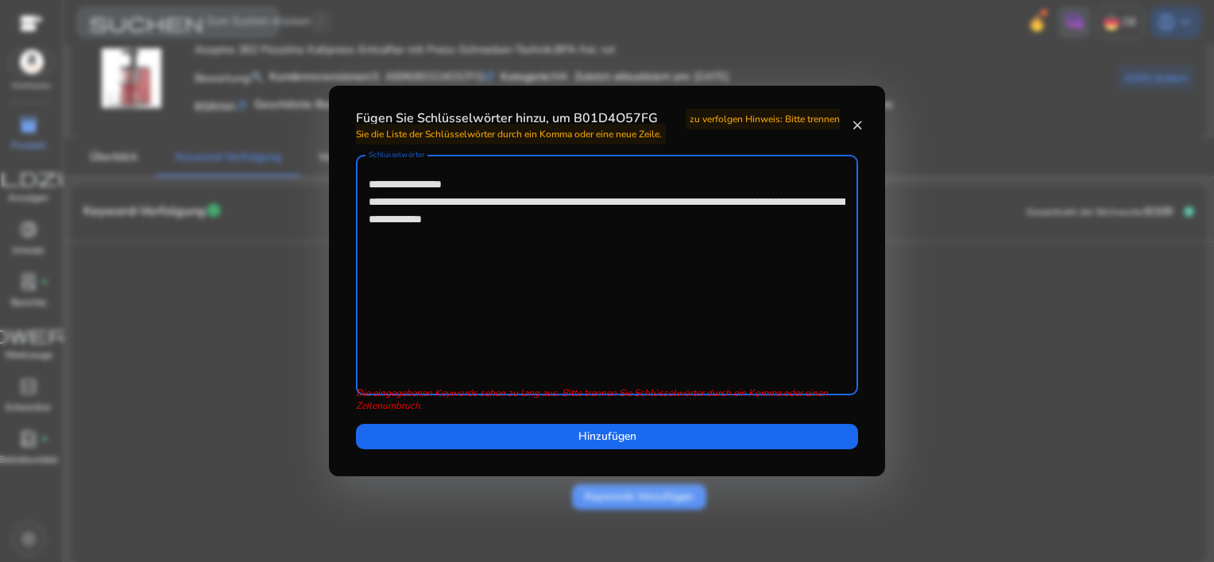
click at [423, 205] on textarea "**********" at bounding box center [607, 275] width 477 height 225
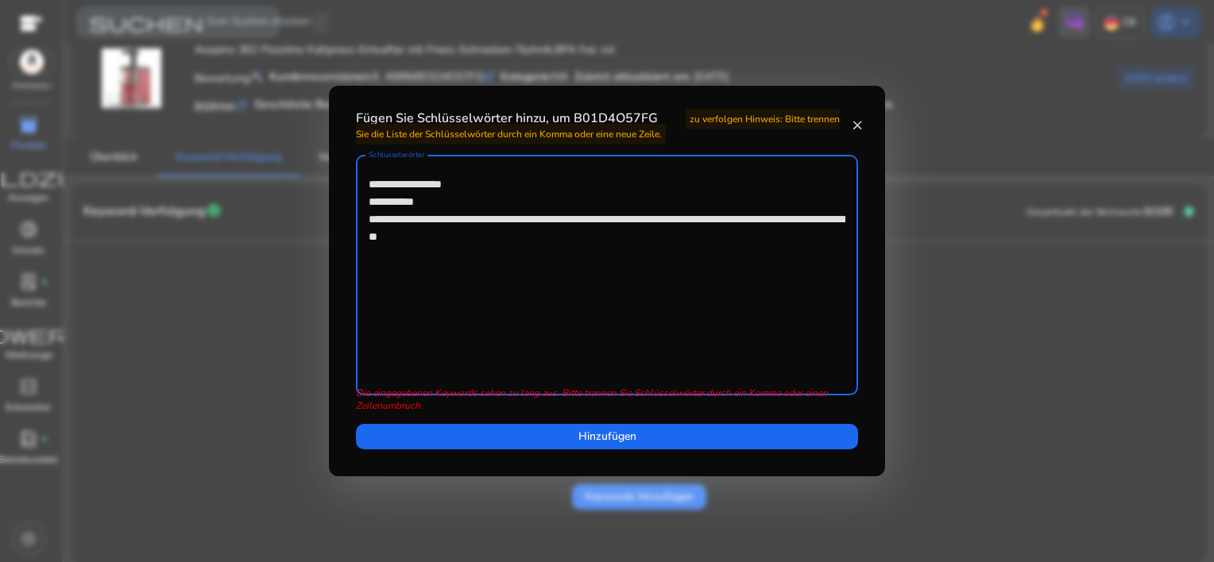
click at [426, 221] on textarea "**********" at bounding box center [607, 275] width 477 height 225
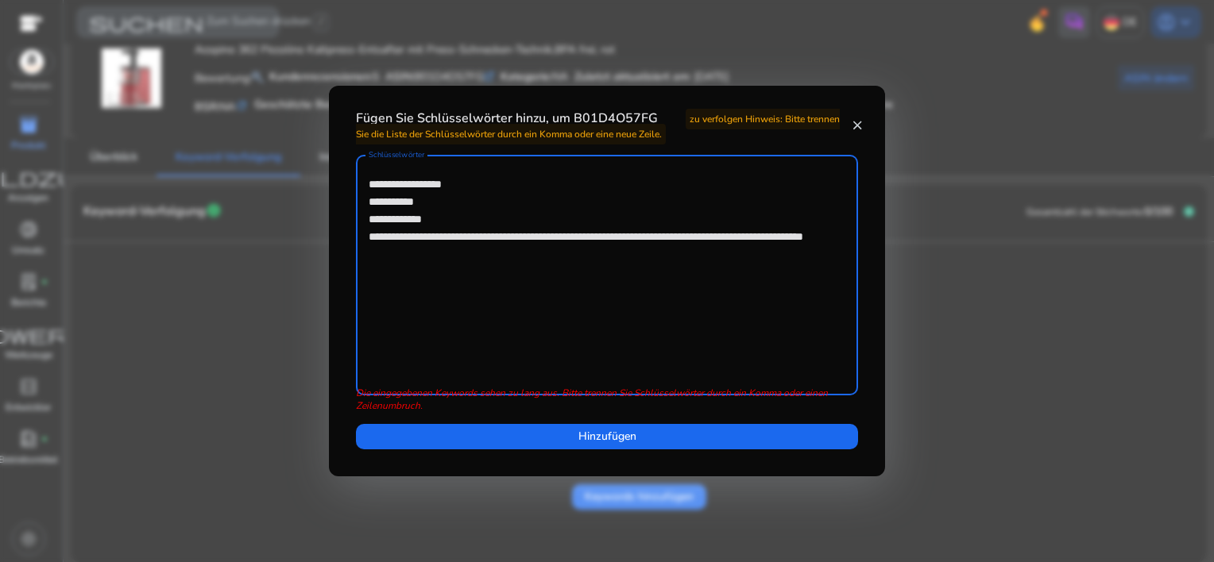
click at [410, 237] on textarea "**********" at bounding box center [607, 275] width 477 height 225
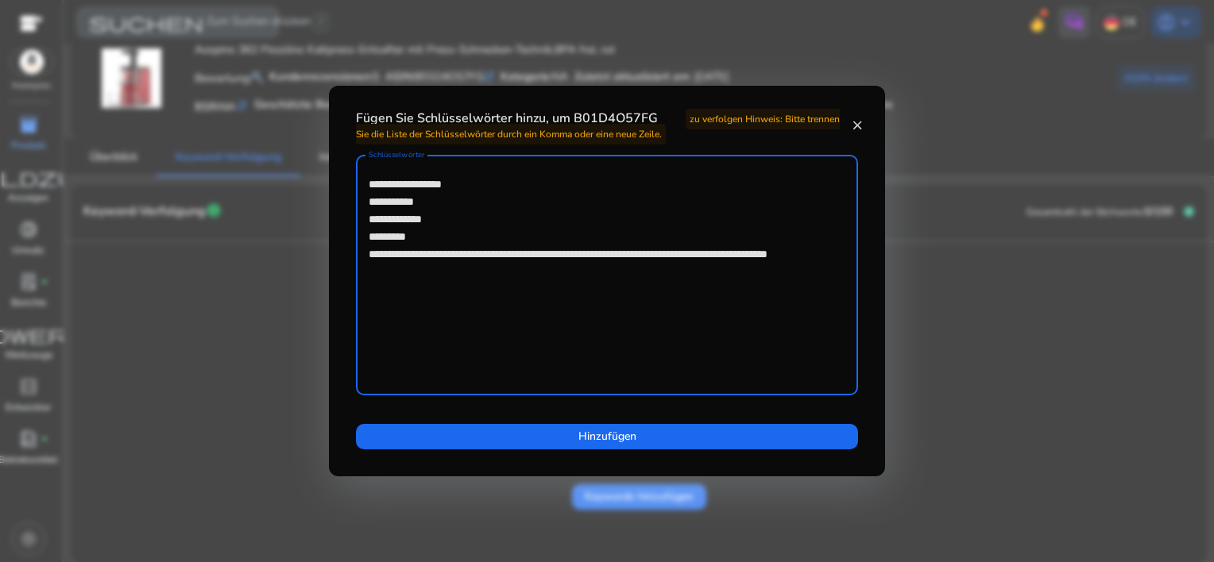
click at [675, 256] on textarea "**********" at bounding box center [607, 275] width 477 height 225
click at [508, 270] on textarea "**********" at bounding box center [607, 275] width 477 height 225
click at [439, 273] on textarea "**********" at bounding box center [607, 275] width 477 height 225
click at [412, 253] on textarea "**********" at bounding box center [607, 275] width 477 height 225
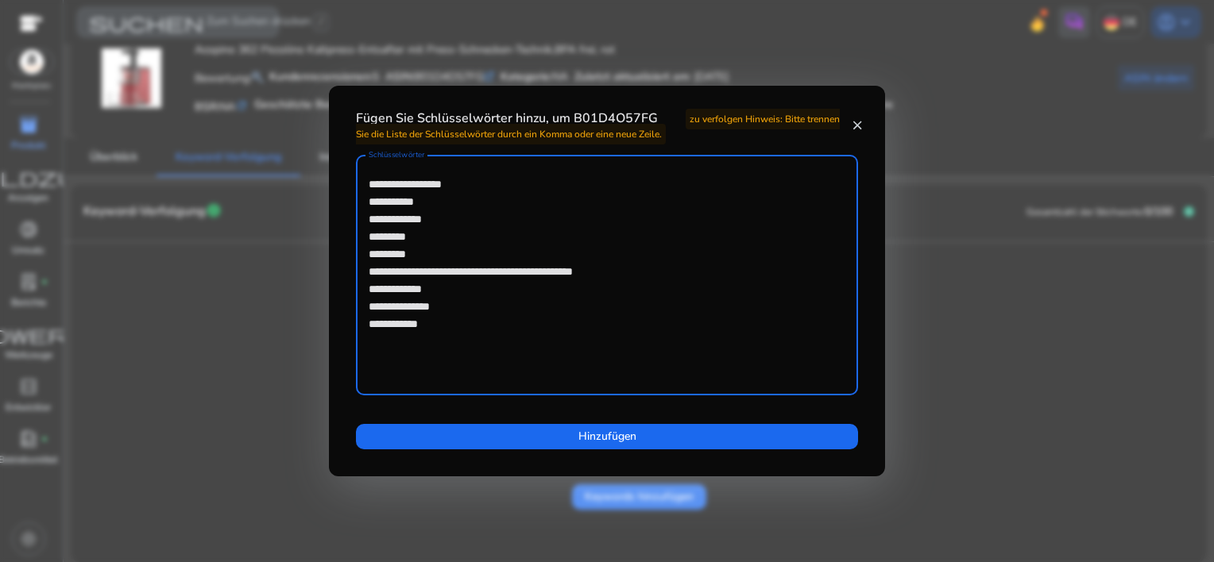
click at [400, 273] on textarea "**********" at bounding box center [607, 275] width 477 height 225
click at [397, 276] on textarea "**********" at bounding box center [607, 275] width 477 height 225
click at [485, 289] on textarea "**********" at bounding box center [607, 275] width 477 height 225
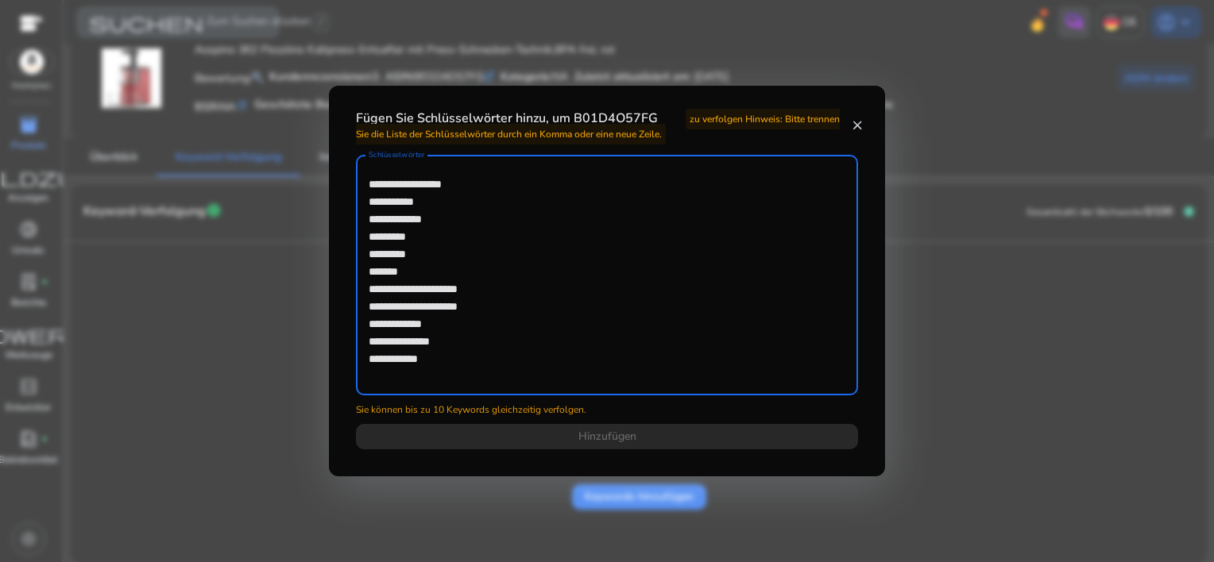
drag, startPoint x: 369, startPoint y: 276, endPoint x: 423, endPoint y: 272, distance: 53.4
click at [423, 272] on textarea "**********" at bounding box center [607, 275] width 477 height 225
drag, startPoint x: 369, startPoint y: 271, endPoint x: 394, endPoint y: 270, distance: 25.4
click at [394, 270] on textarea "**********" at bounding box center [607, 275] width 477 height 225
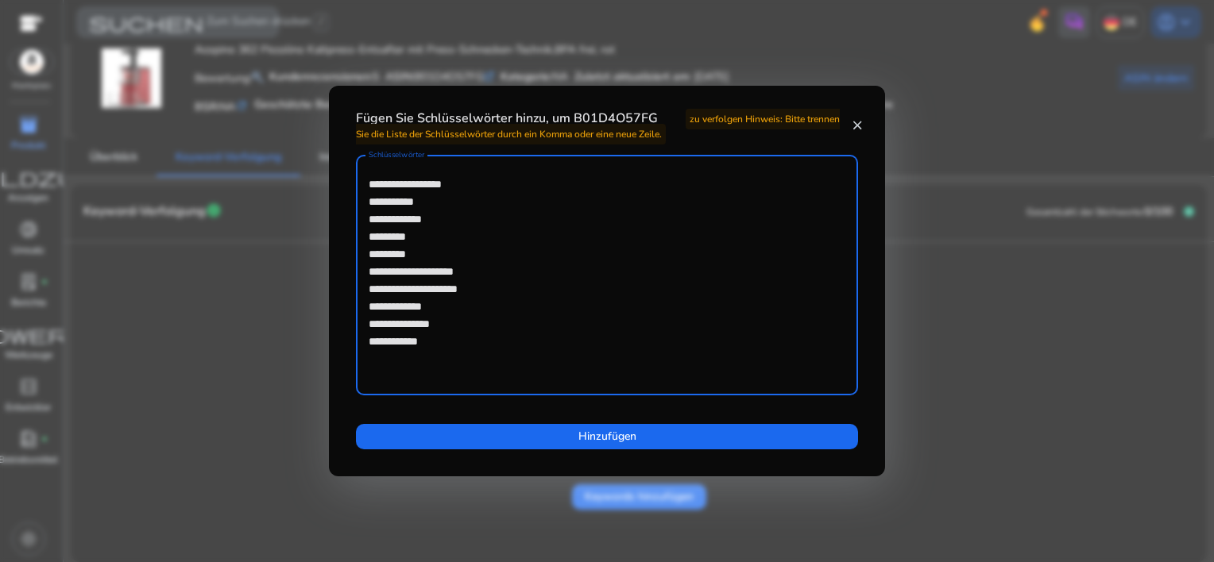
type textarea "**********"
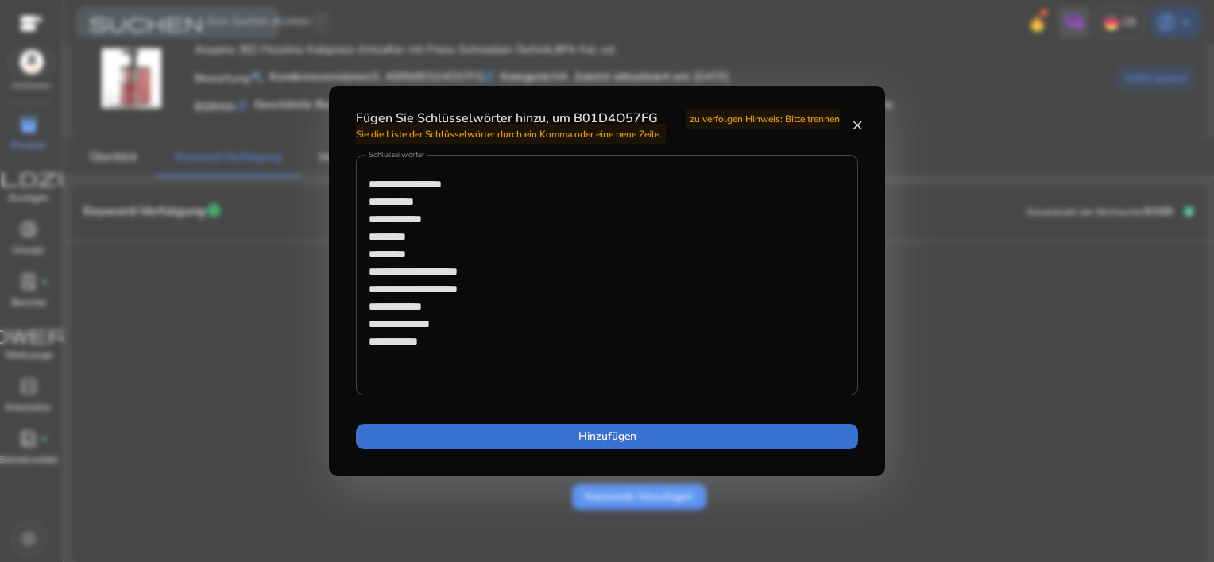
click at [591, 435] on span "Hinzufügen" at bounding box center [607, 436] width 58 height 17
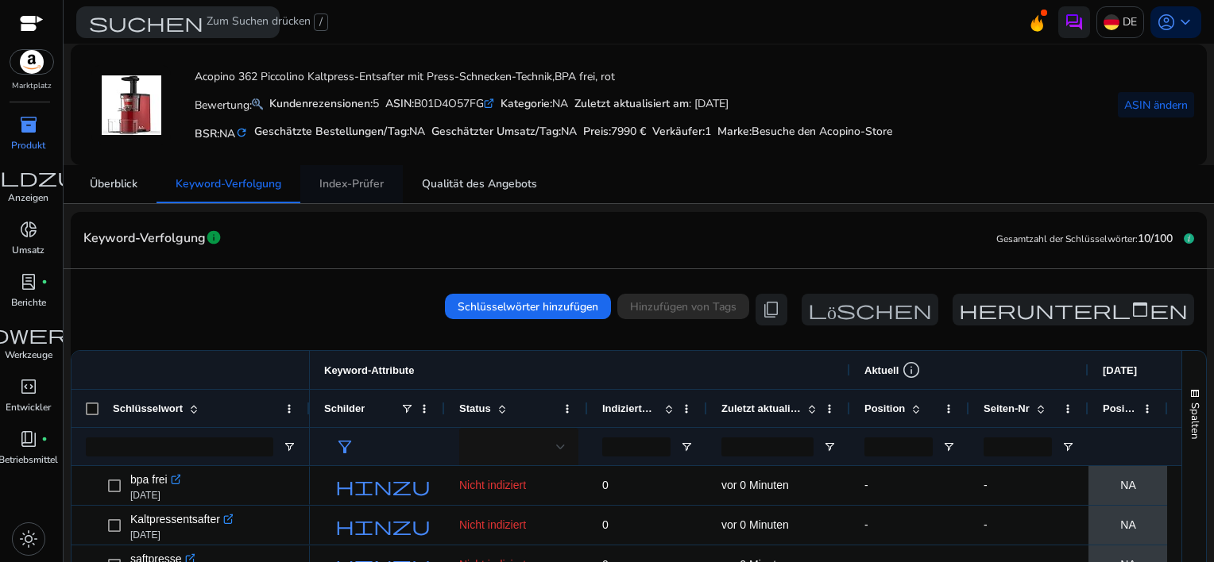
click at [349, 188] on span "Index-Prüfer" at bounding box center [351, 184] width 64 height 11
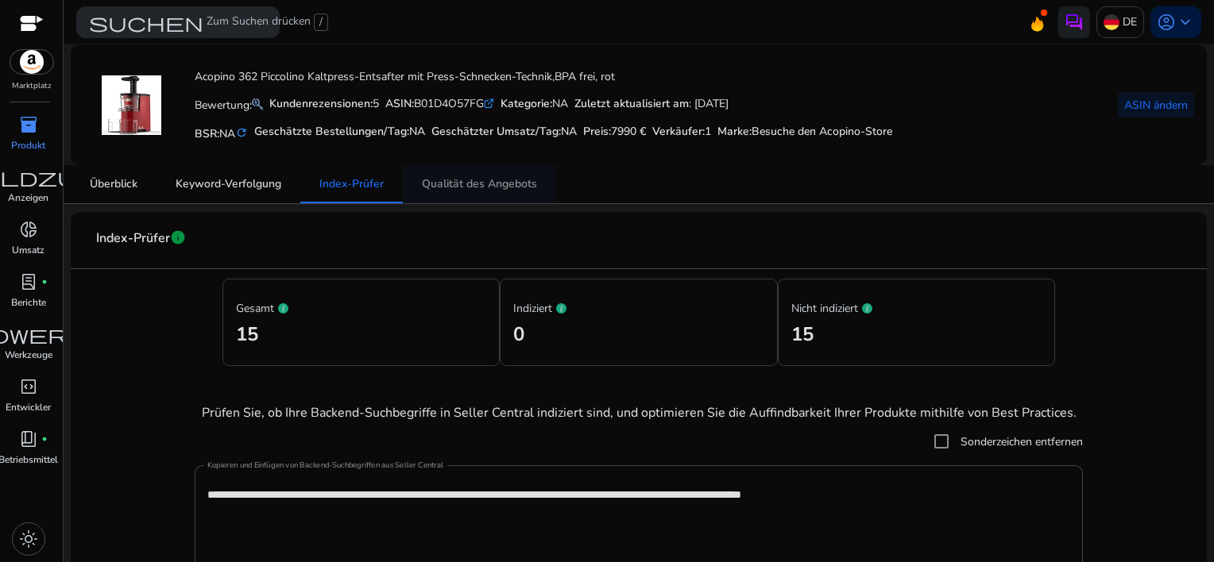
click at [462, 186] on span "Qualität des Angebots" at bounding box center [479, 184] width 115 height 11
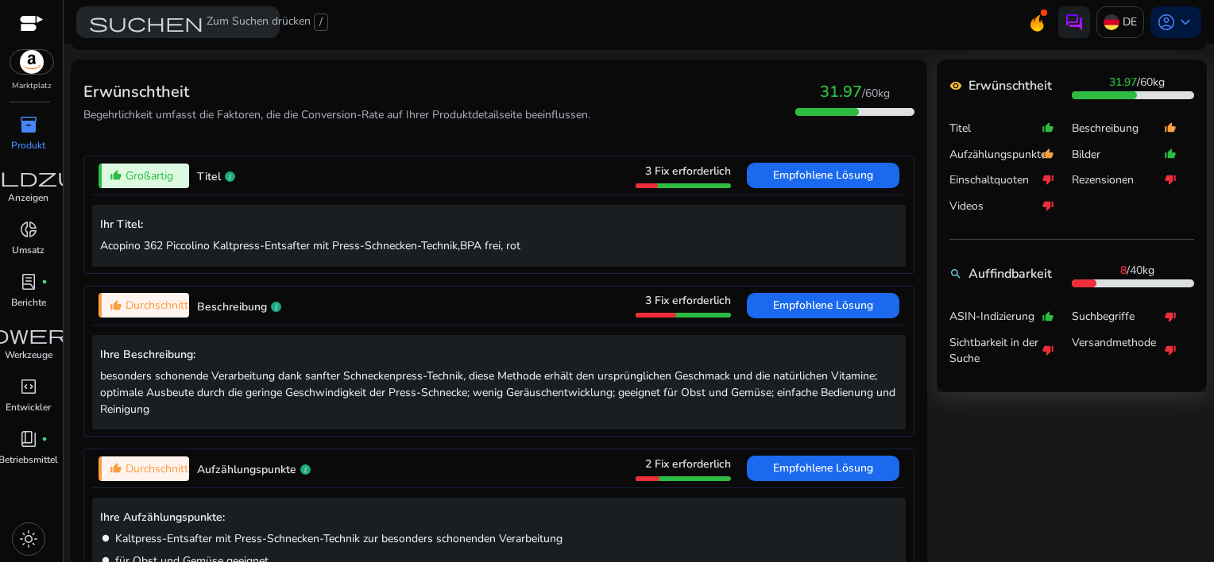
scroll to position [477, 0]
